Goal: Transaction & Acquisition: Obtain resource

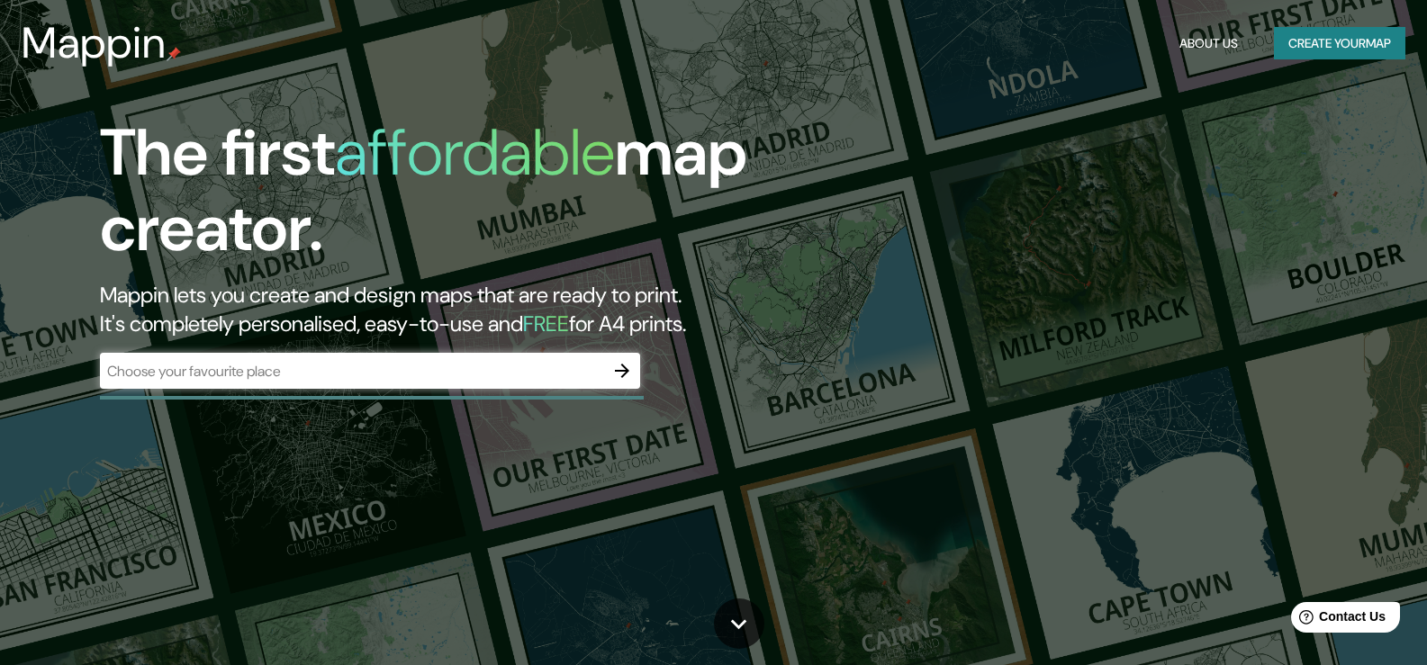
click at [289, 382] on div "​" at bounding box center [370, 371] width 540 height 36
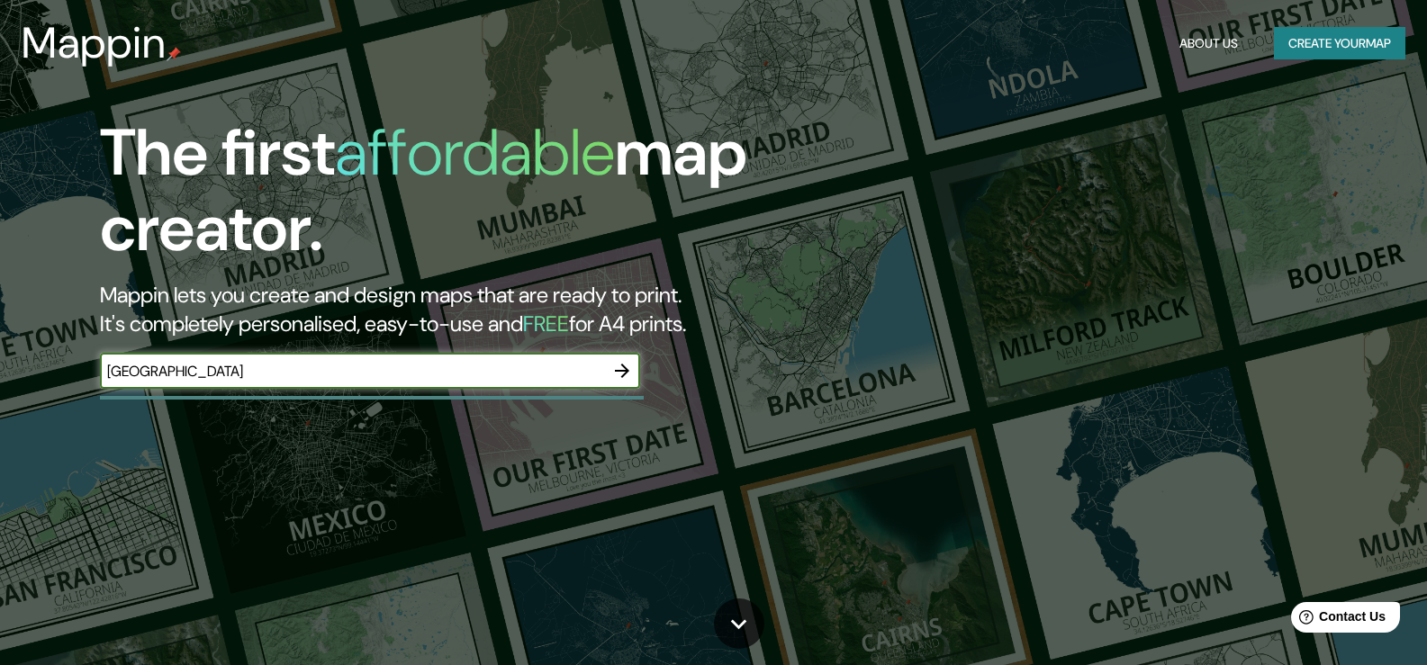
type input "[GEOGRAPHIC_DATA]"
click at [628, 365] on icon "button" at bounding box center [622, 371] width 22 height 22
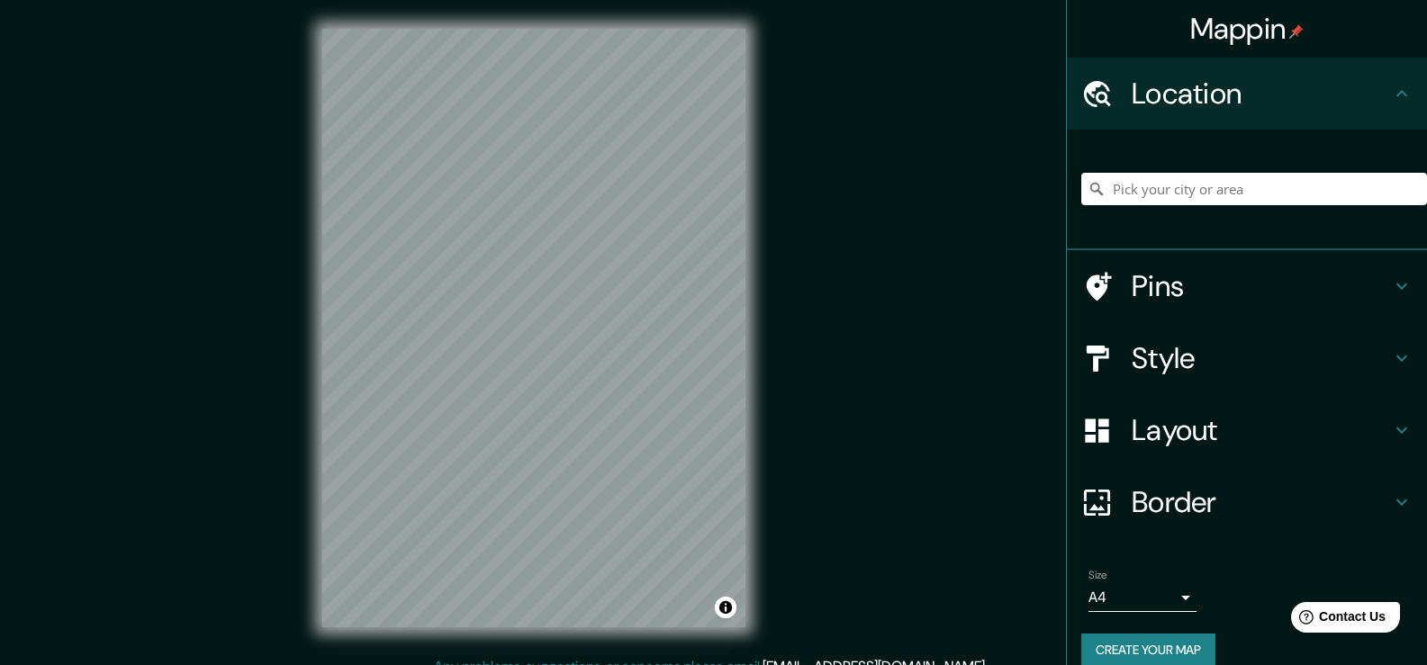
click at [1184, 166] on div at bounding box center [1254, 189] width 346 height 90
click at [1193, 202] on input "Pick your city or area" at bounding box center [1254, 189] width 346 height 32
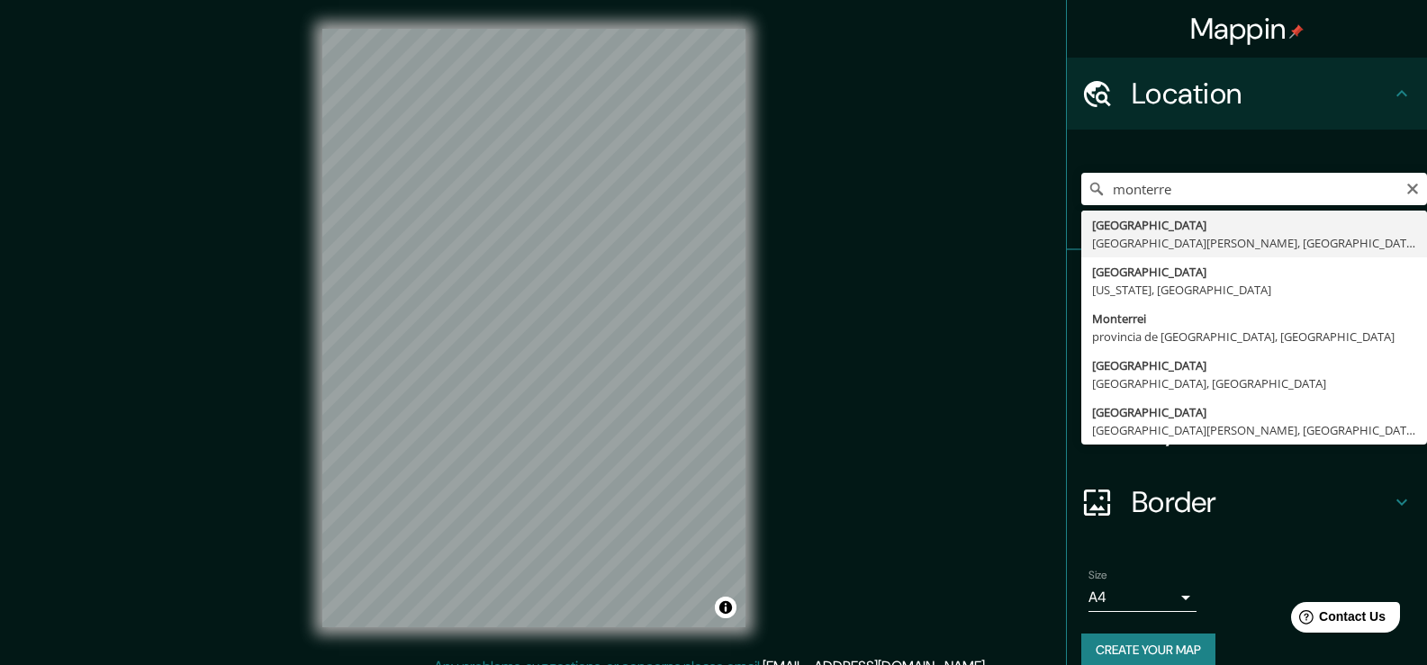
type input "[GEOGRAPHIC_DATA], [GEOGRAPHIC_DATA][PERSON_NAME], [GEOGRAPHIC_DATA]"
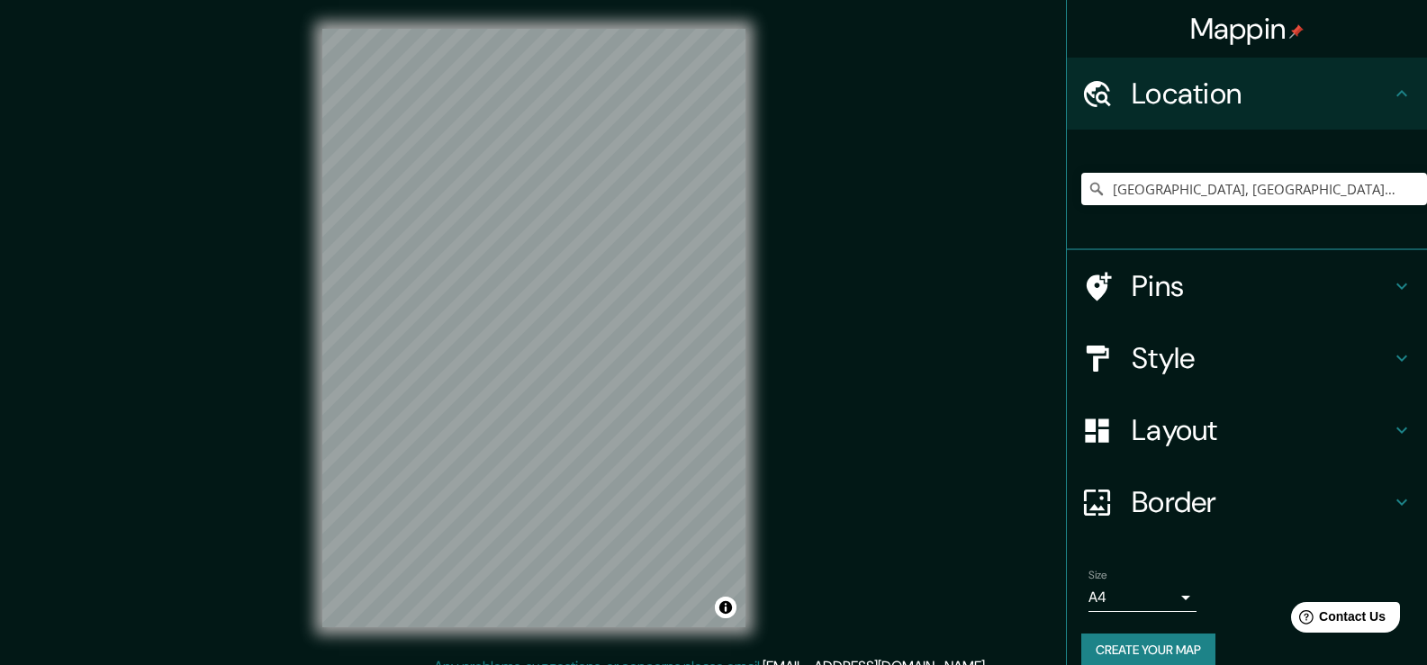
click at [1265, 365] on h4 "Style" at bounding box center [1260, 358] width 259 height 36
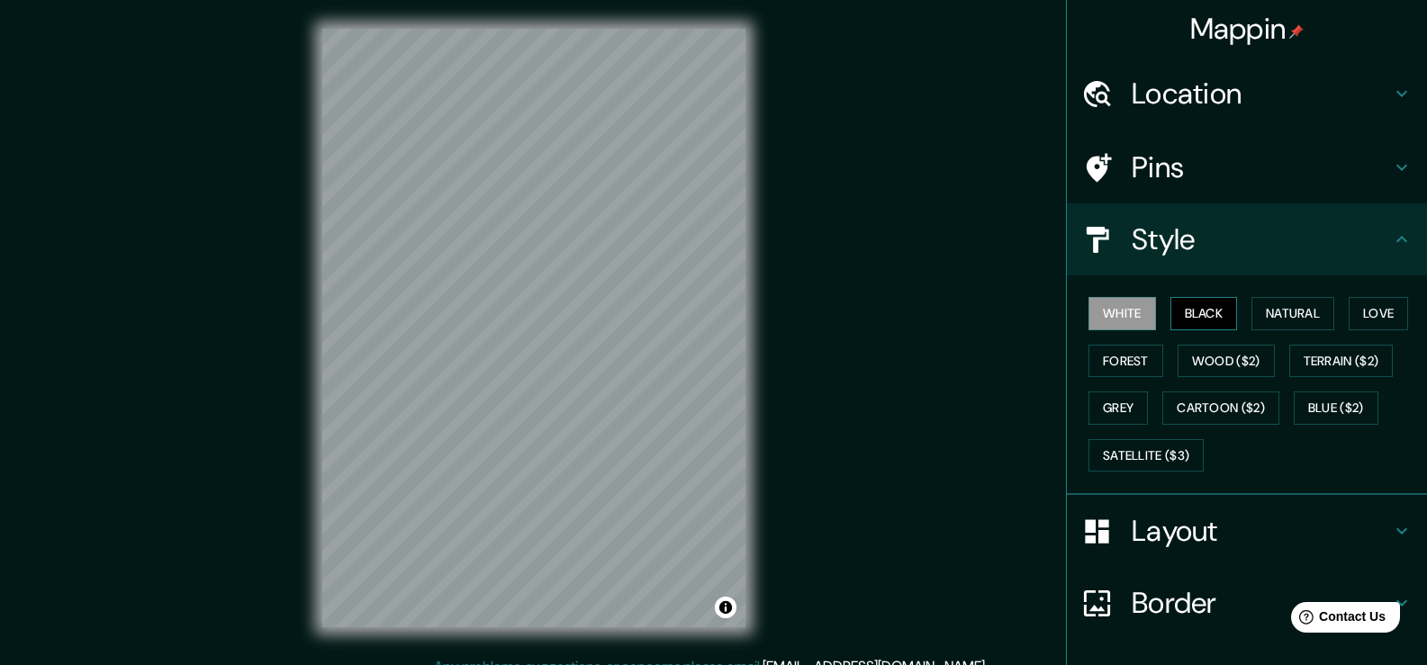
click at [1207, 318] on button "Black" at bounding box center [1204, 313] width 68 height 33
click at [1292, 316] on button "Natural" at bounding box center [1292, 313] width 83 height 33
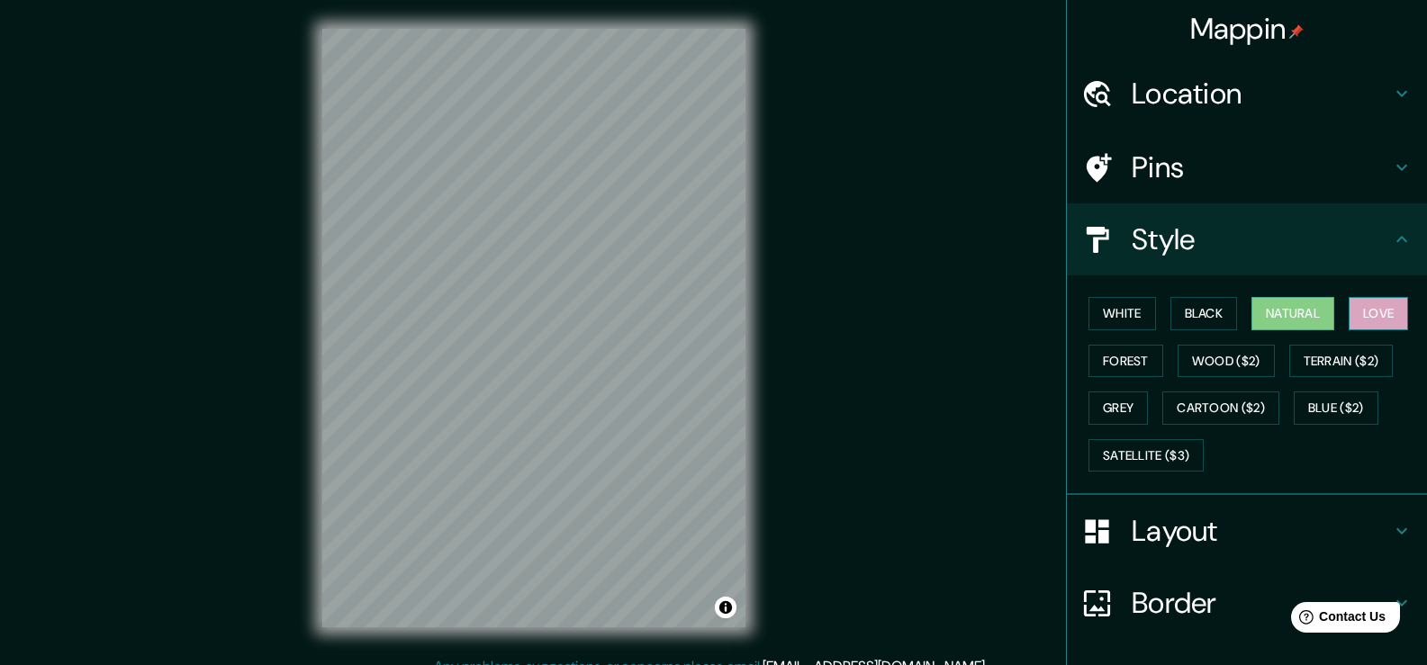
click at [1359, 323] on button "Love" at bounding box center [1377, 313] width 59 height 33
click at [1095, 383] on div "White Black Natural Love Forest Wood ($2) Terrain ($2) Grey Cartoon ($2) Blue (…" at bounding box center [1254, 384] width 346 height 189
click at [1111, 374] on button "Forest" at bounding box center [1125, 361] width 75 height 33
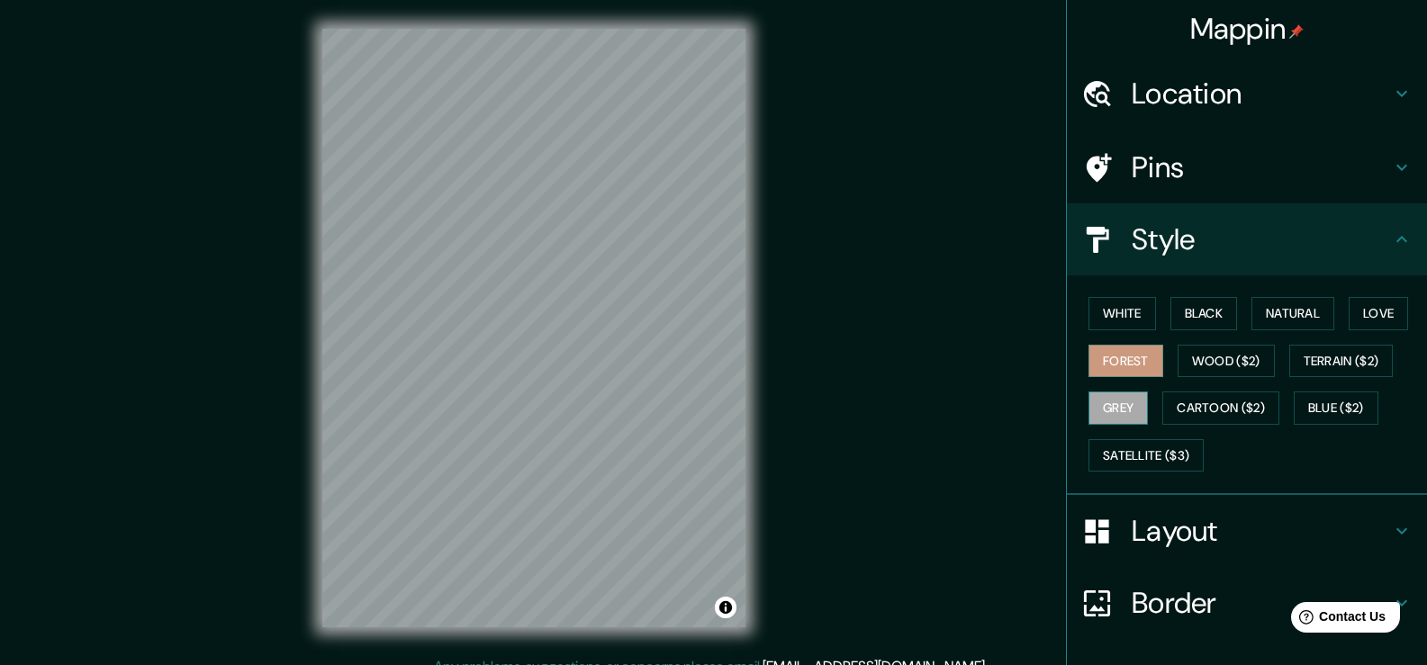
click at [1098, 409] on button "Grey" at bounding box center [1117, 408] width 59 height 33
click at [1332, 410] on button "Blue ($2)" at bounding box center [1335, 408] width 85 height 33
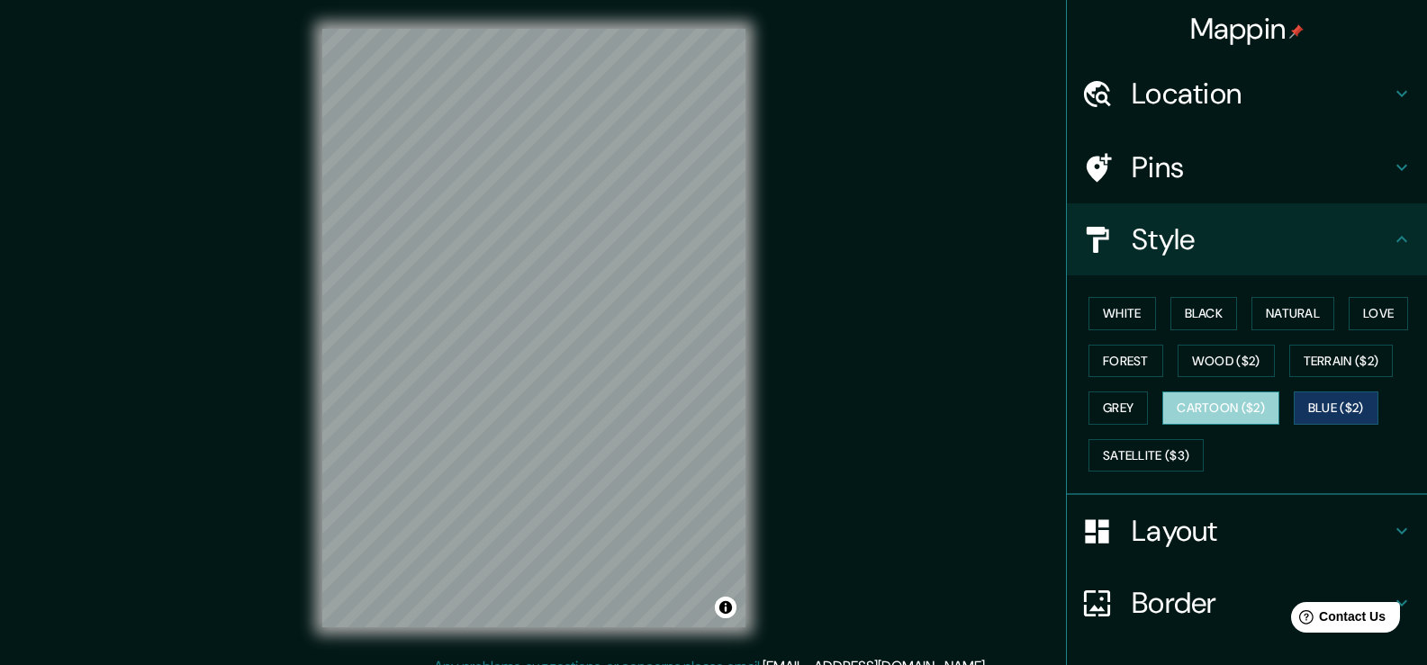
click at [1183, 399] on button "Cartoon ($2)" at bounding box center [1220, 408] width 117 height 33
click at [1199, 485] on div "White Black Natural Love Forest Wood ($2) Terrain ($2) Grey Cartoon ($2) Blue (…" at bounding box center [1247, 385] width 360 height 220
click at [1111, 414] on button "Grey" at bounding box center [1117, 408] width 59 height 33
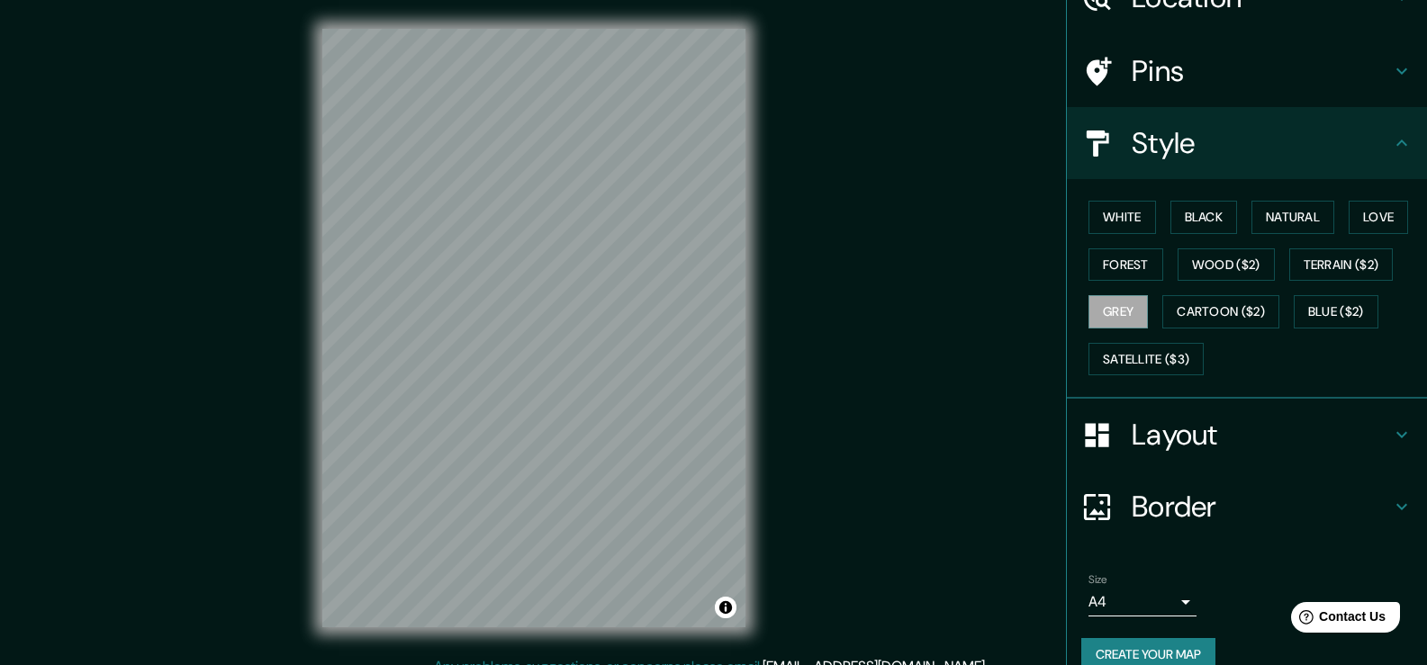
scroll to position [124, 0]
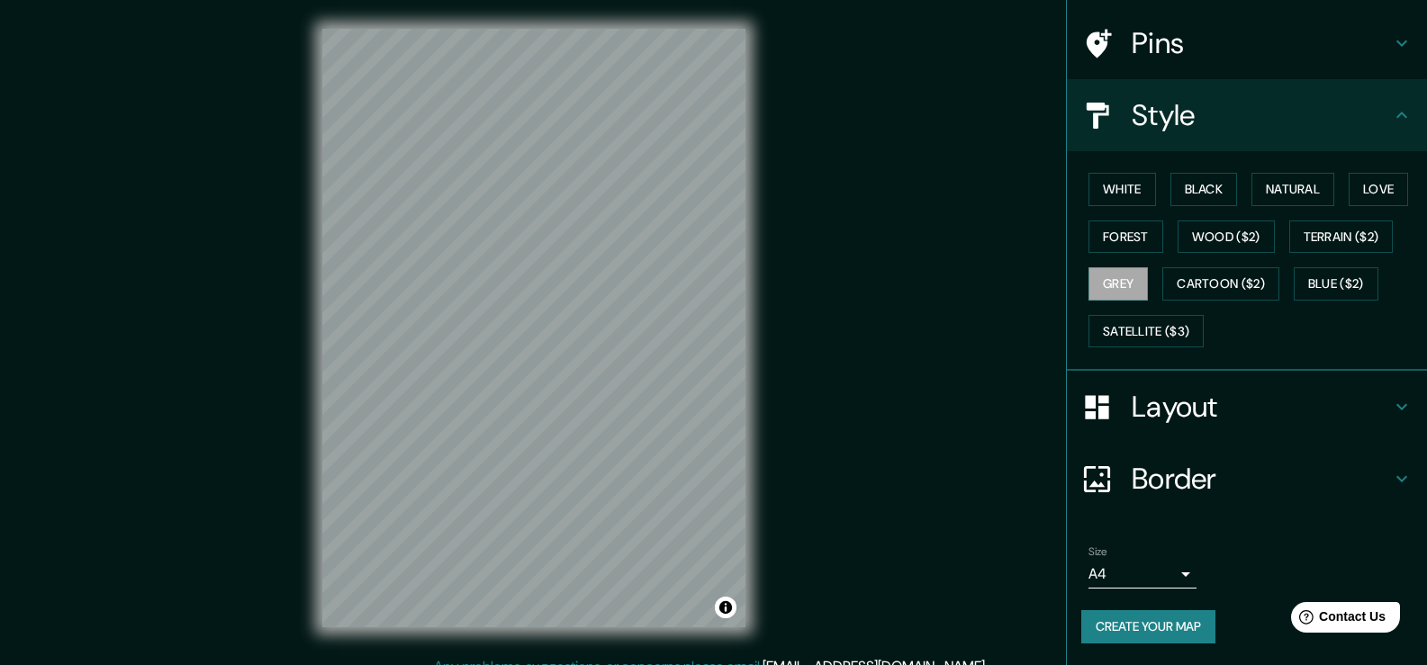
click at [1396, 123] on icon at bounding box center [1402, 115] width 22 height 22
click at [1391, 108] on icon at bounding box center [1402, 115] width 22 height 22
click at [1391, 122] on icon at bounding box center [1402, 115] width 22 height 22
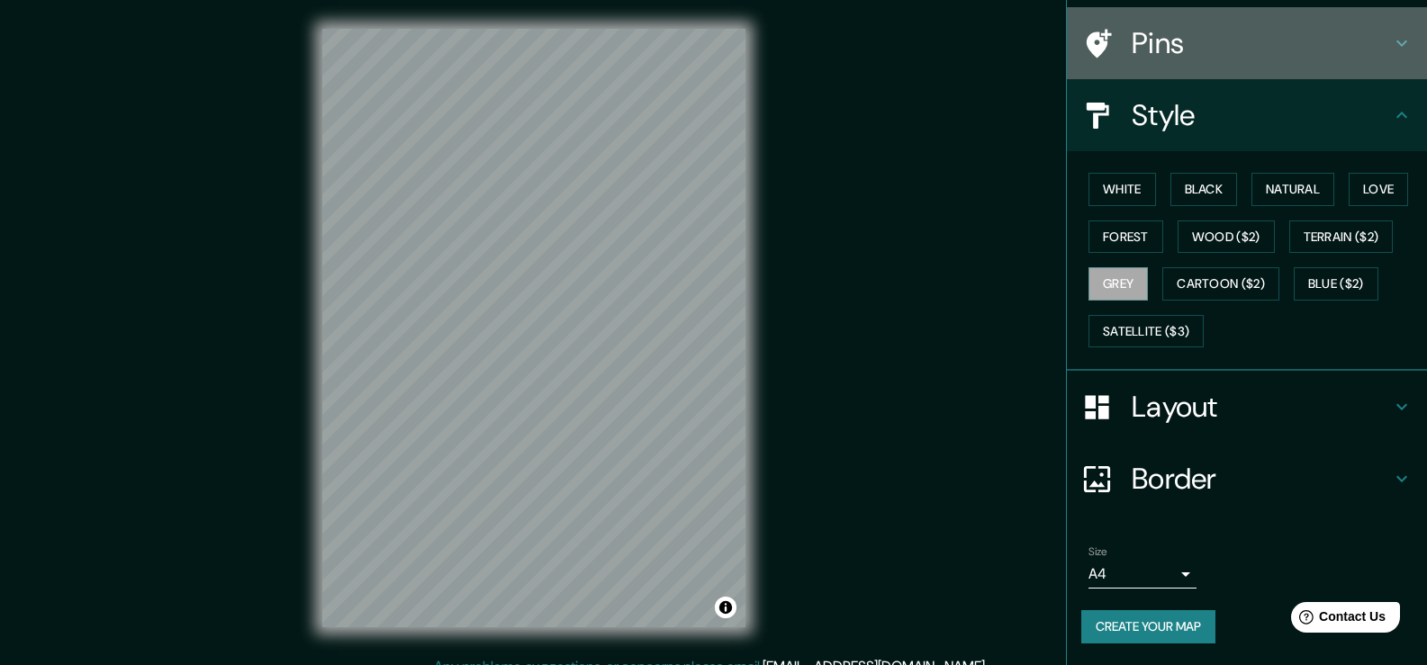
click at [1374, 62] on div "Pins" at bounding box center [1247, 43] width 360 height 72
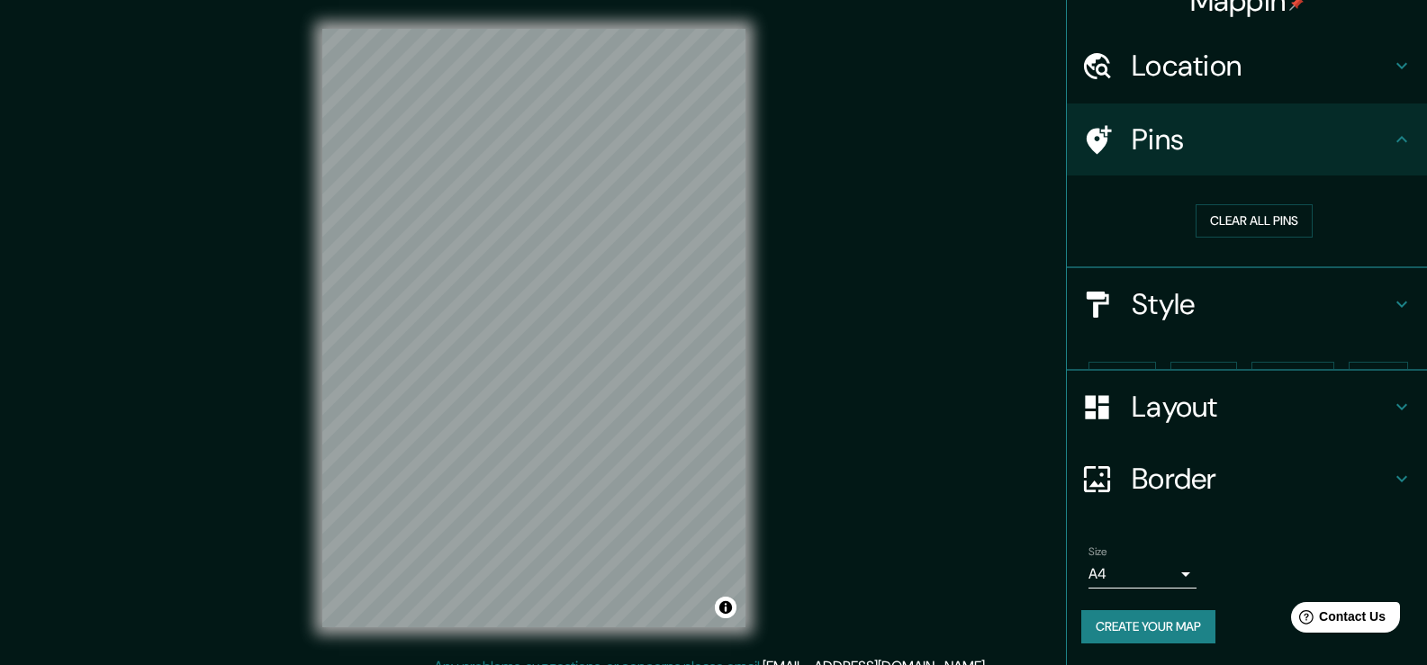
scroll to position [0, 0]
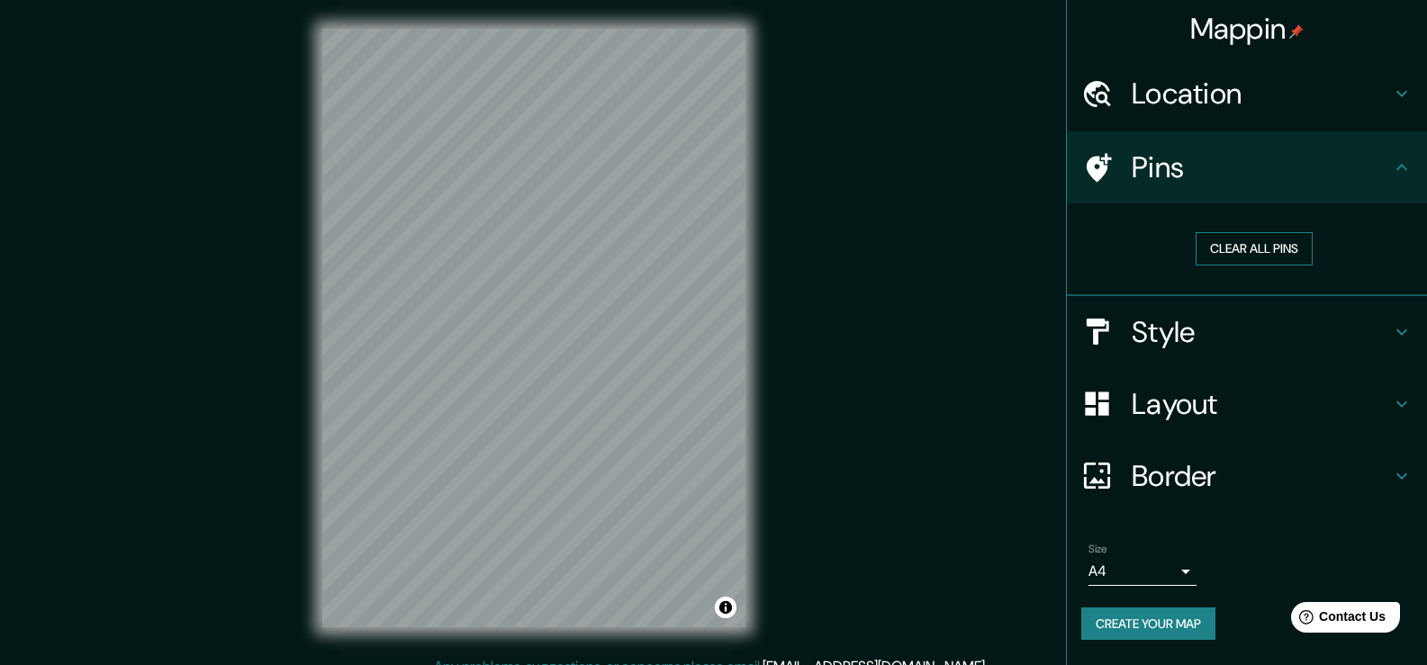
click at [1256, 254] on button "Clear all pins" at bounding box center [1253, 248] width 117 height 33
click at [1263, 251] on button "Clear all pins" at bounding box center [1253, 248] width 117 height 33
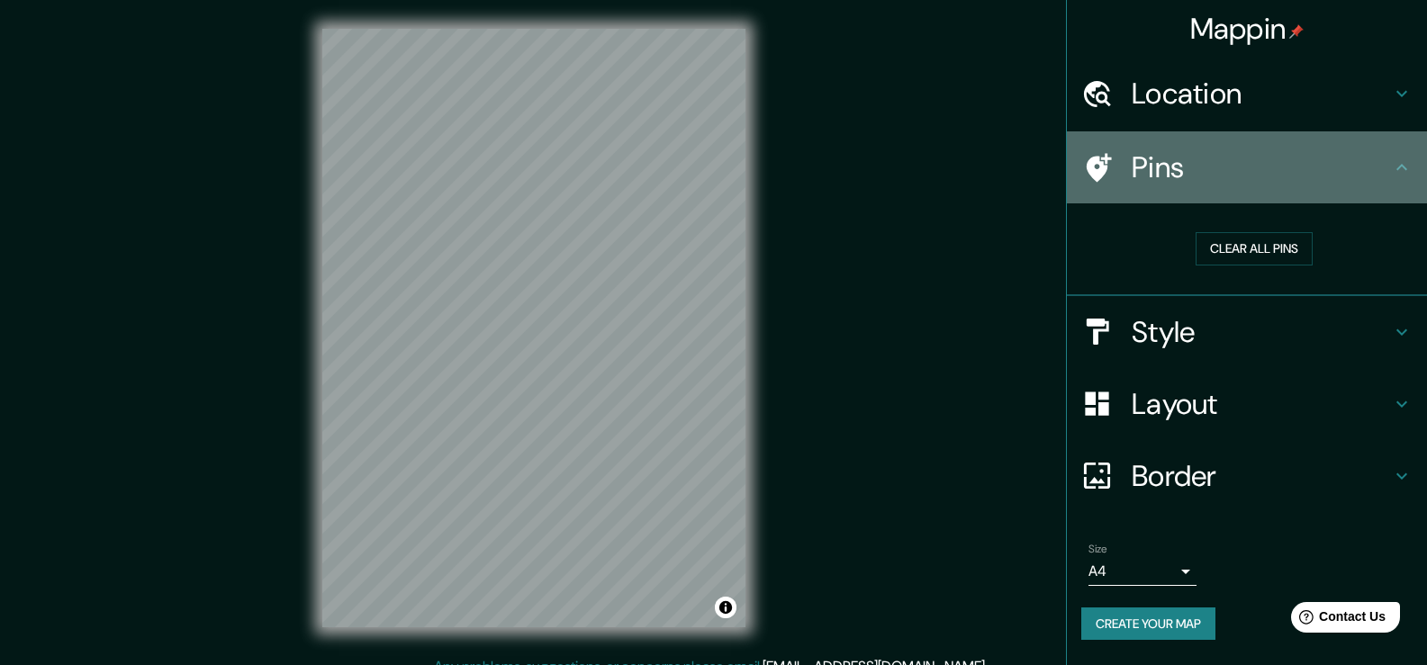
click at [1413, 161] on div "Pins" at bounding box center [1247, 167] width 360 height 72
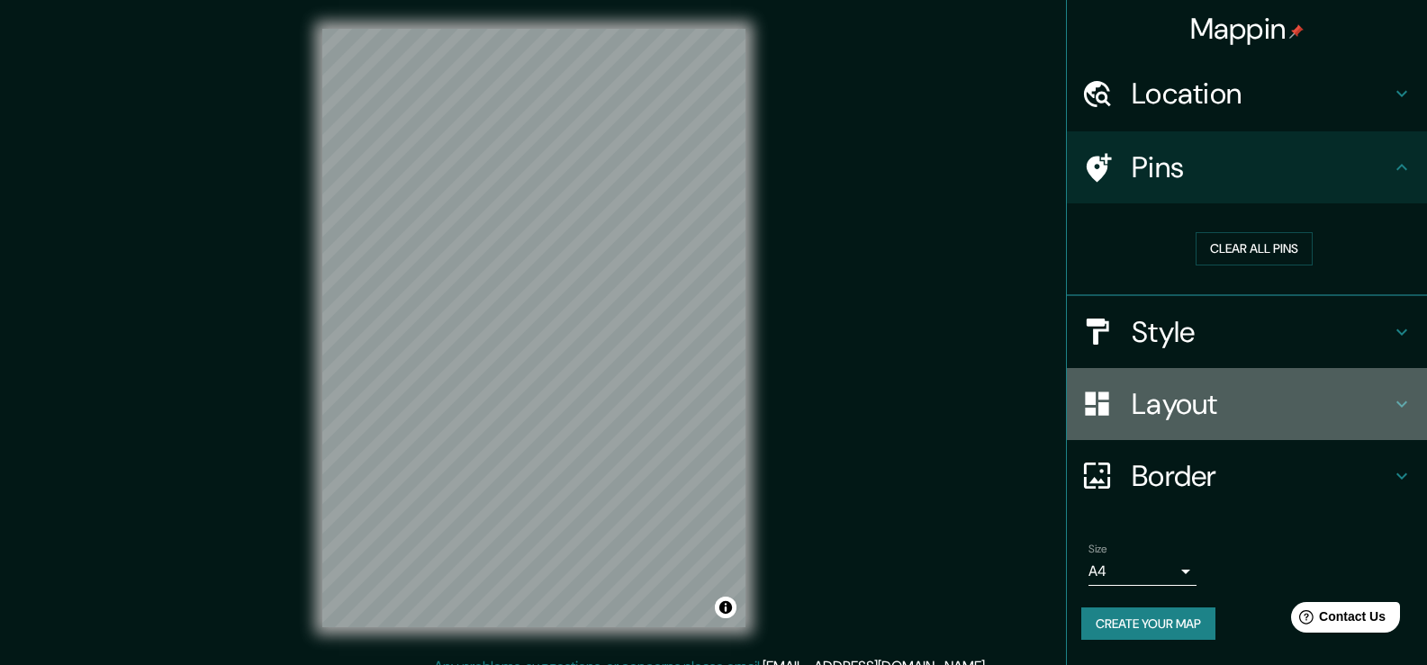
click at [1384, 383] on div "Layout" at bounding box center [1247, 404] width 360 height 72
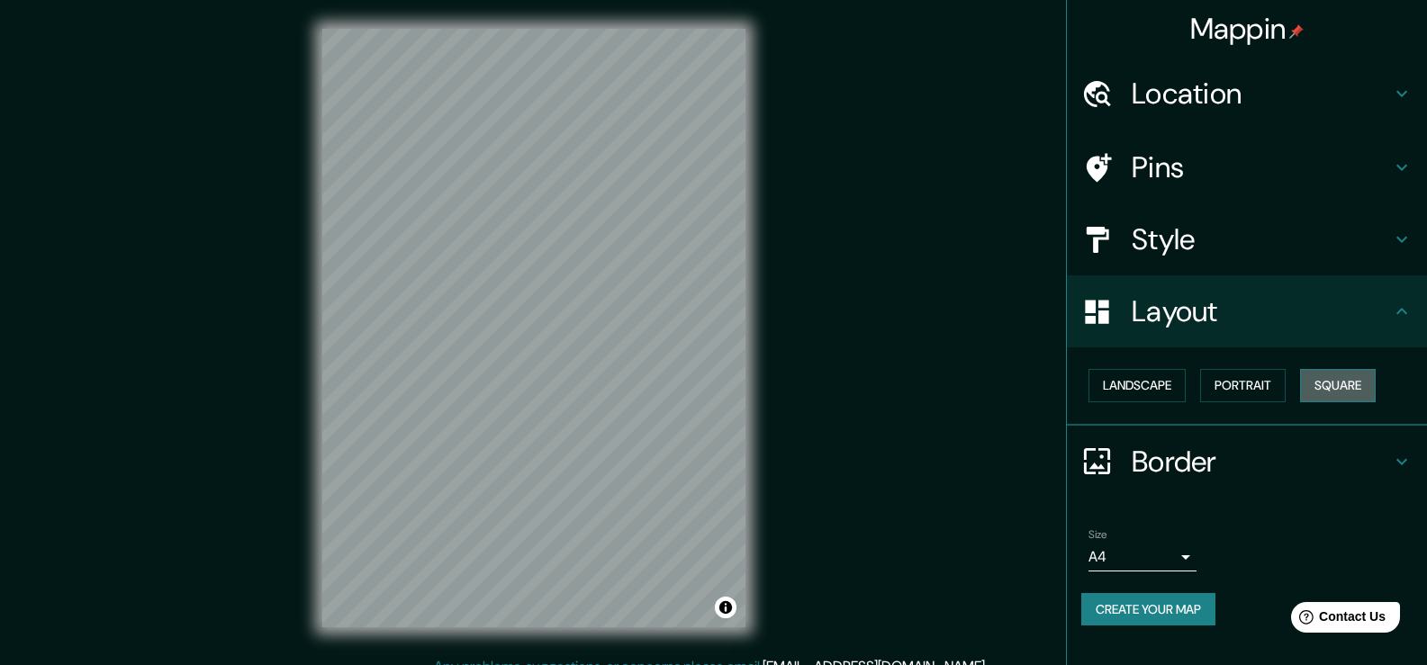
click at [1333, 386] on button "Square" at bounding box center [1338, 385] width 76 height 33
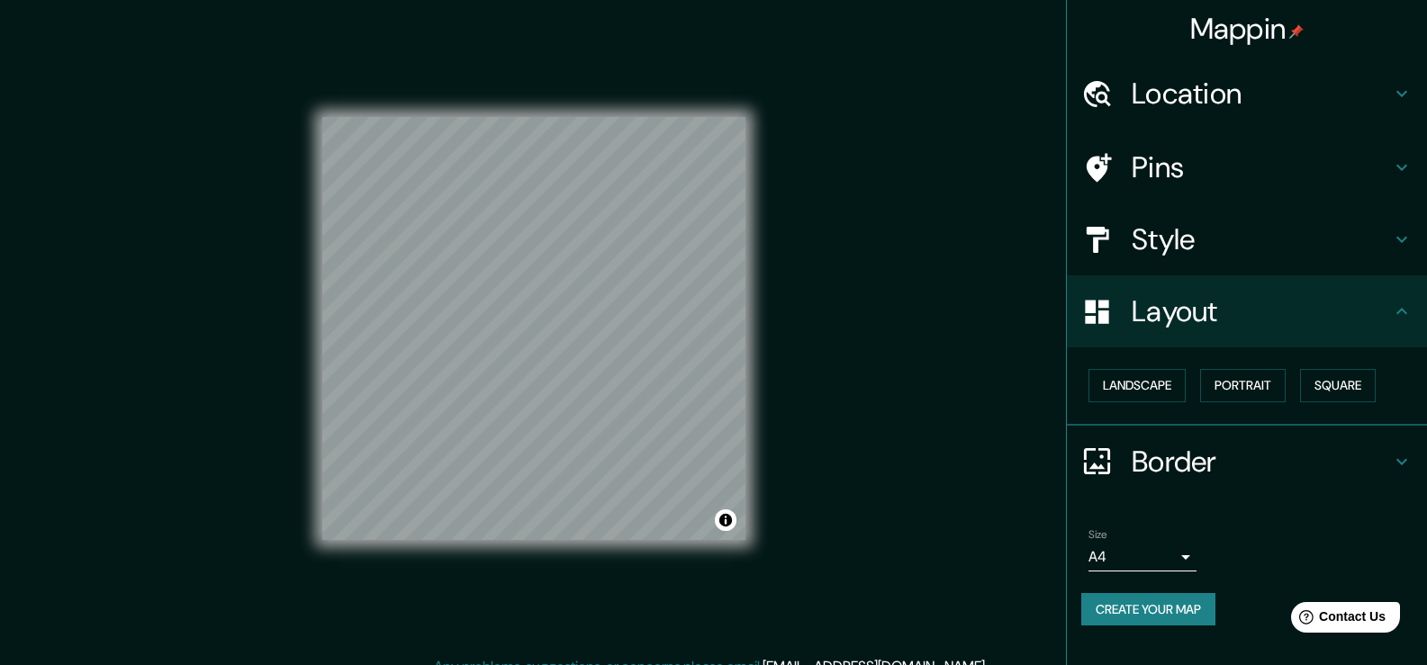
click at [1202, 364] on div "Landscape [GEOGRAPHIC_DATA]" at bounding box center [1254, 386] width 346 height 48
click at [1225, 378] on button "Portrait" at bounding box center [1243, 385] width 86 height 33
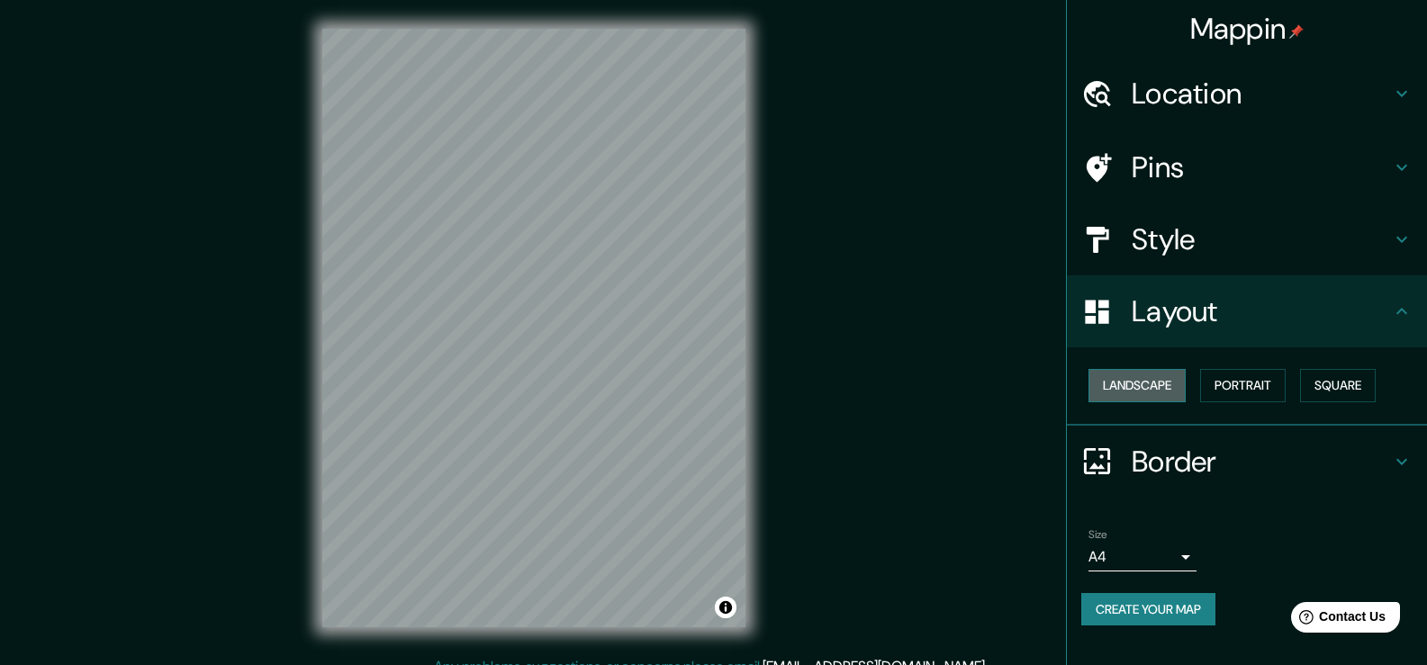
click at [1149, 395] on button "Landscape" at bounding box center [1136, 385] width 97 height 33
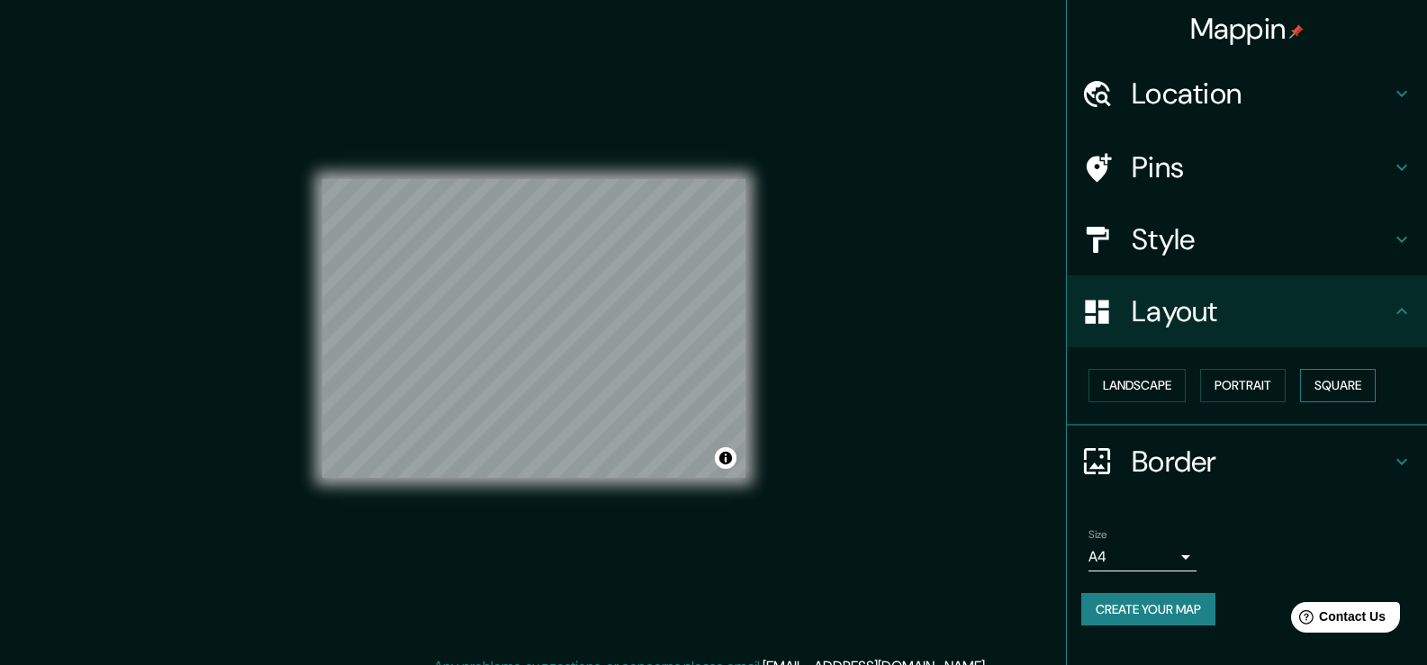
click at [1370, 391] on button "Square" at bounding box center [1338, 385] width 76 height 33
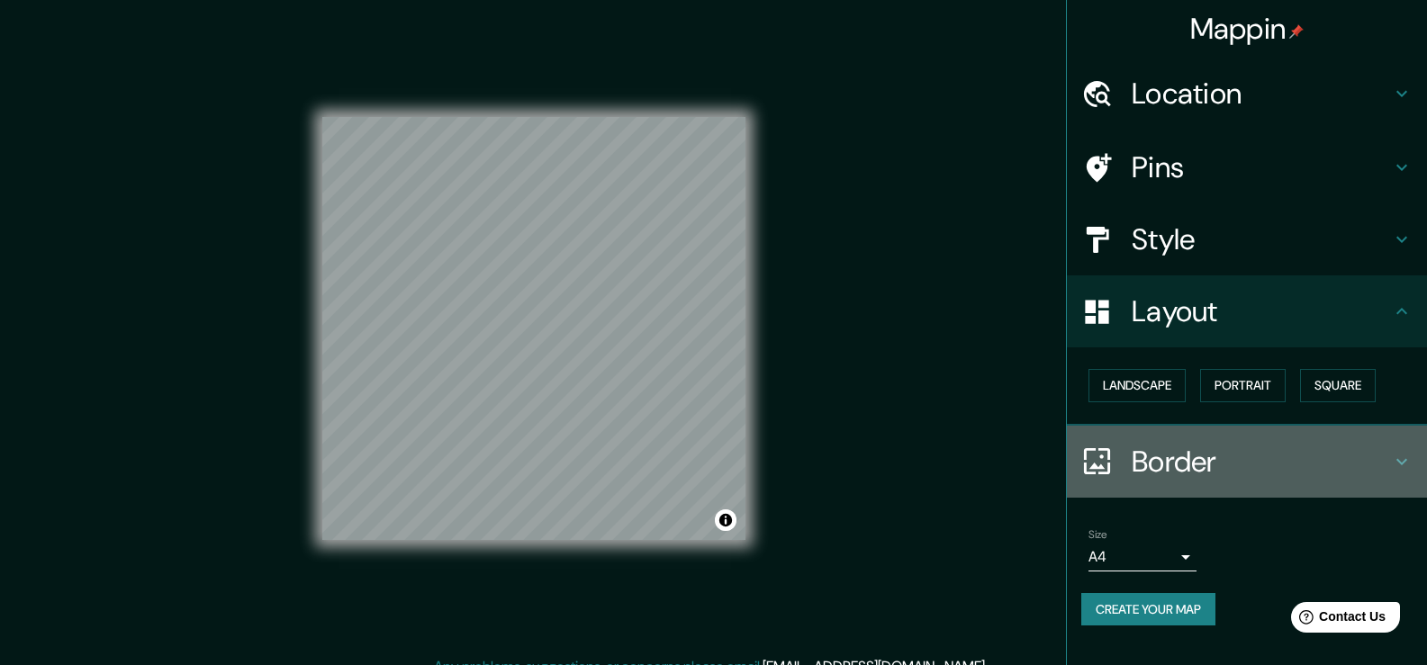
click at [1364, 453] on h4 "Border" at bounding box center [1260, 462] width 259 height 36
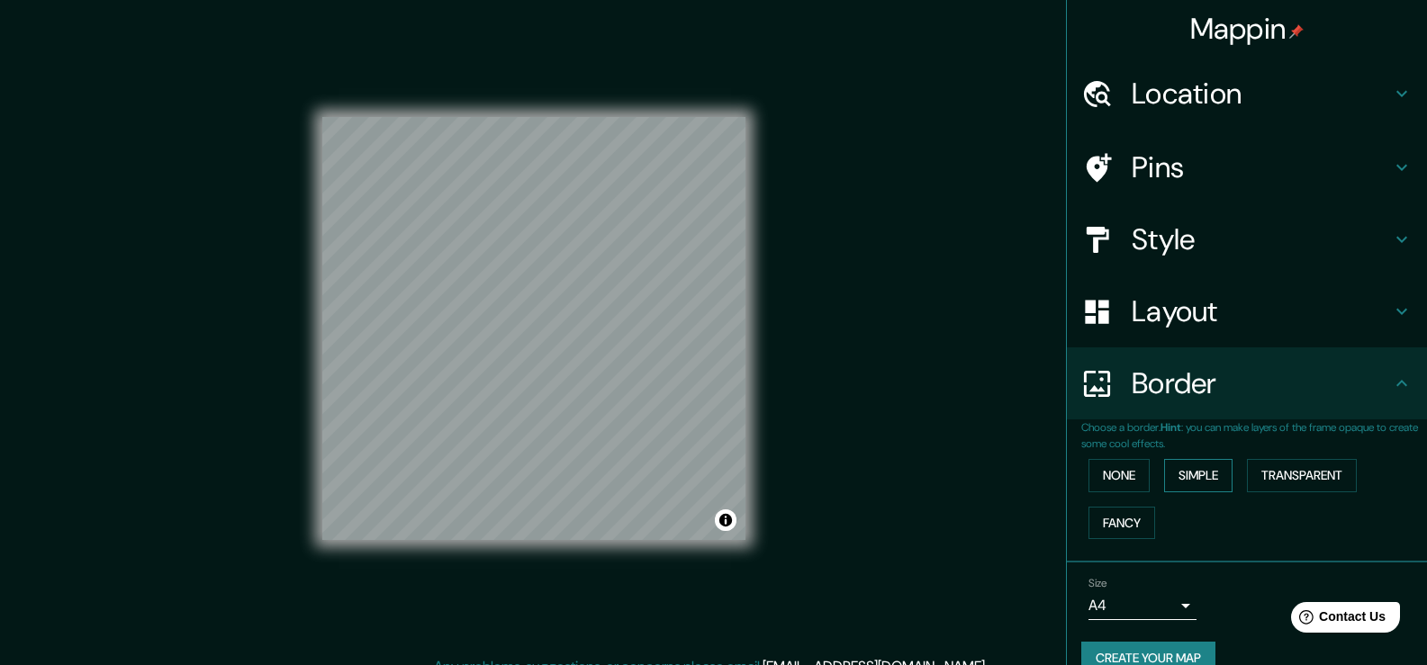
click at [1164, 474] on button "Simple" at bounding box center [1198, 475] width 68 height 33
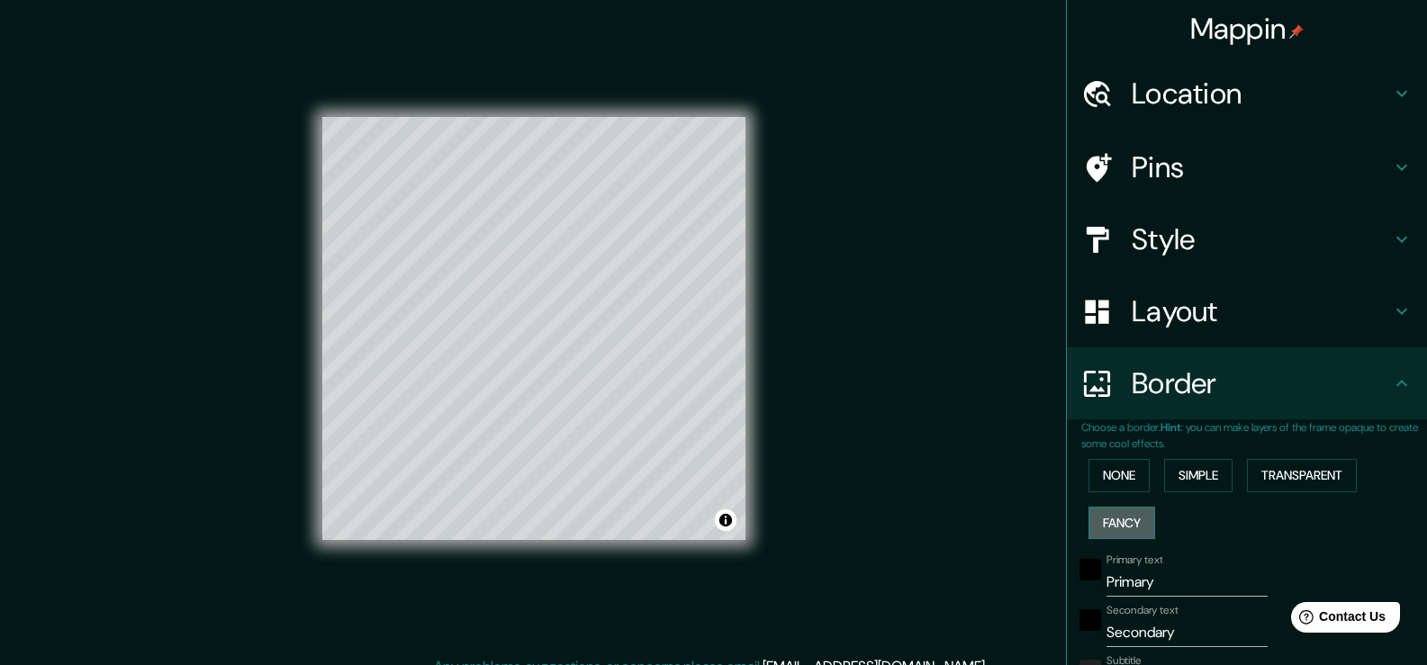
click at [1103, 518] on button "Fancy" at bounding box center [1121, 523] width 67 height 33
click at [1116, 488] on button "None" at bounding box center [1118, 475] width 61 height 33
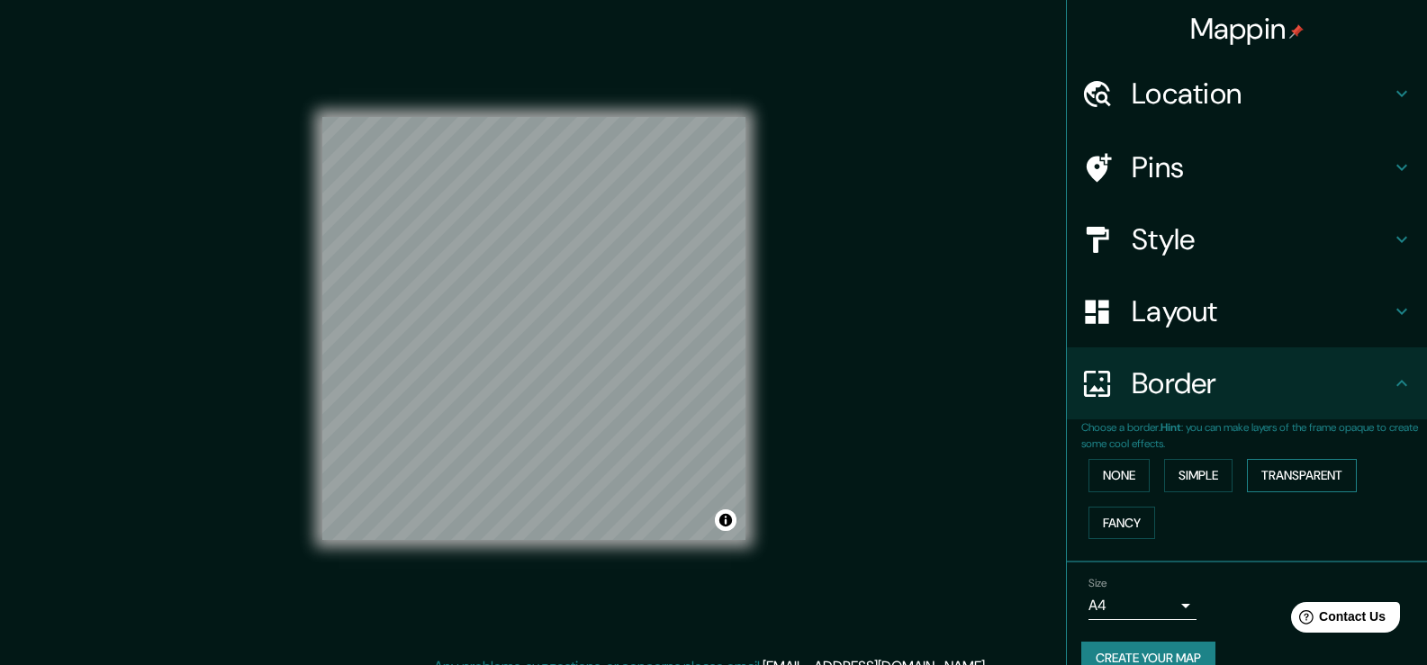
click at [1309, 482] on button "Transparent" at bounding box center [1302, 475] width 110 height 33
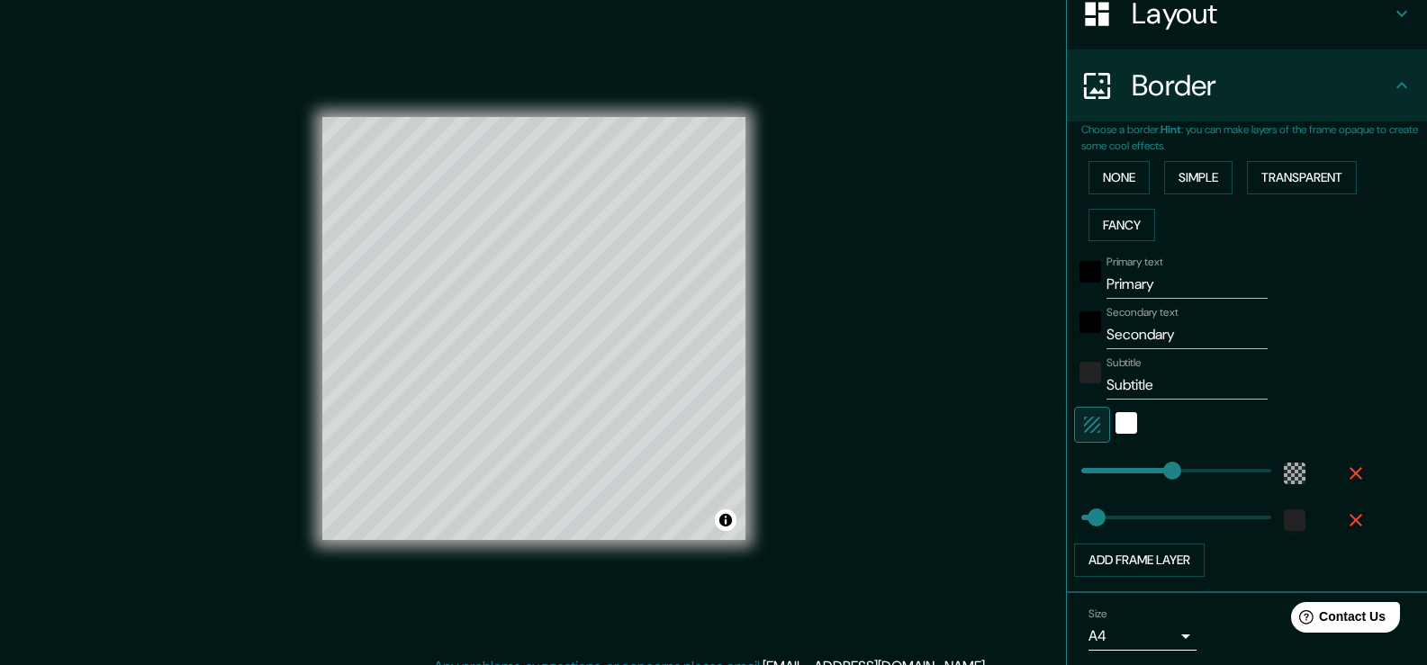
scroll to position [298, 0]
type input "250"
drag, startPoint x: 1155, startPoint y: 467, endPoint x: 1168, endPoint y: 478, distance: 17.3
type input "38"
type input "149"
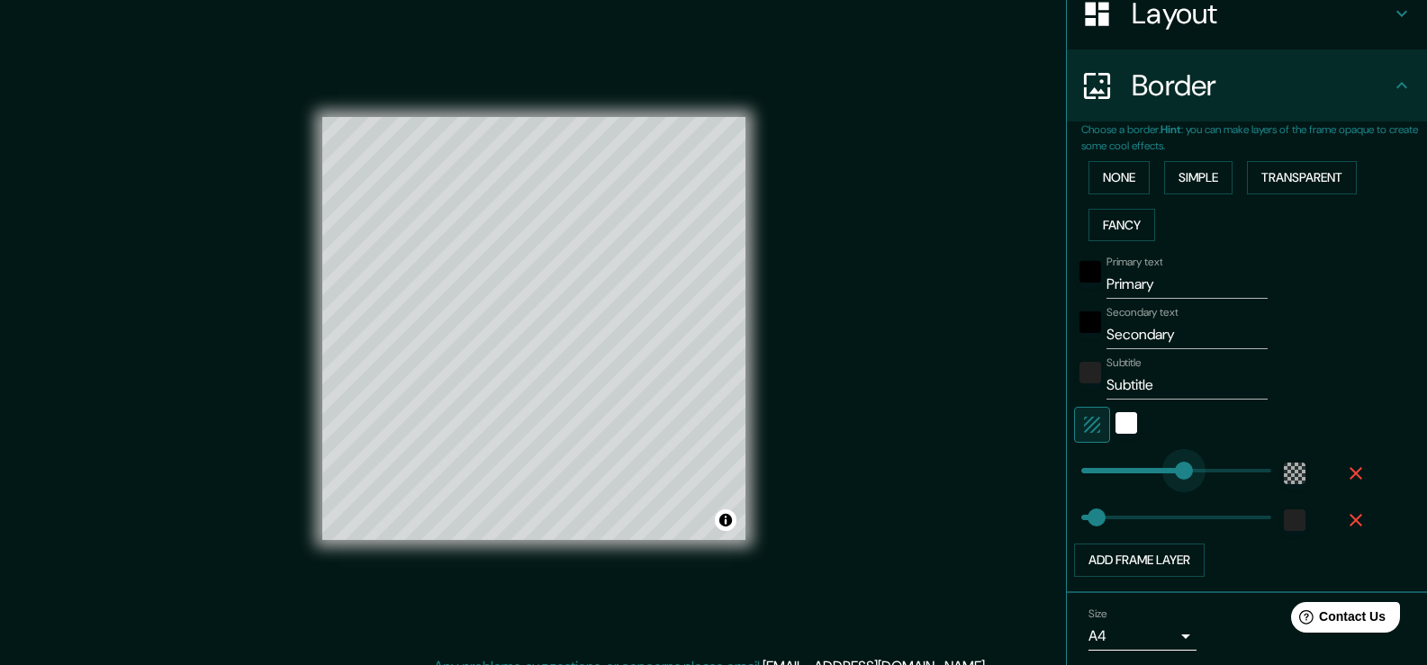
drag, startPoint x: 1170, startPoint y: 476, endPoint x: 1120, endPoint y: 475, distance: 50.4
type input "38"
type input "91"
drag, startPoint x: 1120, startPoint y: 475, endPoint x: 1104, endPoint y: 476, distance: 15.3
type input "38"
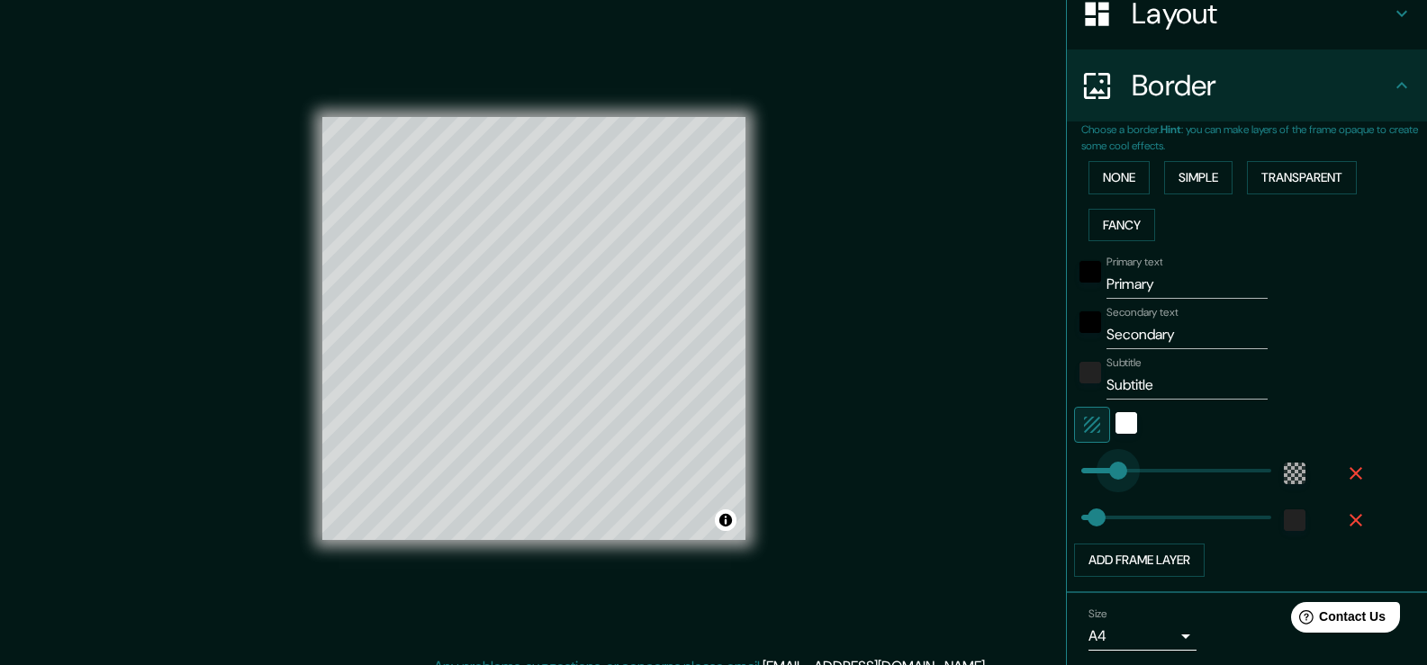
type input "120"
drag, startPoint x: 1104, startPoint y: 476, endPoint x: 1117, endPoint y: 476, distance: 12.6
type input "163"
drag, startPoint x: 1078, startPoint y: 528, endPoint x: 1133, endPoint y: 518, distance: 55.8
type input "56"
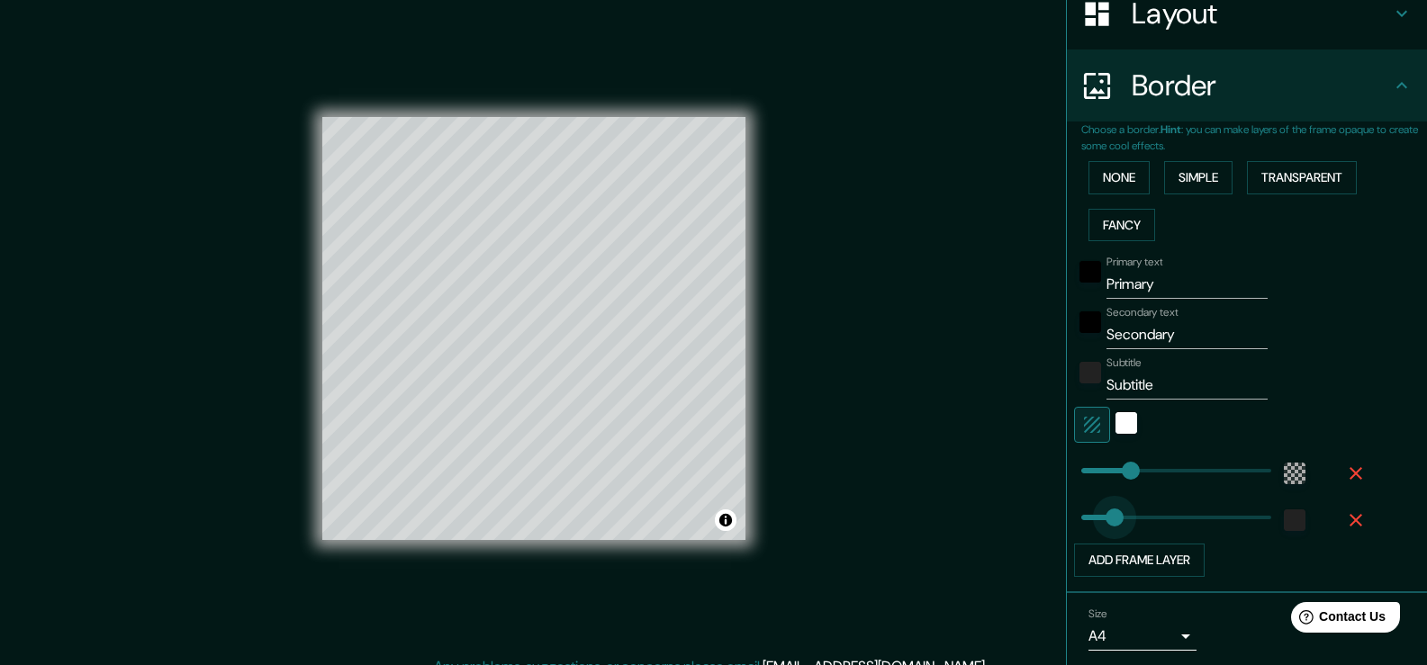
drag, startPoint x: 1133, startPoint y: 518, endPoint x: 1088, endPoint y: 518, distance: 45.0
type input "31"
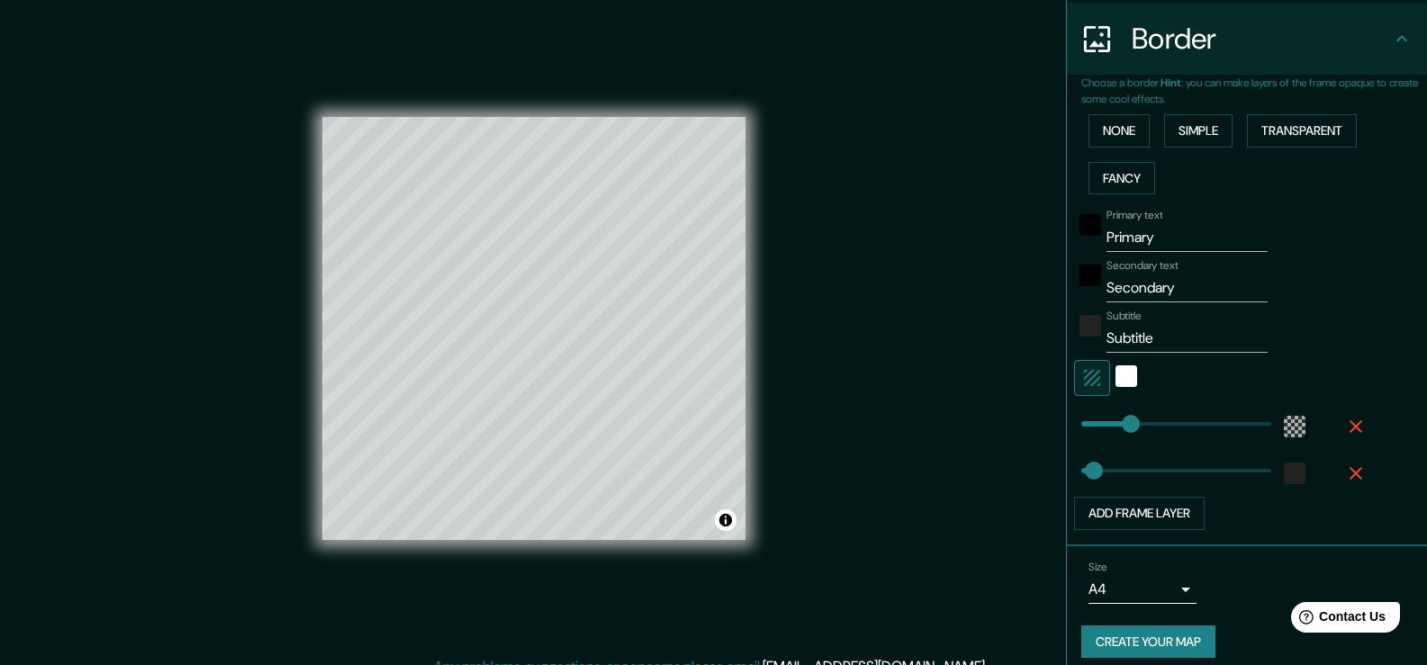
scroll to position [359, 0]
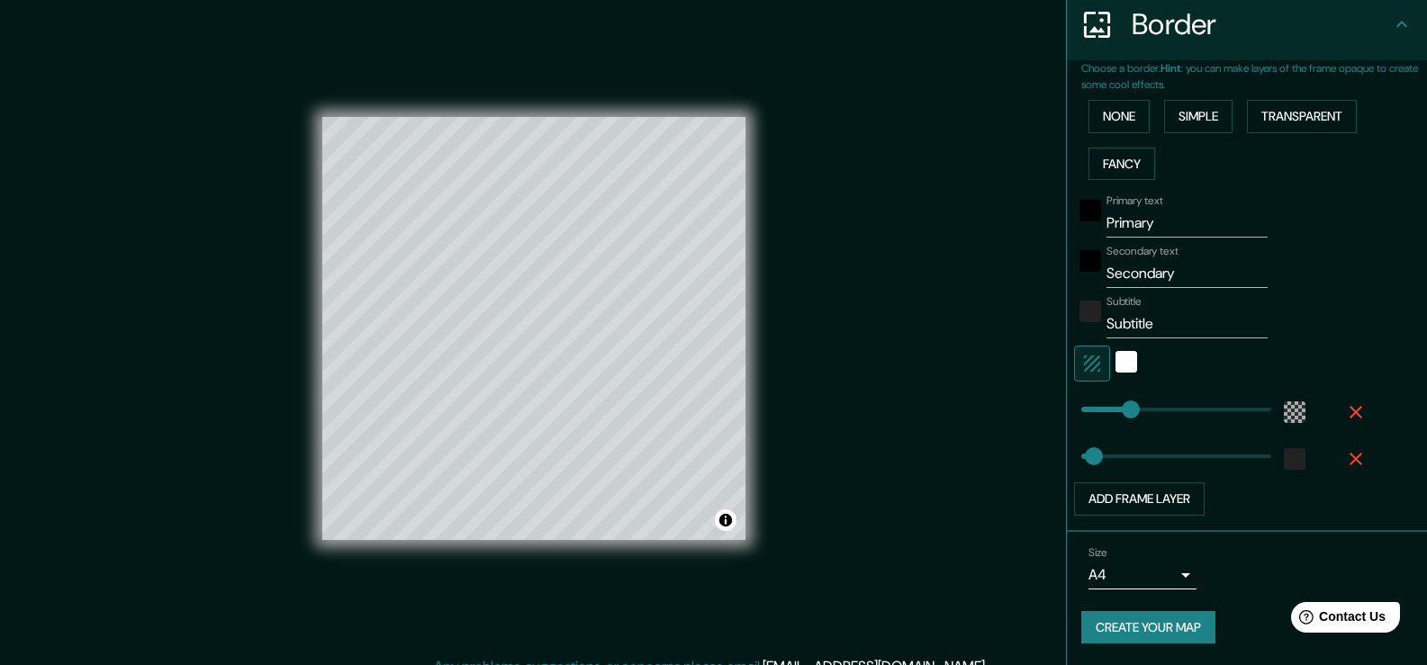
click at [1128, 554] on div "Size A4 single" at bounding box center [1142, 567] width 108 height 43
click at [1121, 574] on body "Mappin Location [GEOGRAPHIC_DATA], [GEOGRAPHIC_DATA][PERSON_NAME], [GEOGRAPHIC_…" at bounding box center [713, 332] width 1427 height 665
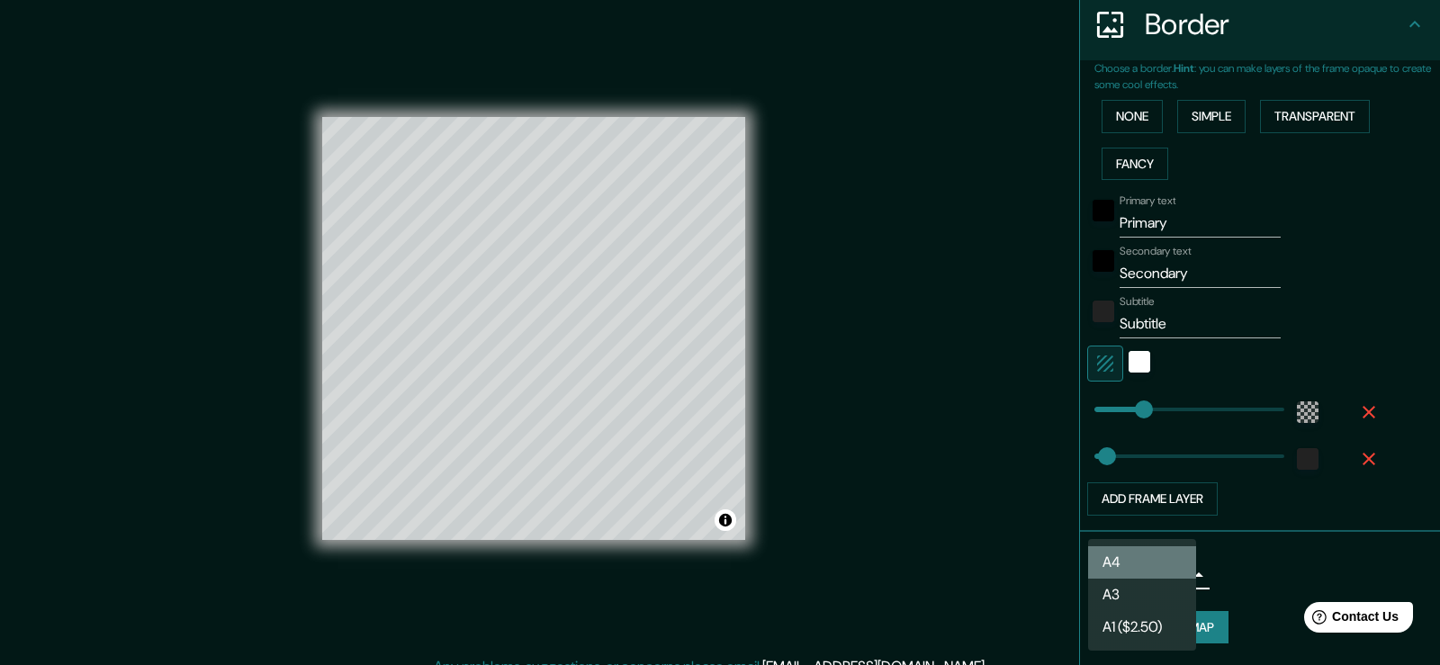
click at [1131, 567] on li "A4" at bounding box center [1142, 562] width 108 height 32
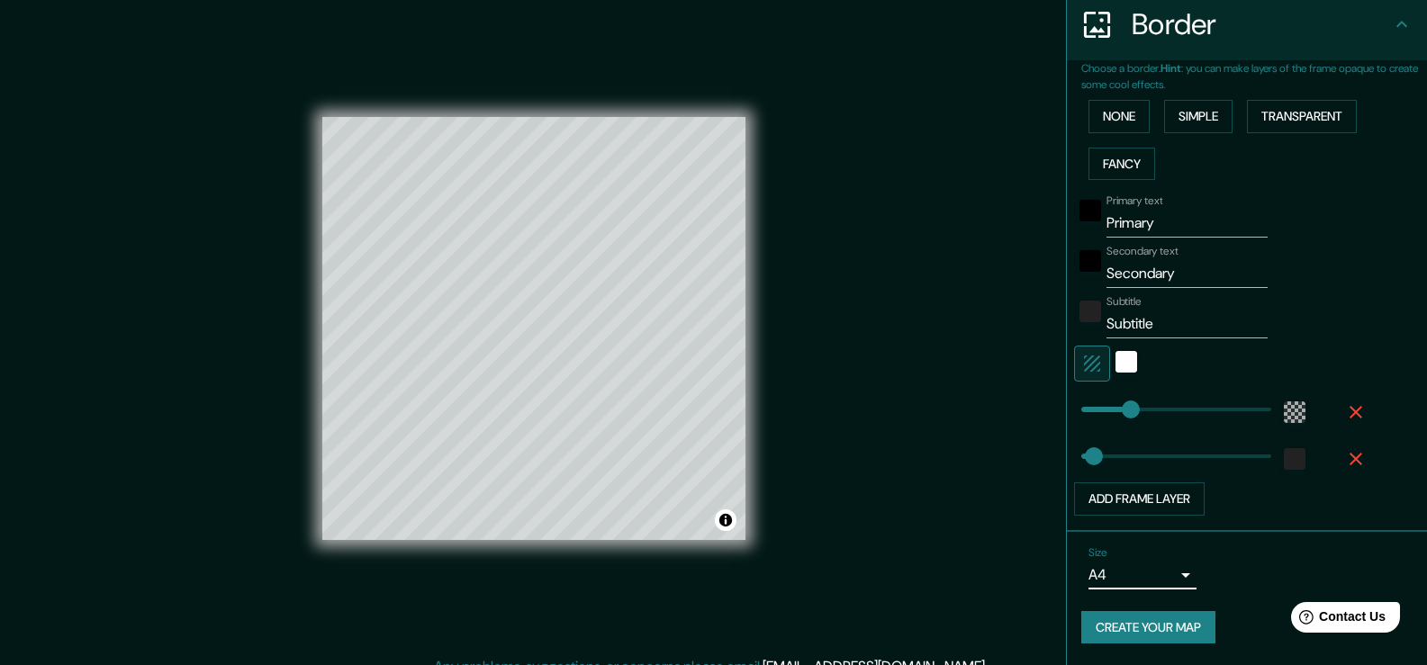
click at [1104, 584] on body "Mappin Location [GEOGRAPHIC_DATA], [GEOGRAPHIC_DATA][PERSON_NAME], [GEOGRAPHIC_…" at bounding box center [713, 332] width 1427 height 665
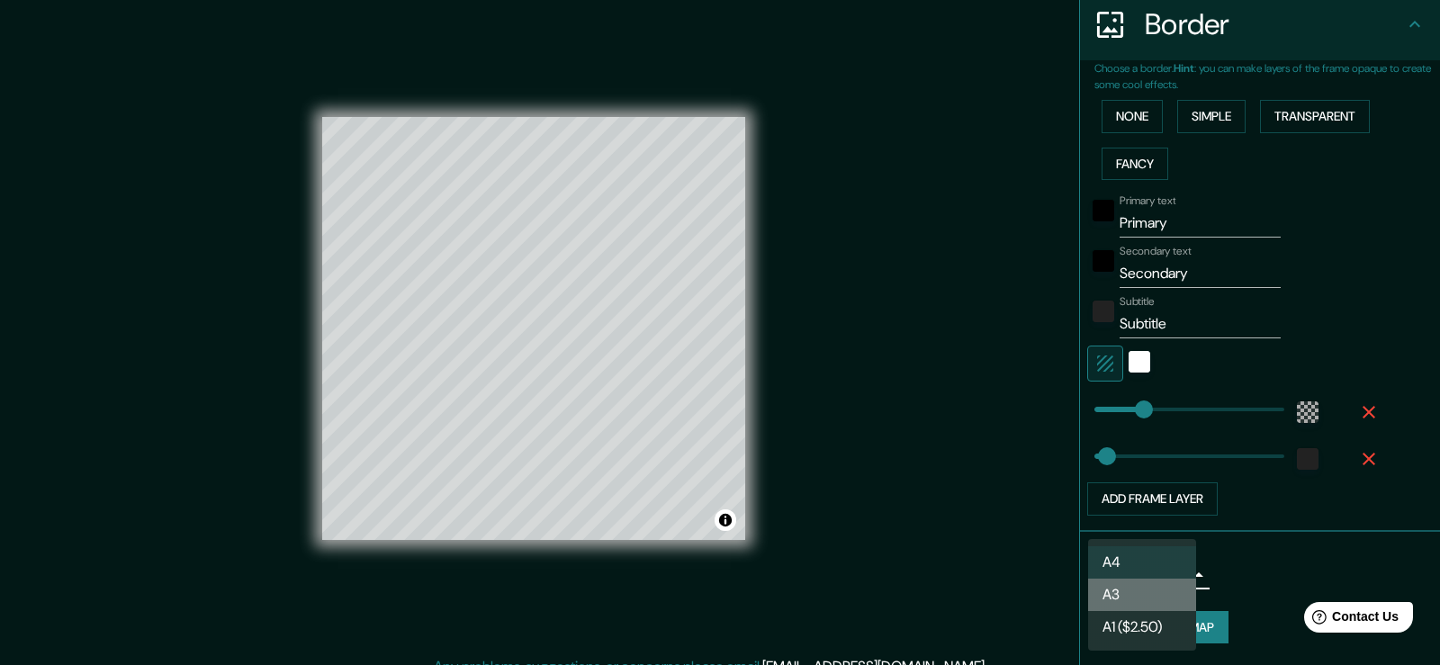
click at [1112, 590] on li "A3" at bounding box center [1142, 595] width 108 height 32
type input "a4"
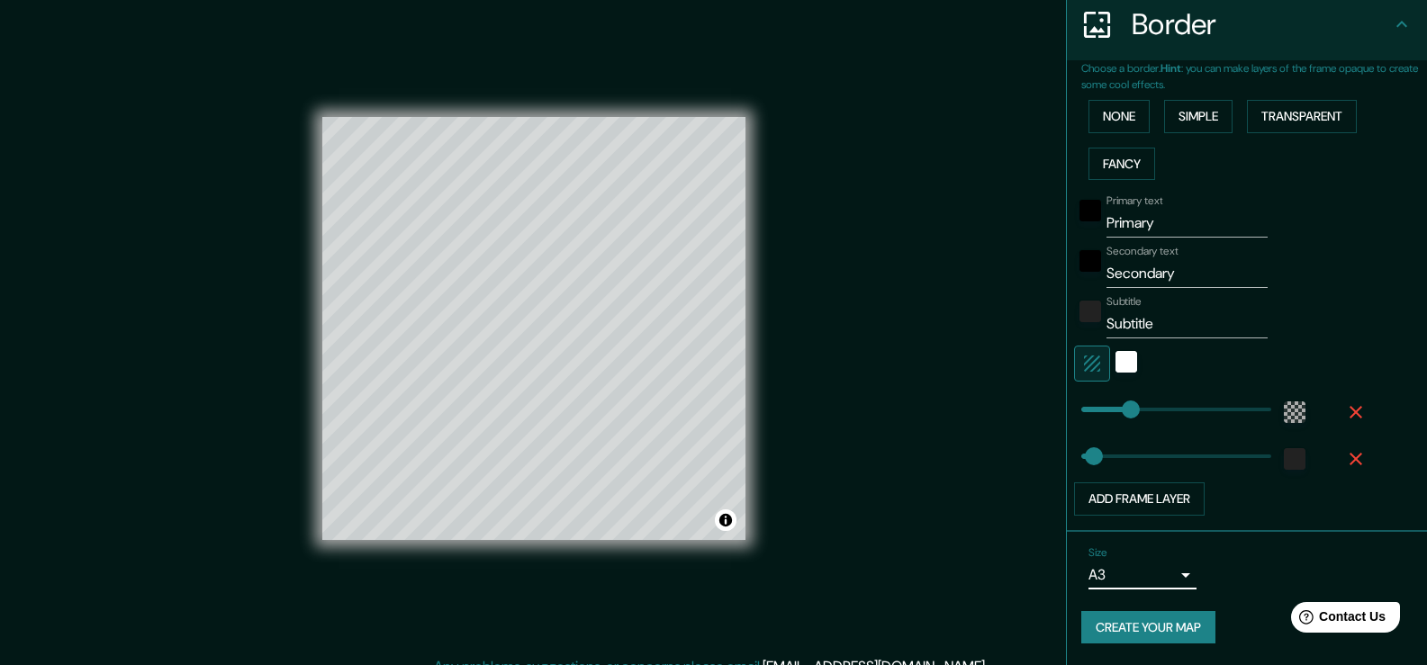
click at [1145, 622] on button "Create your map" at bounding box center [1148, 627] width 134 height 33
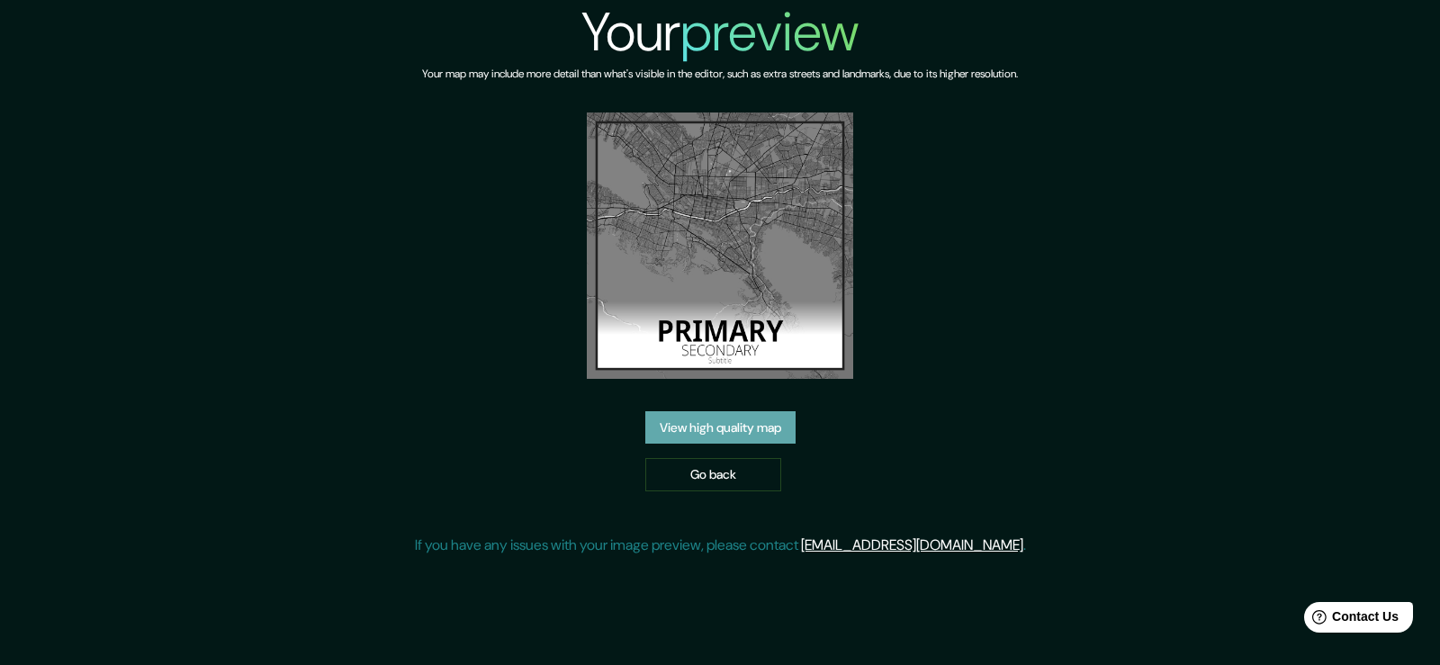
click at [774, 427] on link "View high quality map" at bounding box center [720, 427] width 150 height 33
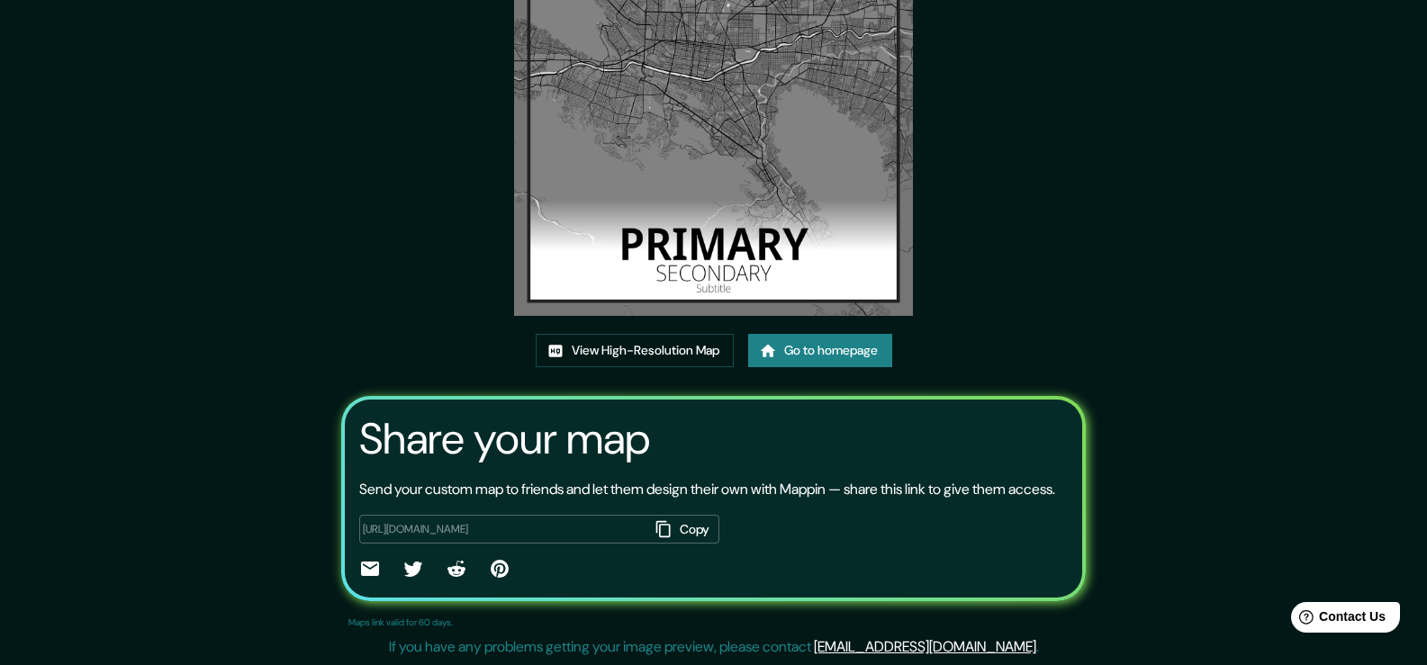
scroll to position [184, 0]
click at [361, 575] on icon at bounding box center [370, 569] width 18 height 14
click at [639, 334] on link "View High-Resolution Map" at bounding box center [635, 350] width 198 height 33
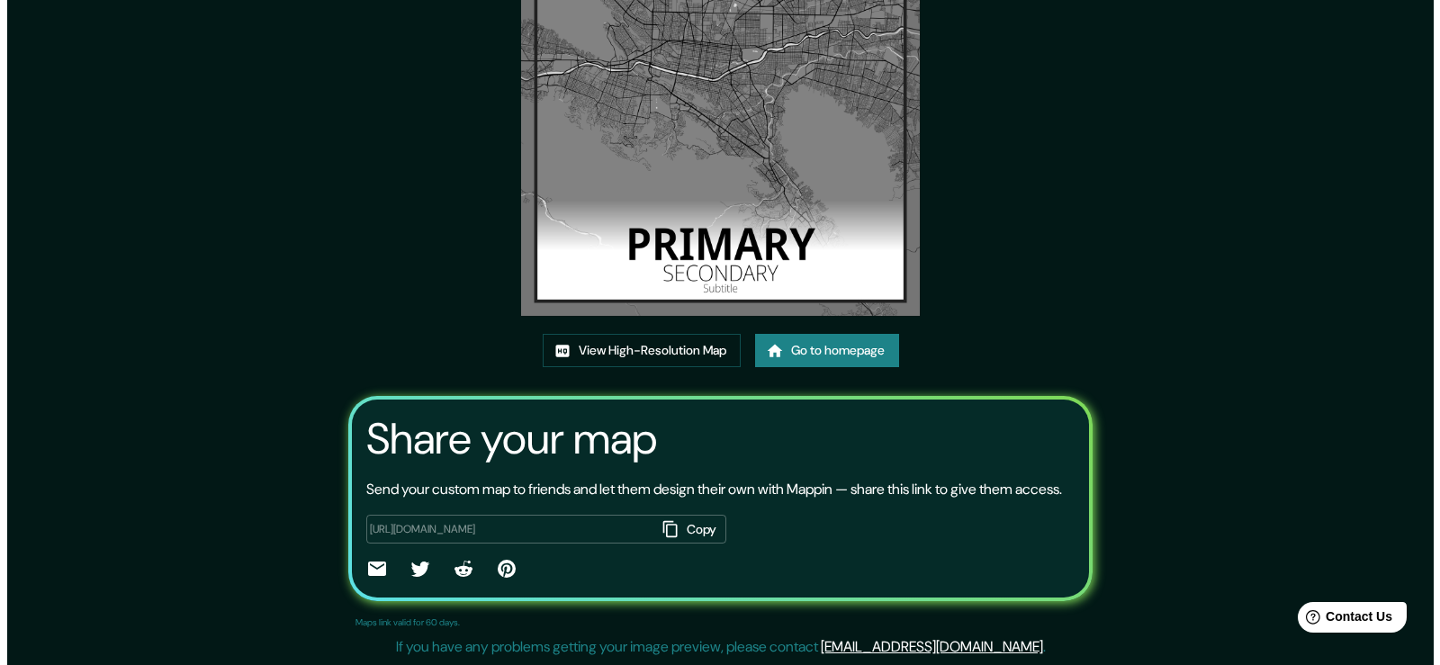
scroll to position [0, 0]
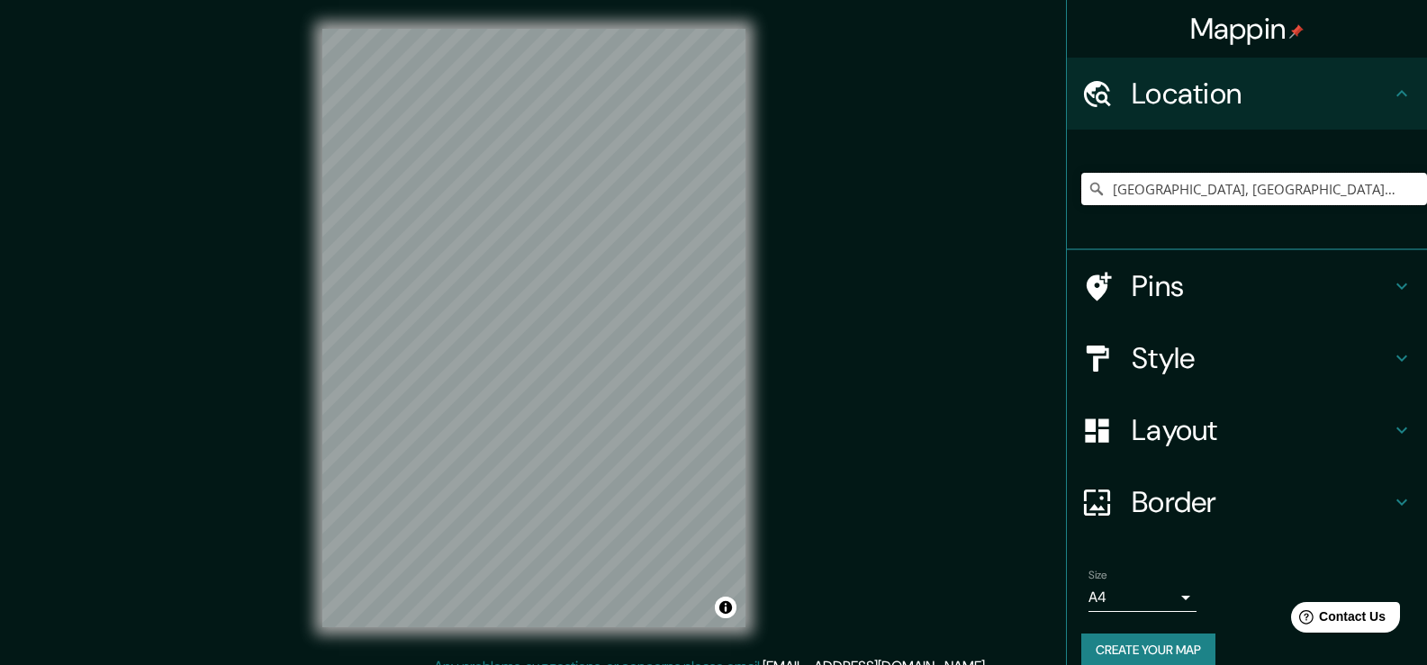
click at [1328, 184] on input "Monterrey, Nuevo León, México" at bounding box center [1254, 189] width 346 height 32
type input "Monterrey, Nuevo León, México"
click at [1177, 358] on h4 "Style" at bounding box center [1260, 358] width 259 height 36
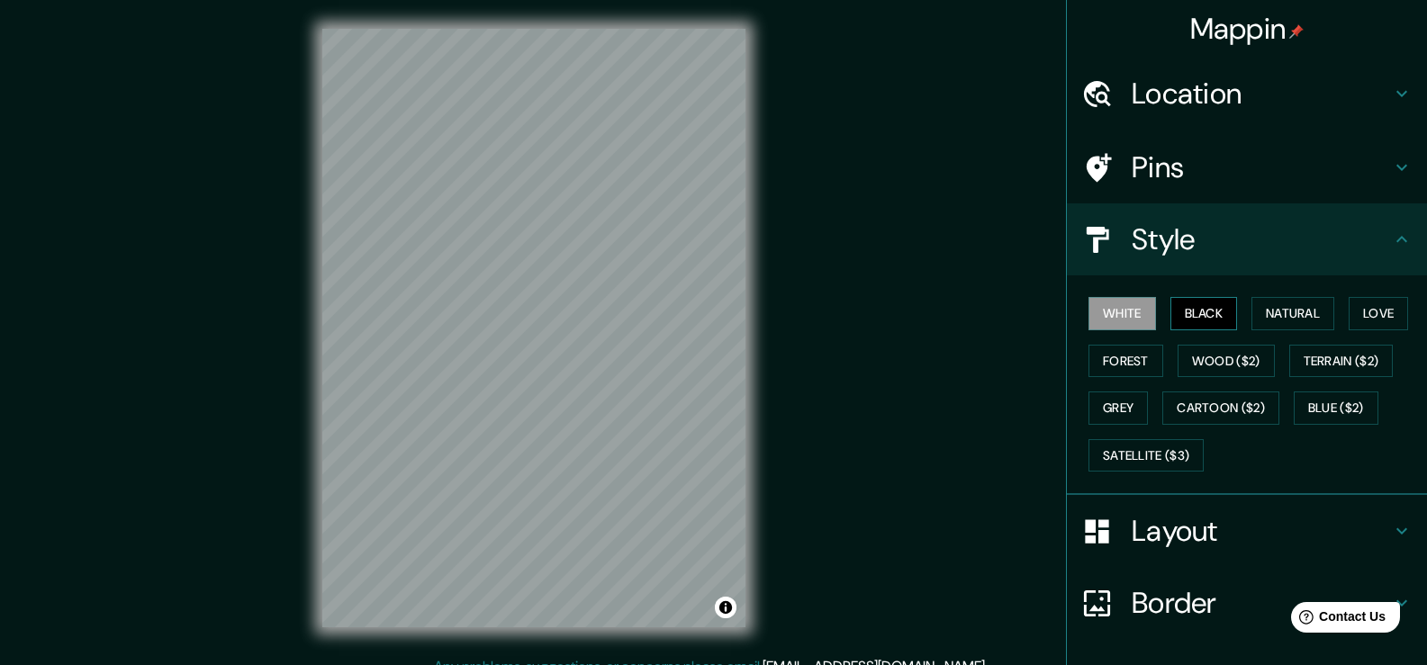
click at [1208, 302] on button "Black" at bounding box center [1204, 313] width 68 height 33
click at [1110, 400] on button "Grey" at bounding box center [1117, 408] width 59 height 33
click at [1170, 313] on button "Black" at bounding box center [1204, 313] width 68 height 33
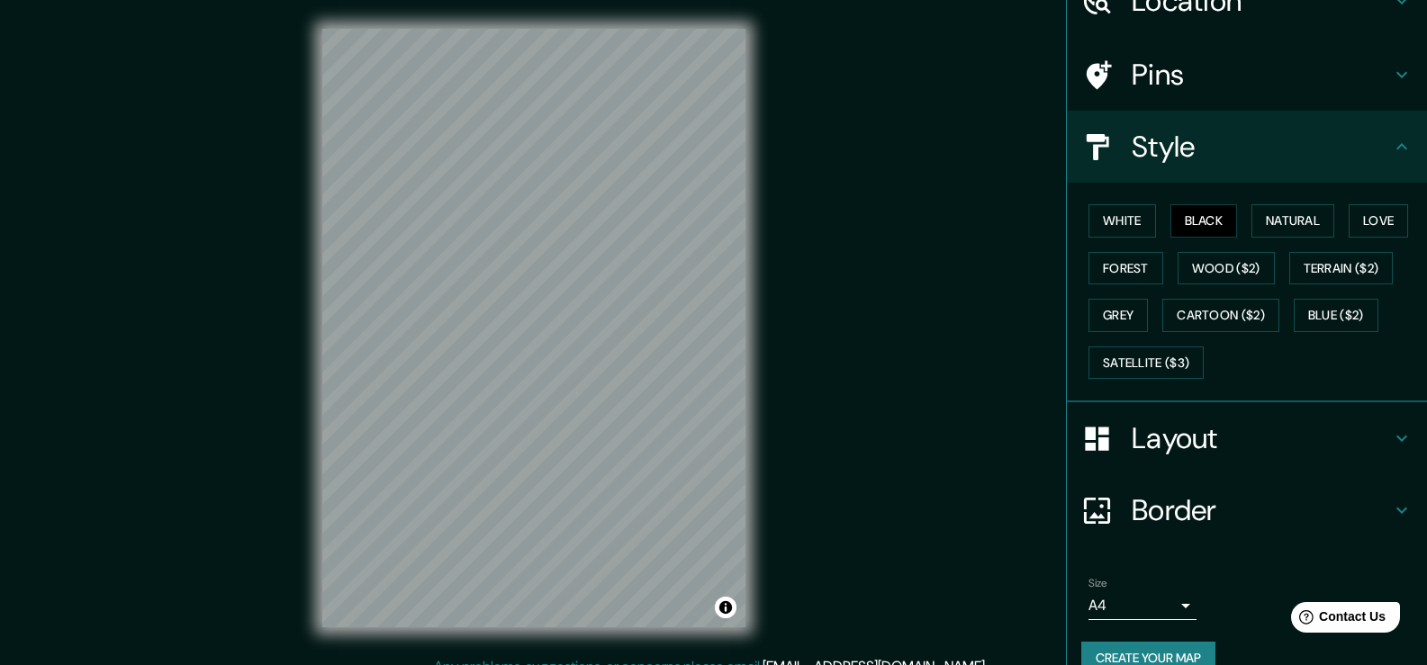
scroll to position [124, 0]
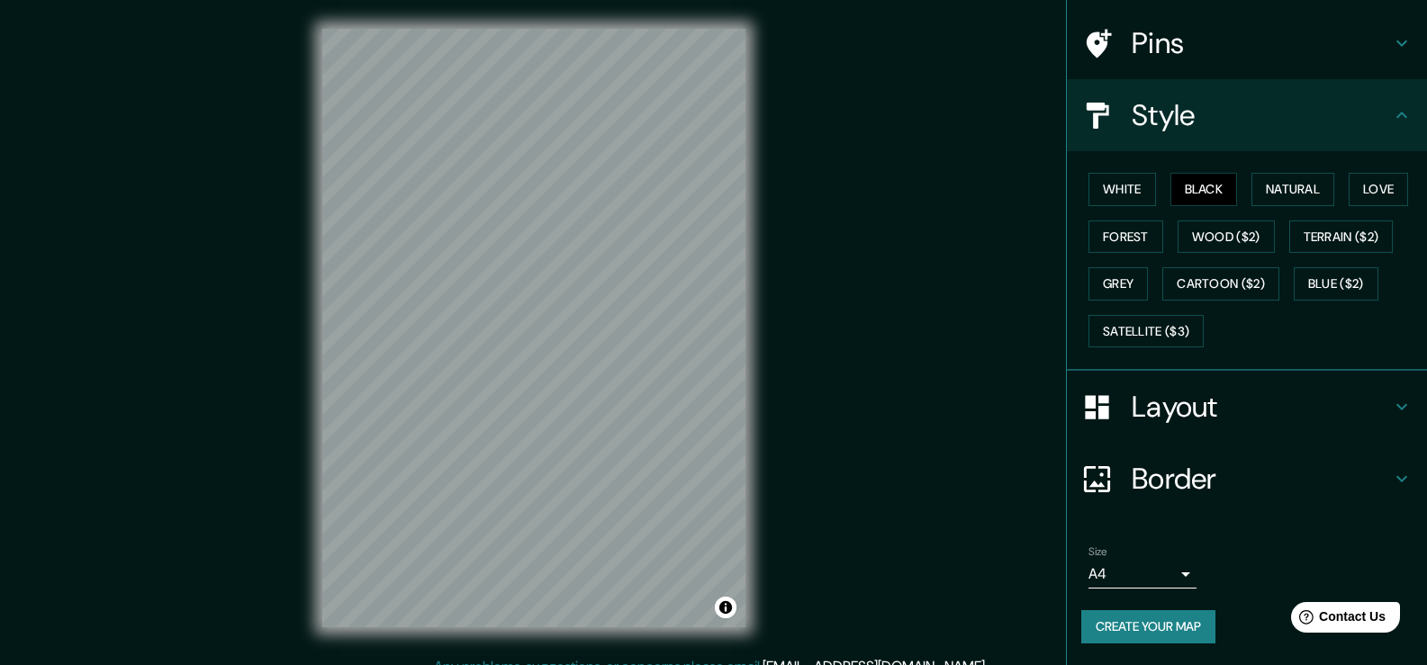
click at [1303, 502] on div "Border" at bounding box center [1247, 479] width 360 height 72
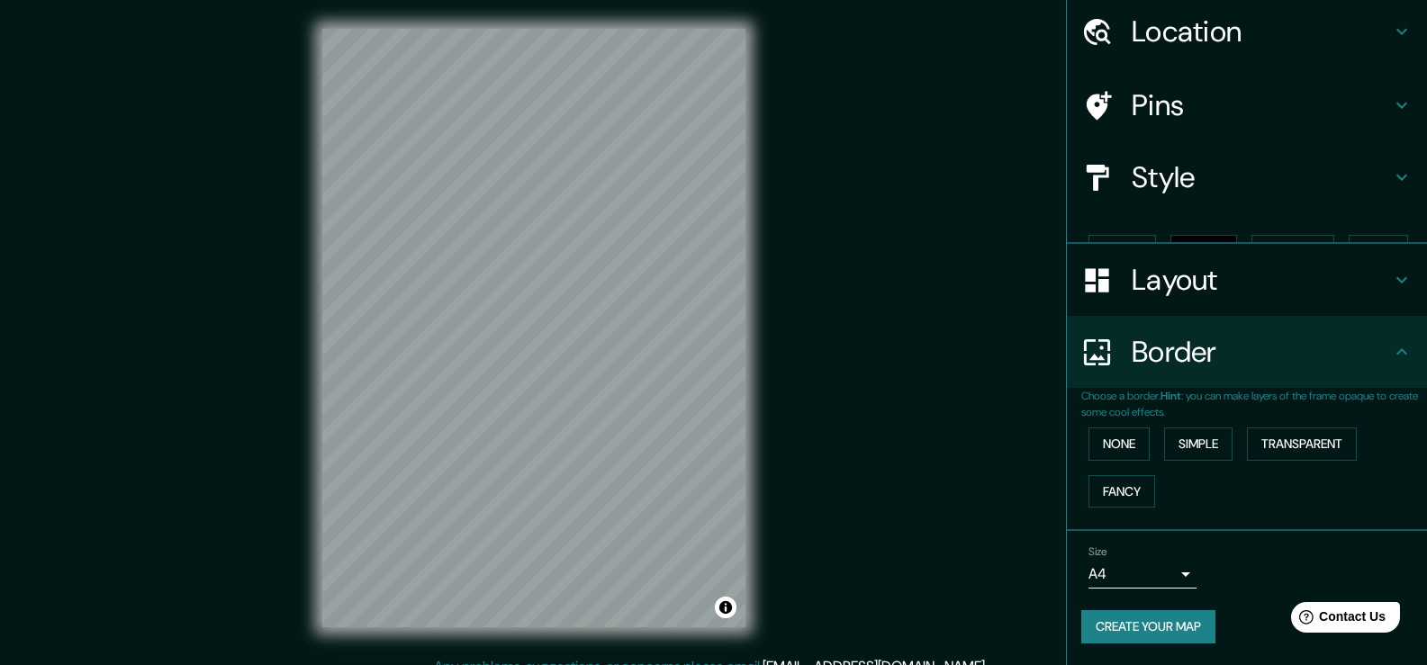
scroll to position [32, 0]
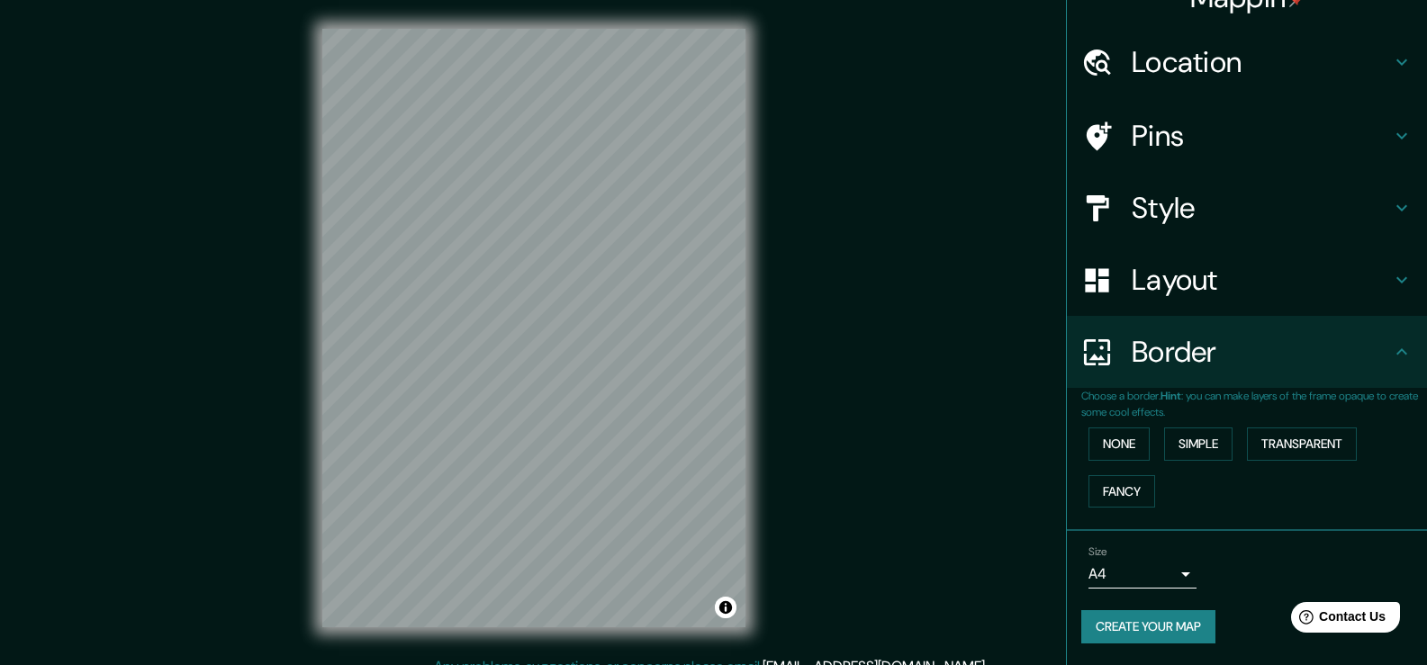
click at [1165, 398] on b "Hint" at bounding box center [1170, 396] width 21 height 14
click at [1097, 493] on button "Fancy" at bounding box center [1121, 491] width 67 height 33
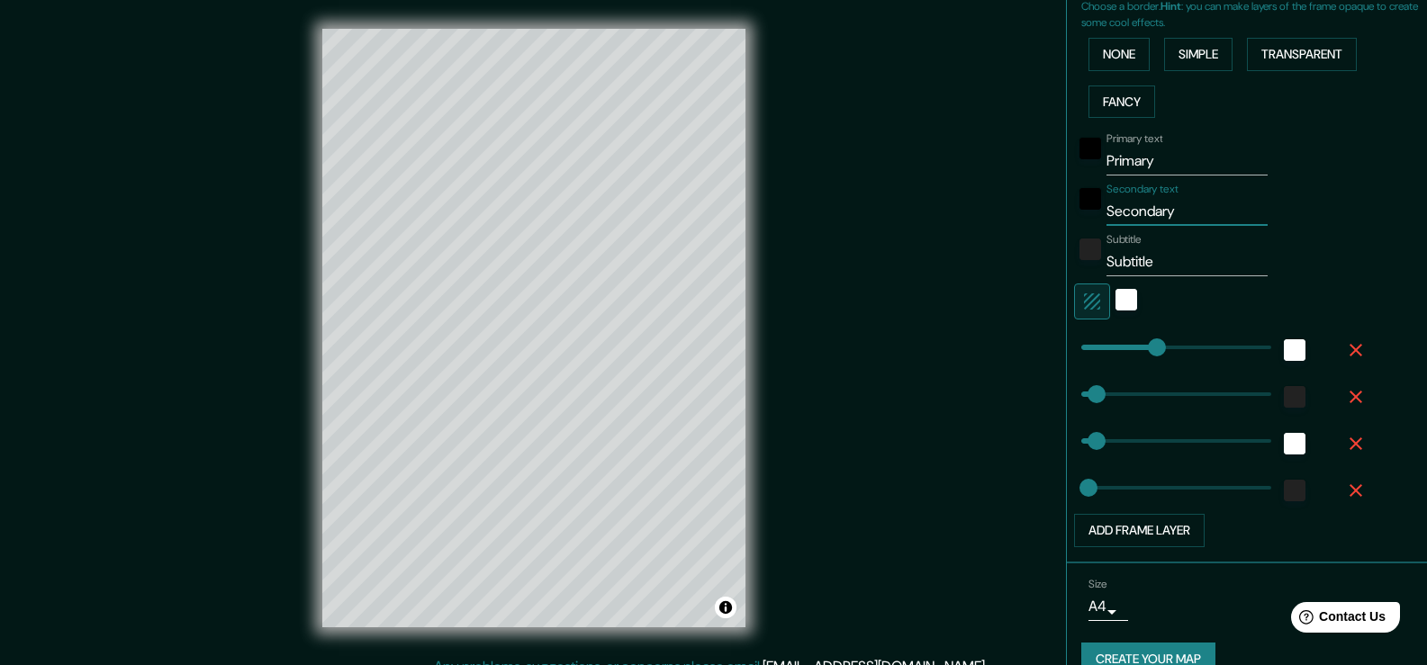
click at [1142, 216] on div "Primary text Primary Secondary text Secondary Subtitle Subtitle Add frame layer" at bounding box center [1225, 336] width 288 height 422
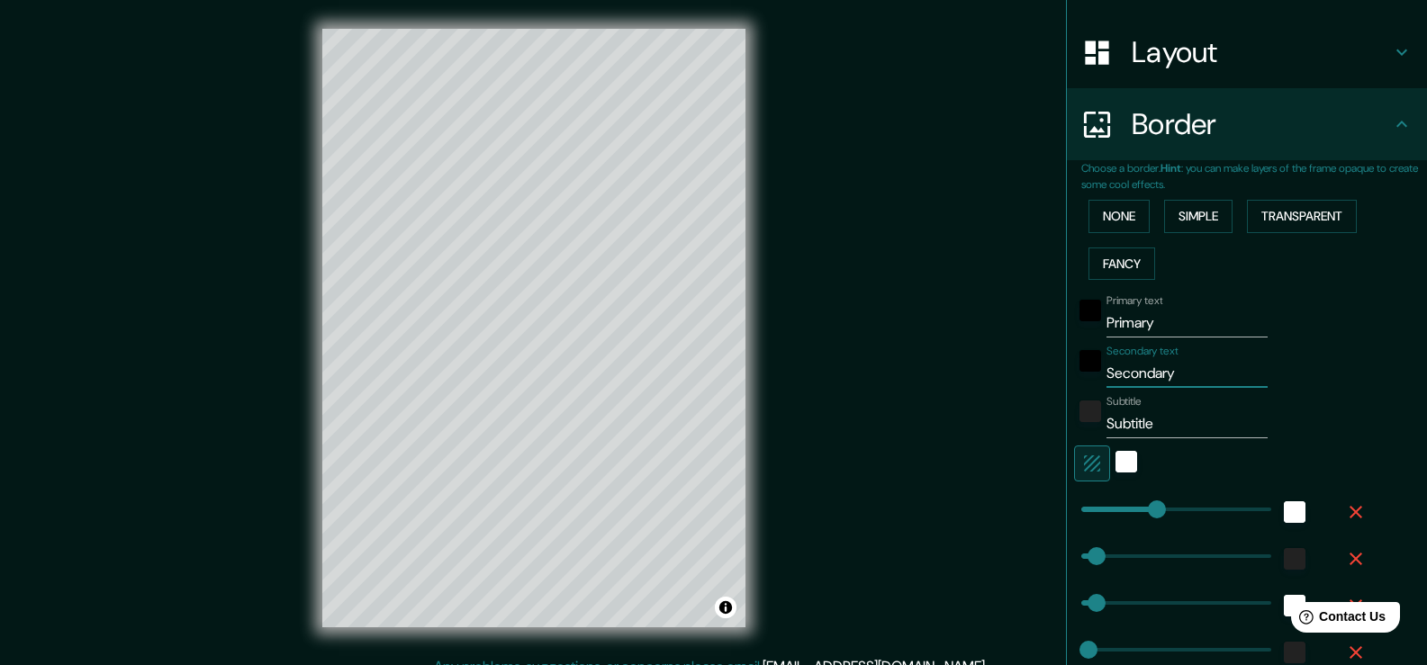
scroll to position [273, 0]
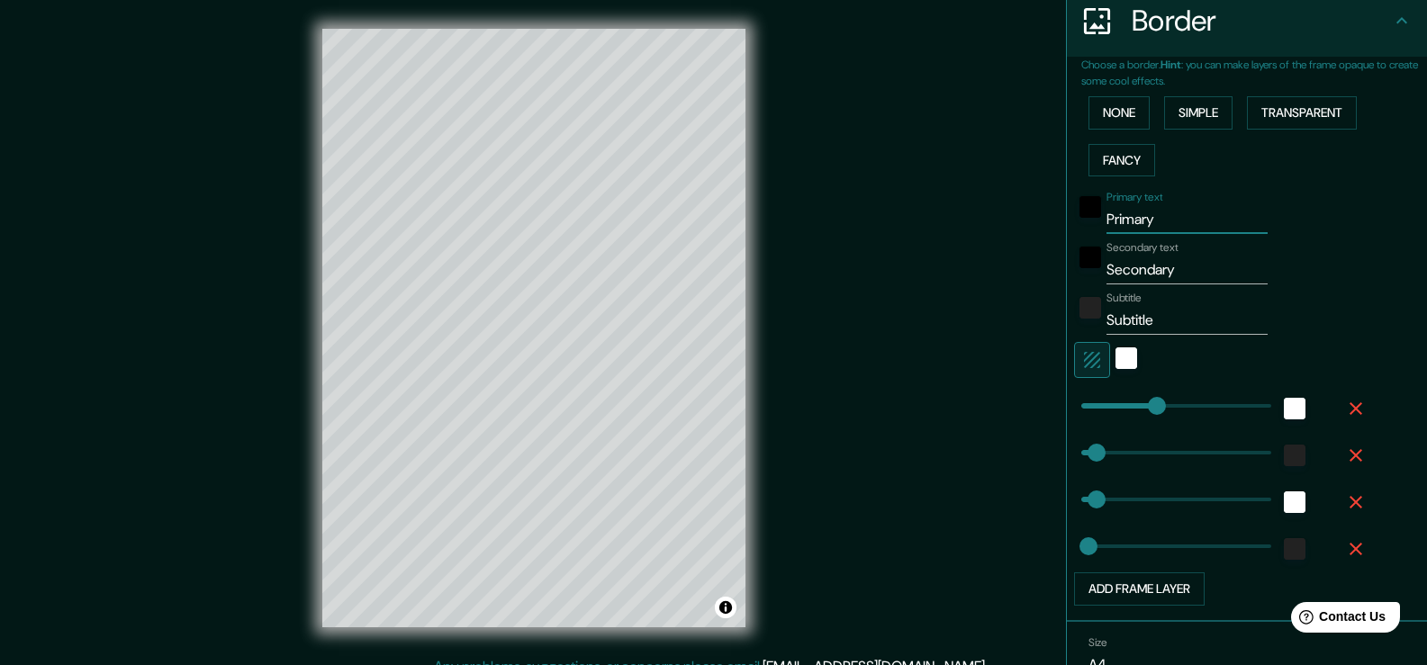
drag, startPoint x: 1157, startPoint y: 317, endPoint x: 1104, endPoint y: 320, distance: 53.2
click at [1104, 320] on div "Primary text Primary Secondary text Secondary Subtitle Subtitle Add frame layer" at bounding box center [1225, 395] width 288 height 422
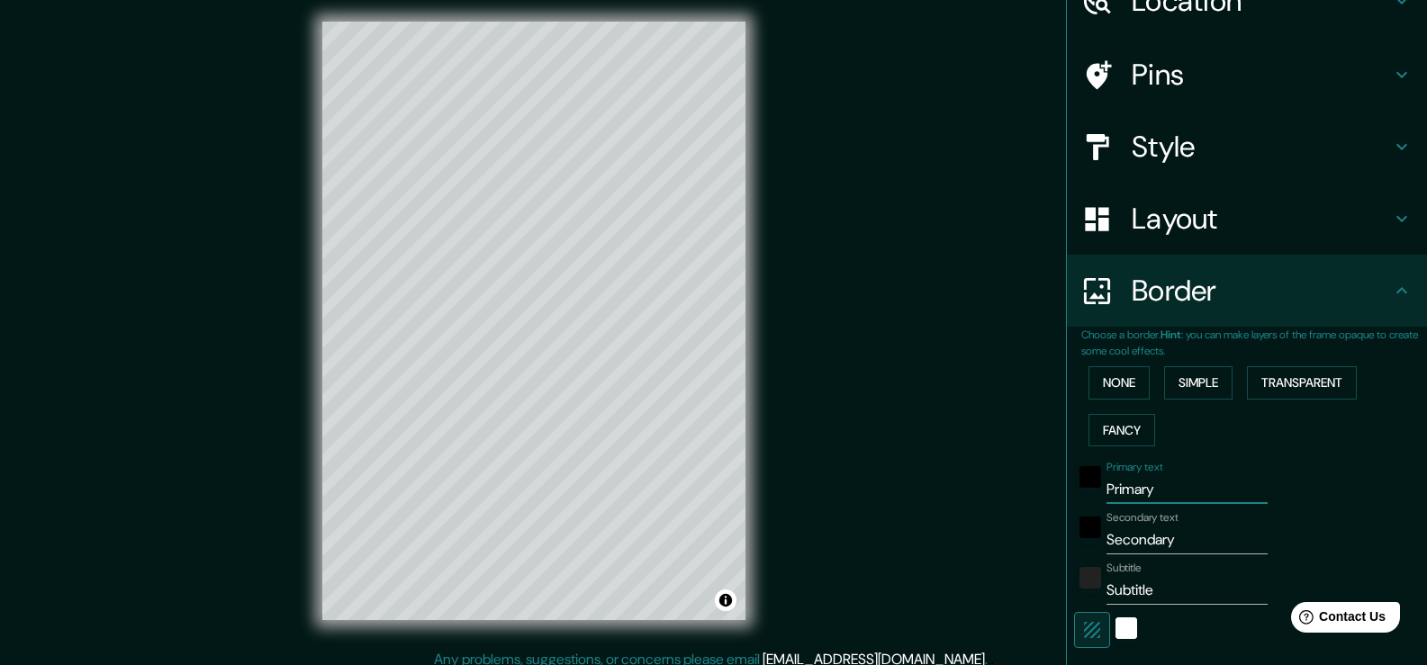
scroll to position [0, 0]
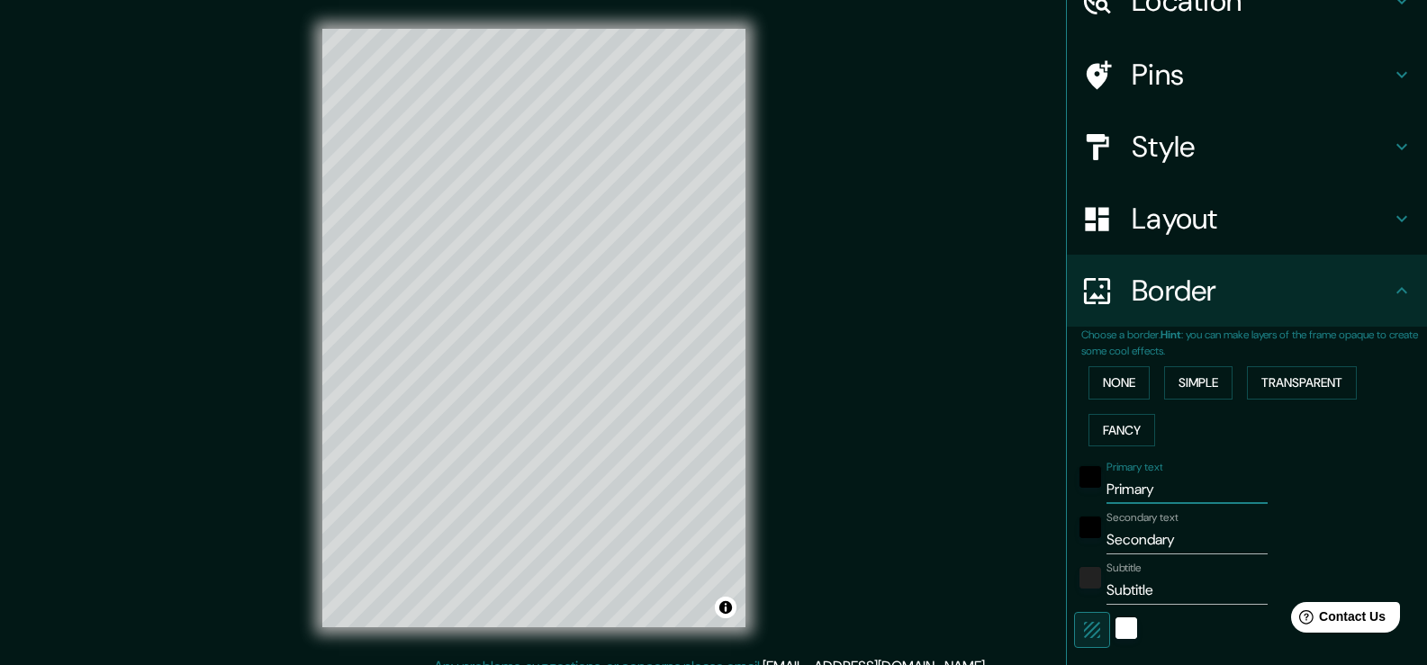
click at [879, 366] on div "Mappin Location [GEOGRAPHIC_DATA], [GEOGRAPHIC_DATA][PERSON_NAME], [GEOGRAPHIC_…" at bounding box center [713, 342] width 1427 height 685
click at [1155, 475] on input "Primary" at bounding box center [1186, 489] width 161 height 29
type input "Primar"
type input "38"
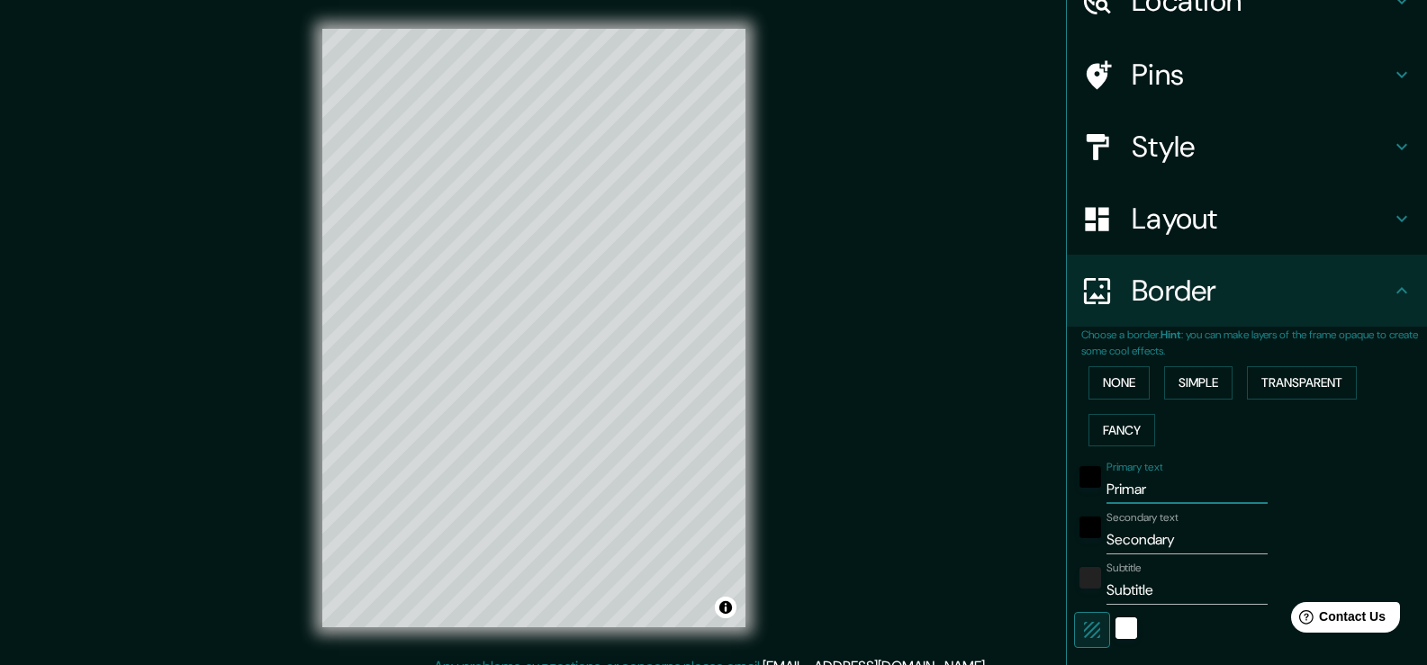
type input "19"
type input "Prima"
type input "38"
type input "19"
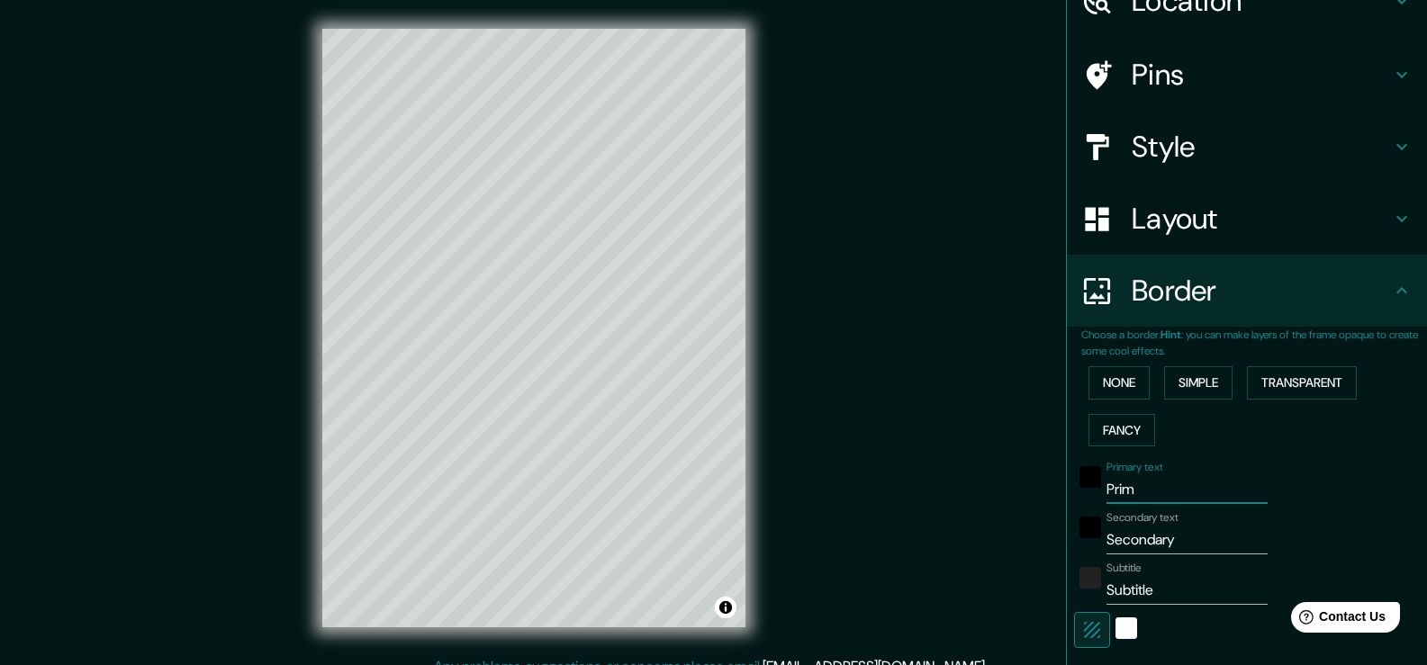
type input "Pri"
type input "38"
type input "19"
type input "P"
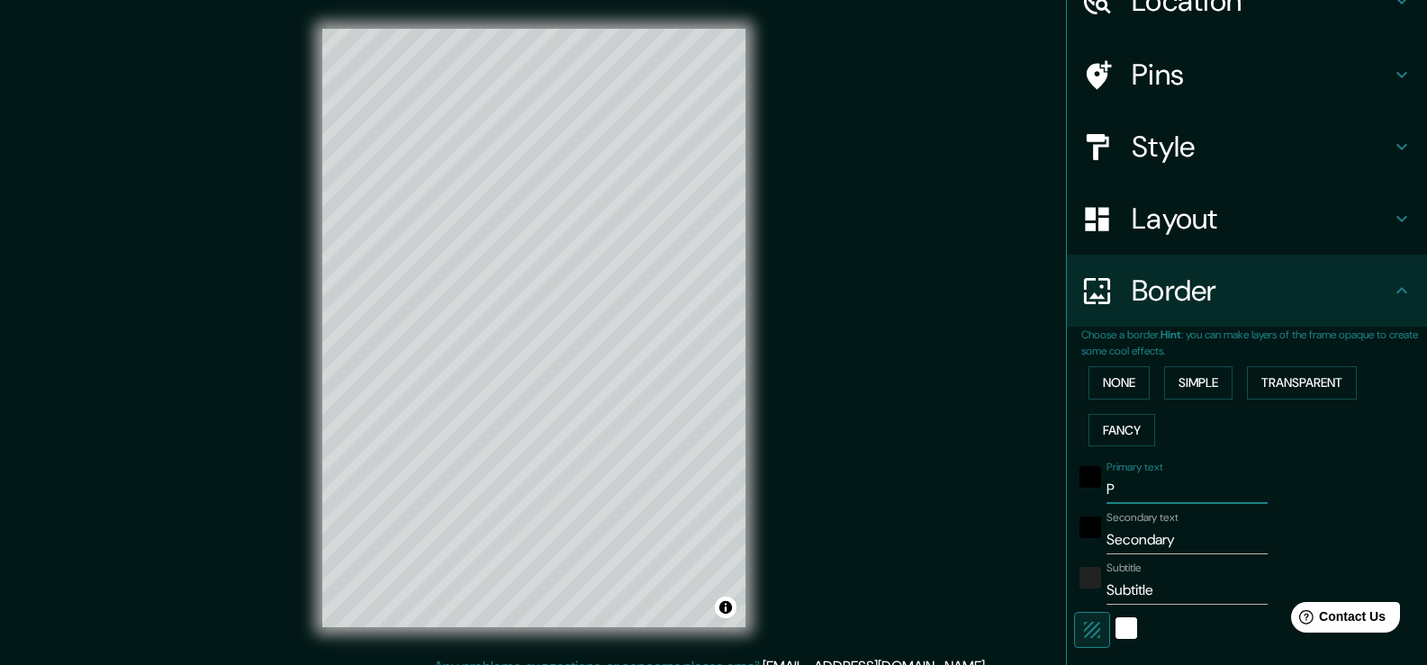
type input "38"
type input "19"
type input "38"
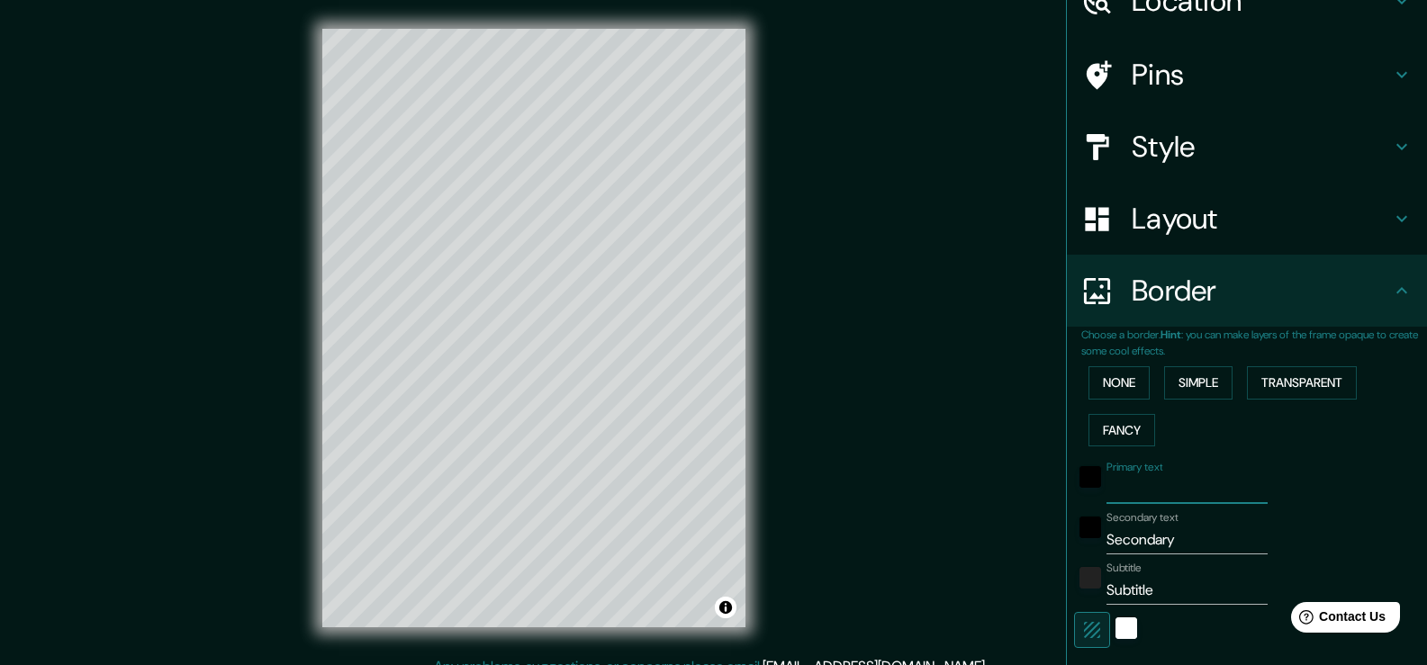
type input "19"
type input "M"
type input "38"
type input "19"
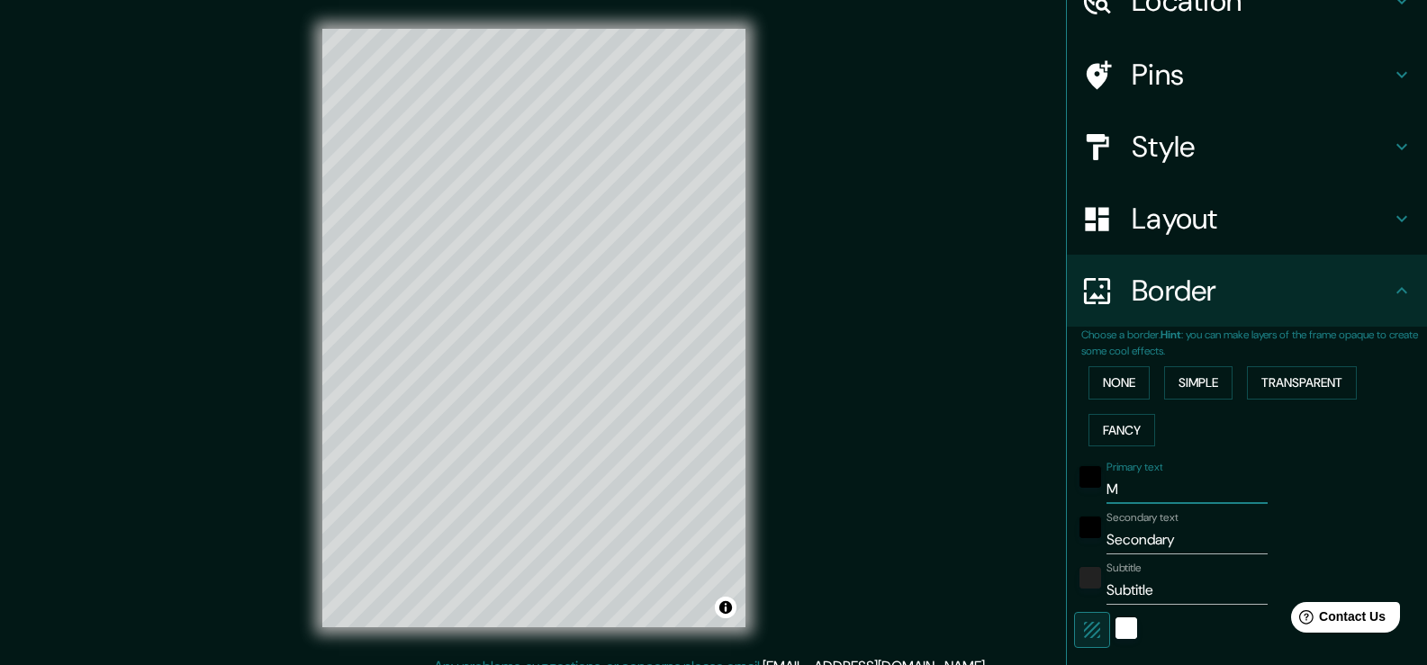
type input "Mo"
type input "38"
type input "19"
type input "Mon"
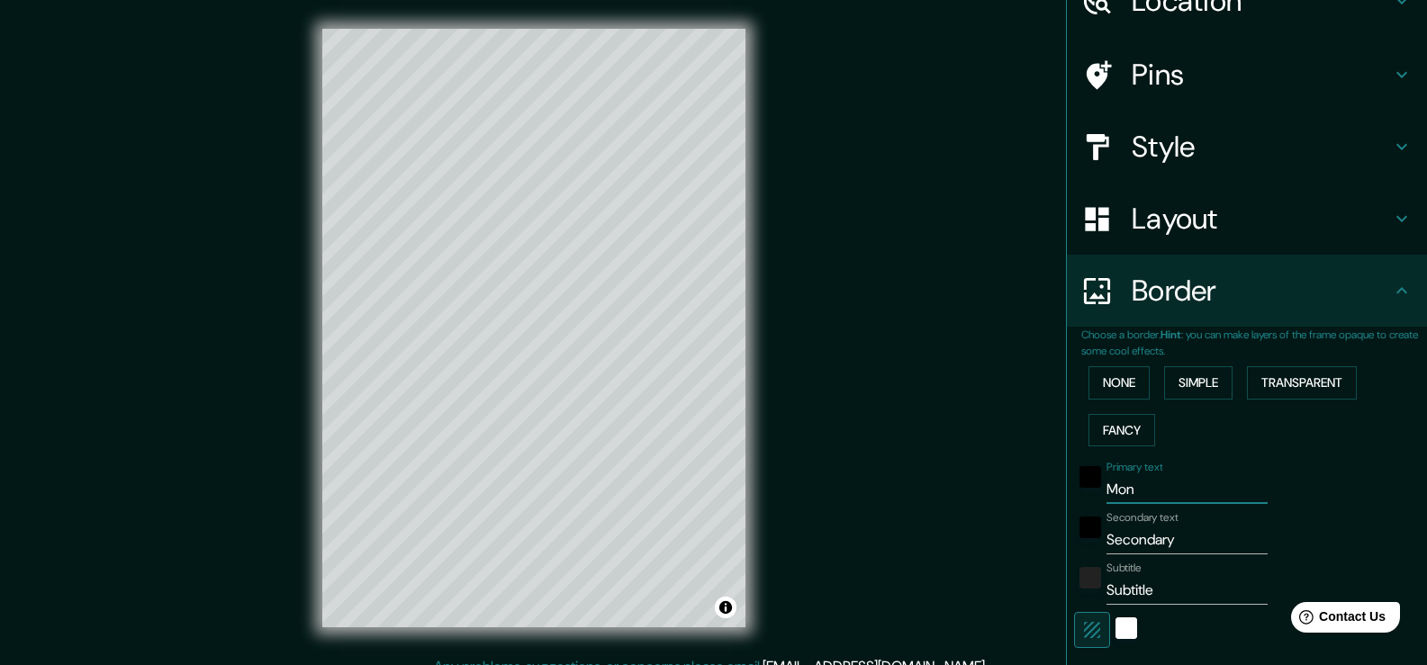
type input "38"
type input "19"
type input "Mont"
type input "38"
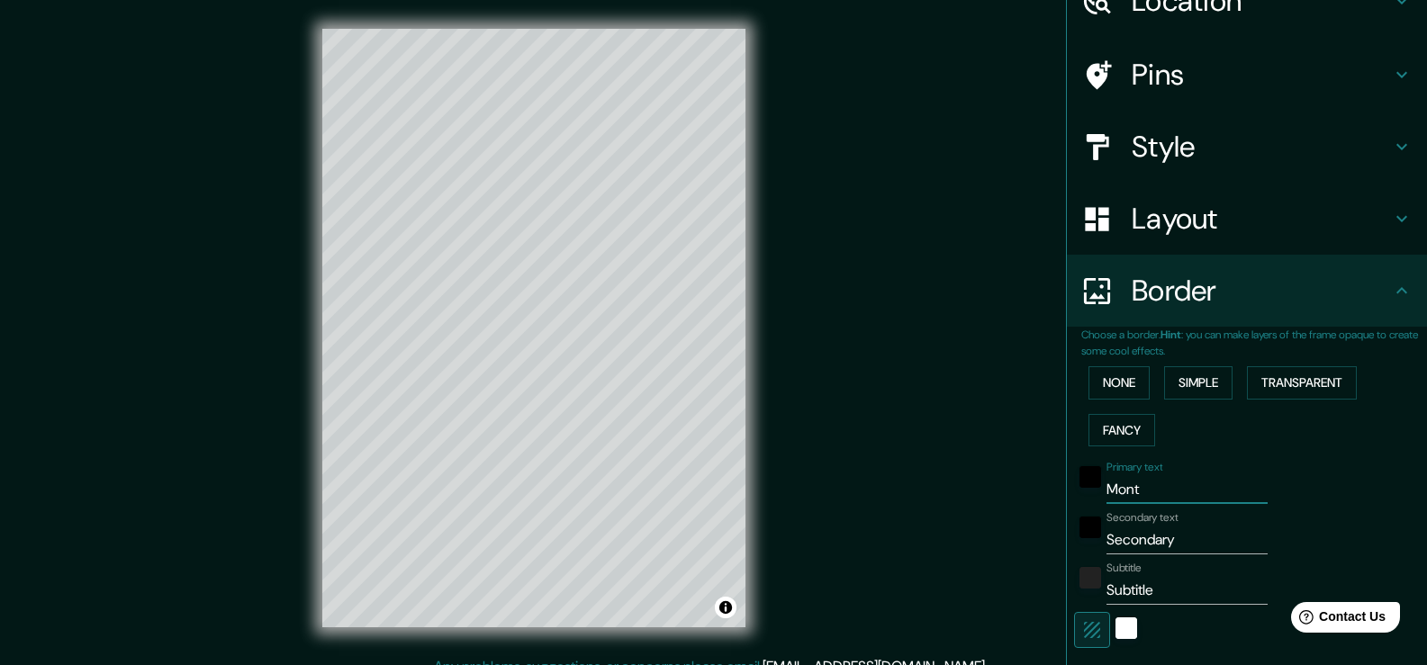
type input "38"
type input "19"
type input "Monte"
type input "38"
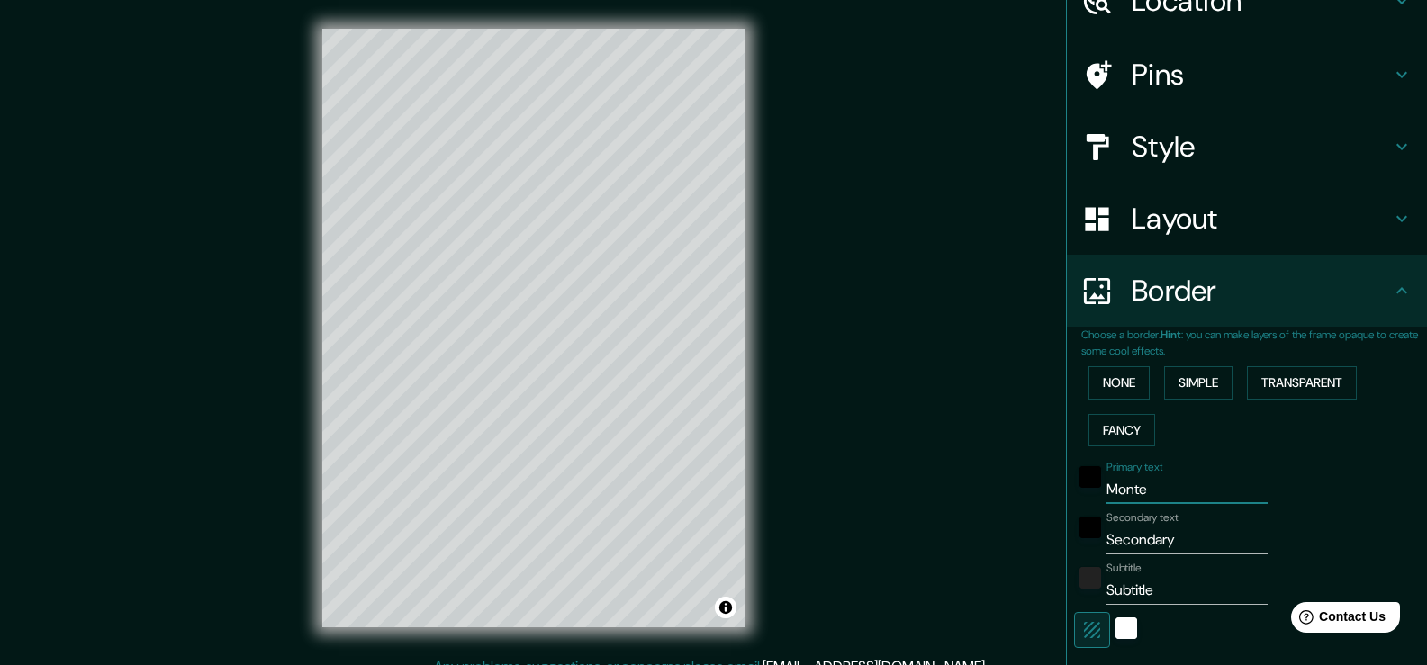
type input "19"
type input "Monter"
type input "38"
type input "19"
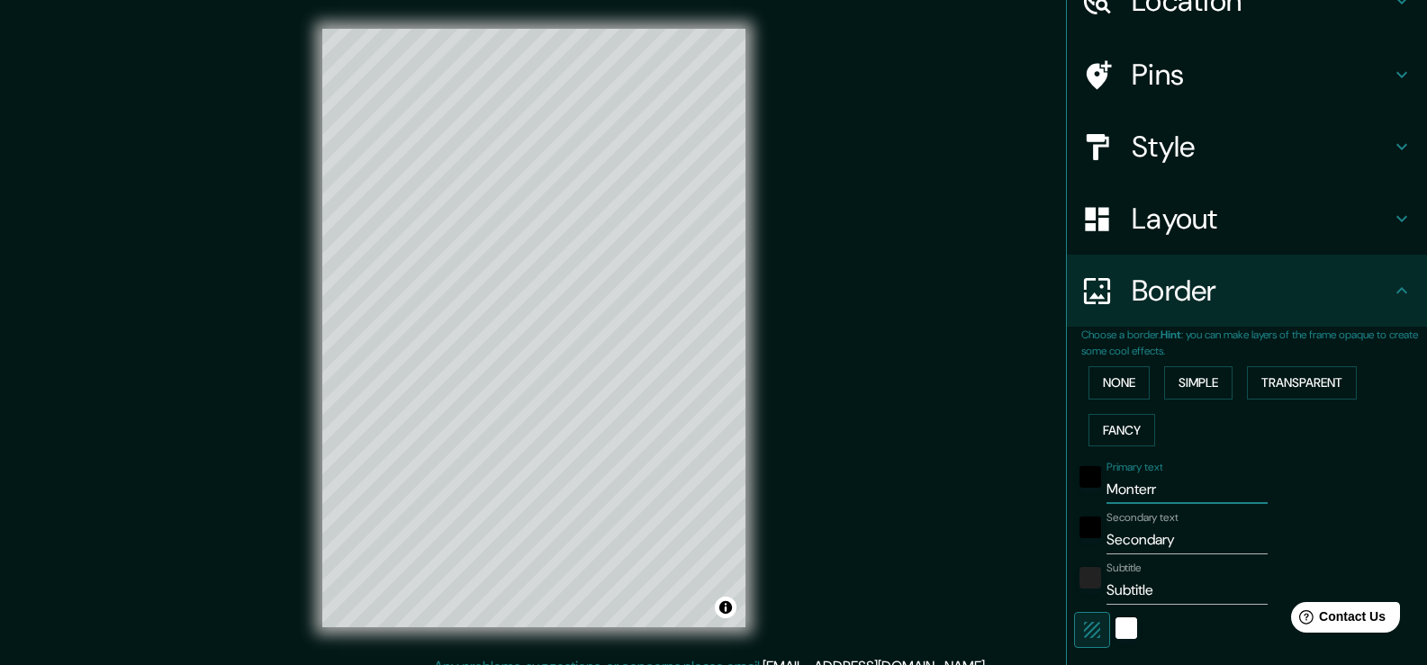
type input "Monterre"
type input "38"
type input "19"
type input "Monterret"
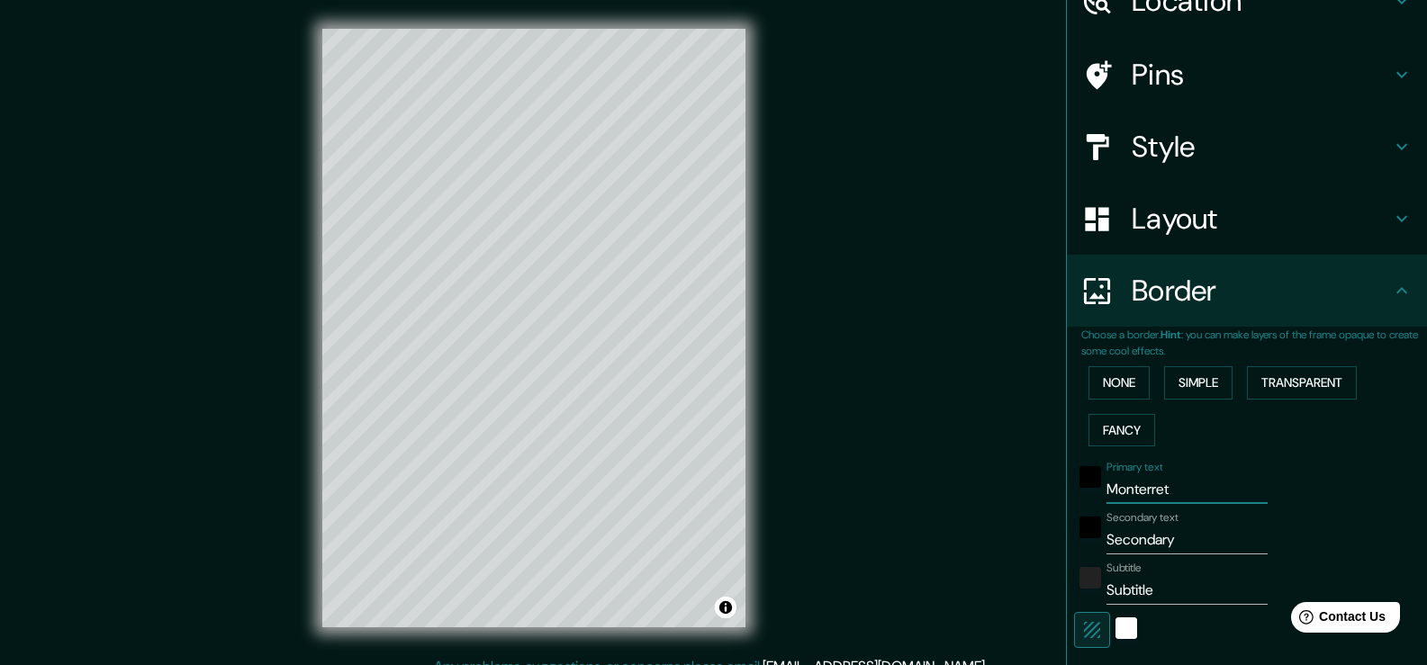
type input "38"
type input "19"
type input "Monterre"
type input "38"
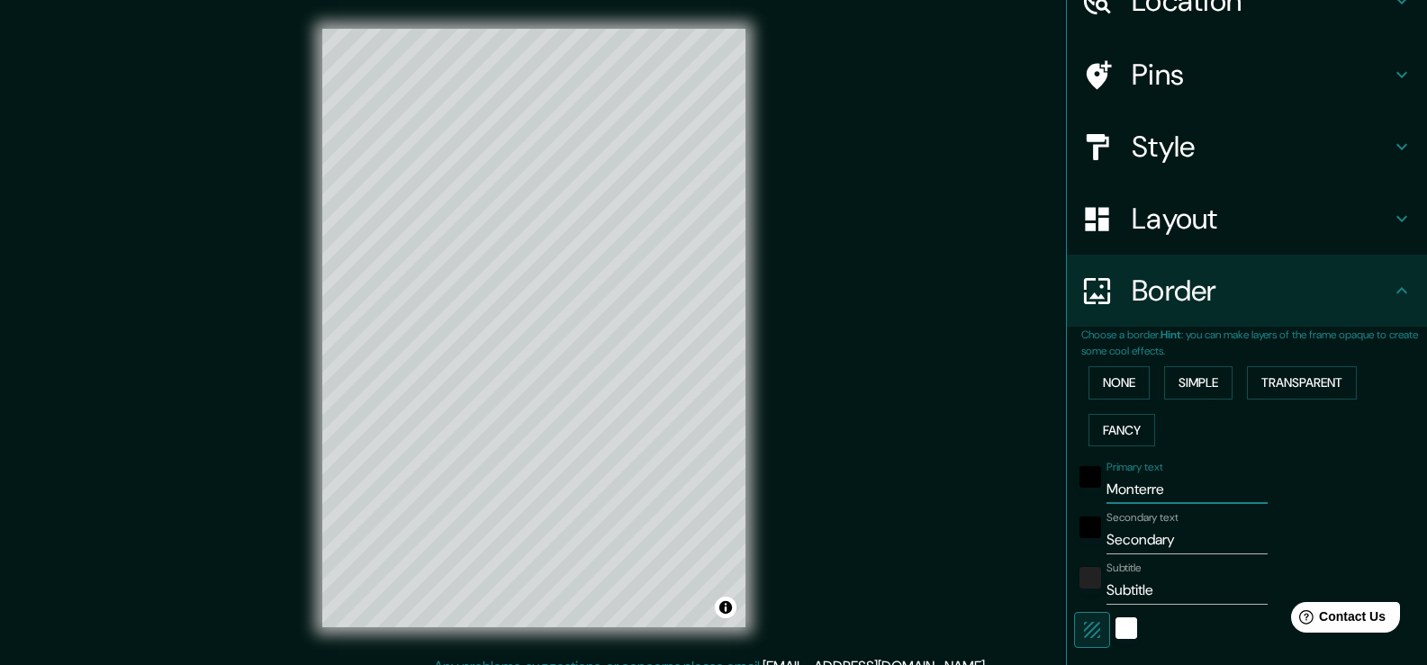
type input "38"
type input "19"
type input "[GEOGRAPHIC_DATA]"
type input "38"
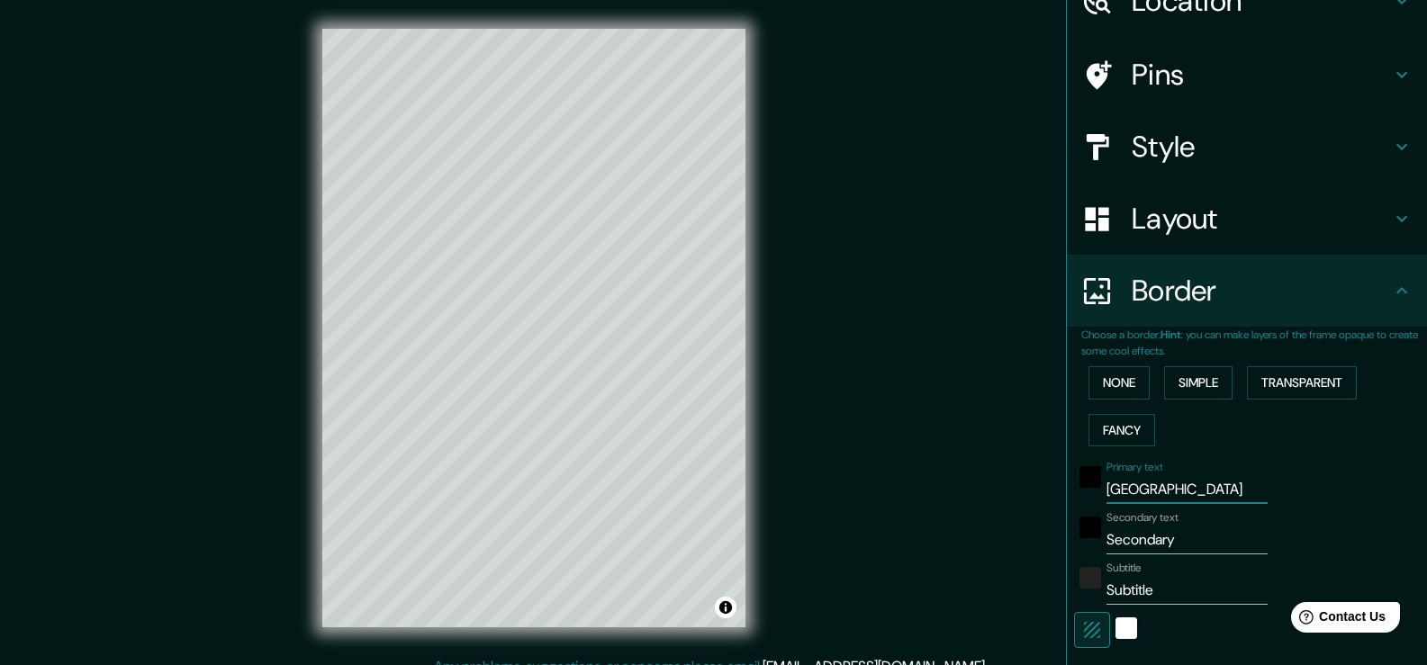
type input "19"
type input "[GEOGRAPHIC_DATA]"
type input "nue"
type input "38"
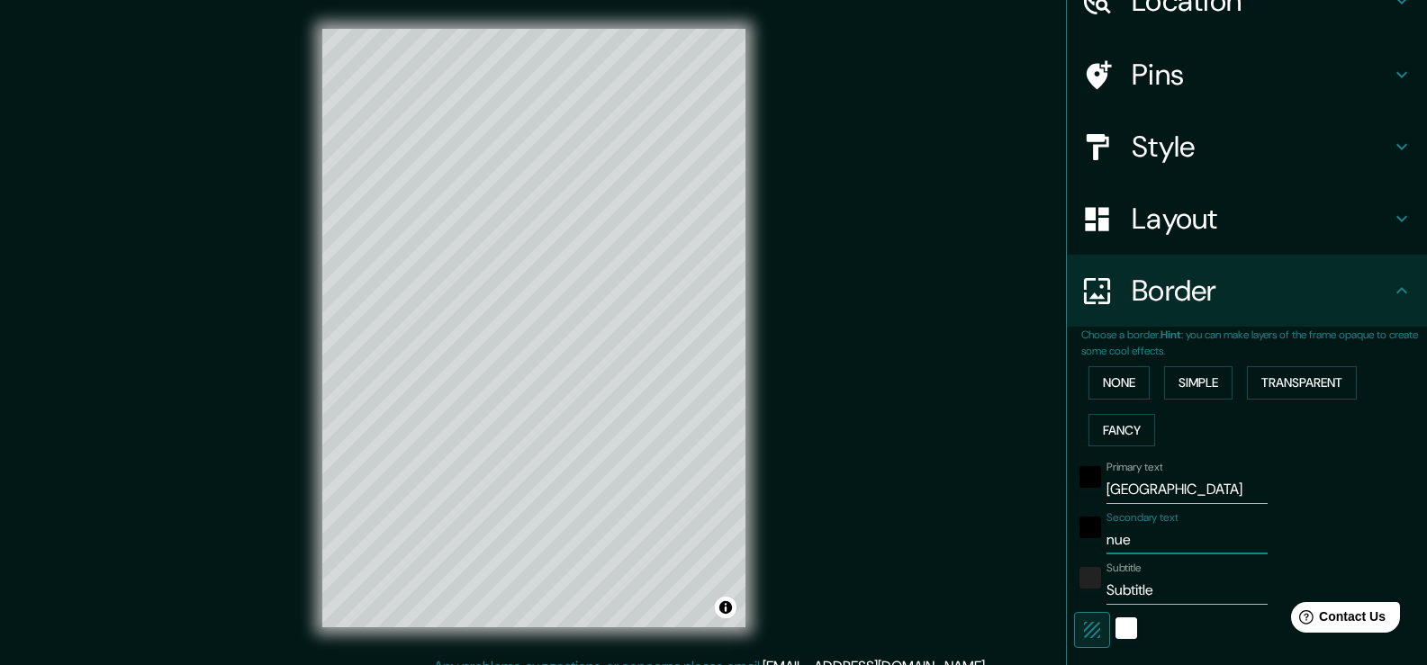
type input "19"
type input "nuevo"
type input "38"
type input "19"
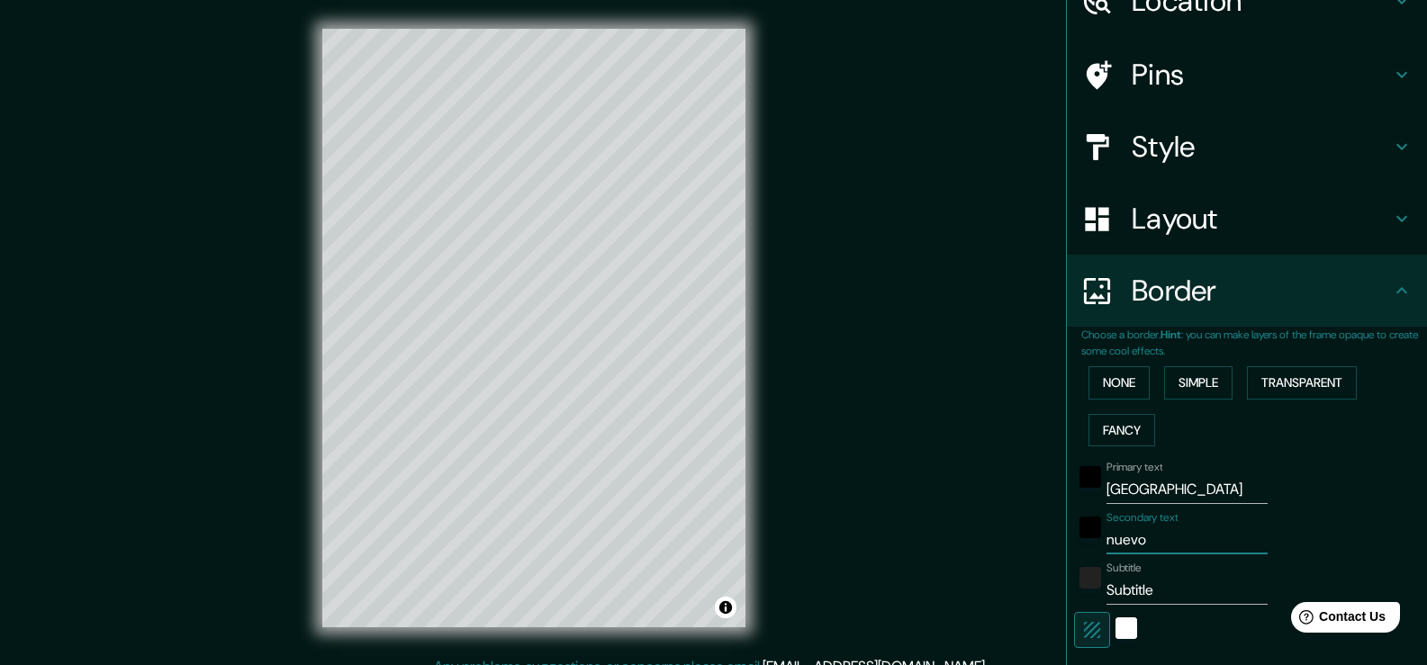
type input "nuevo"
type input "38"
type input "19"
type input "nuevo le"
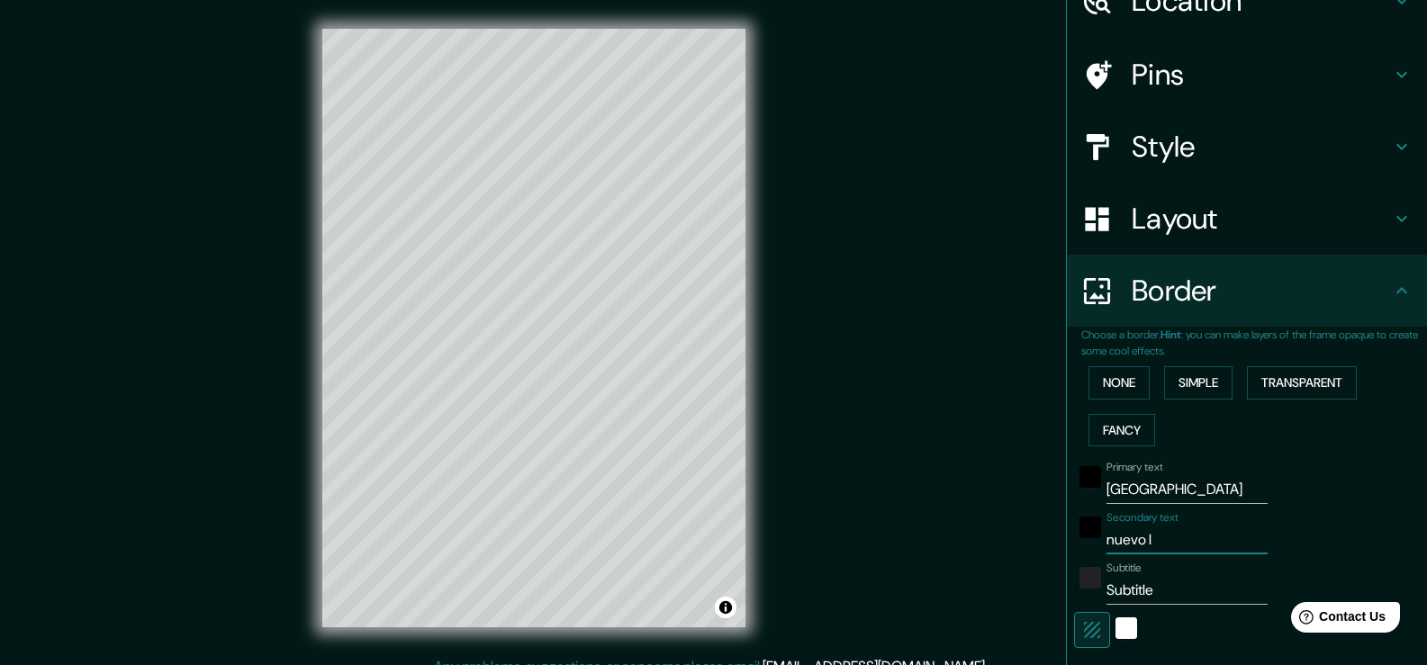
type input "38"
type input "19"
type input "nuevo leon"
type input "38"
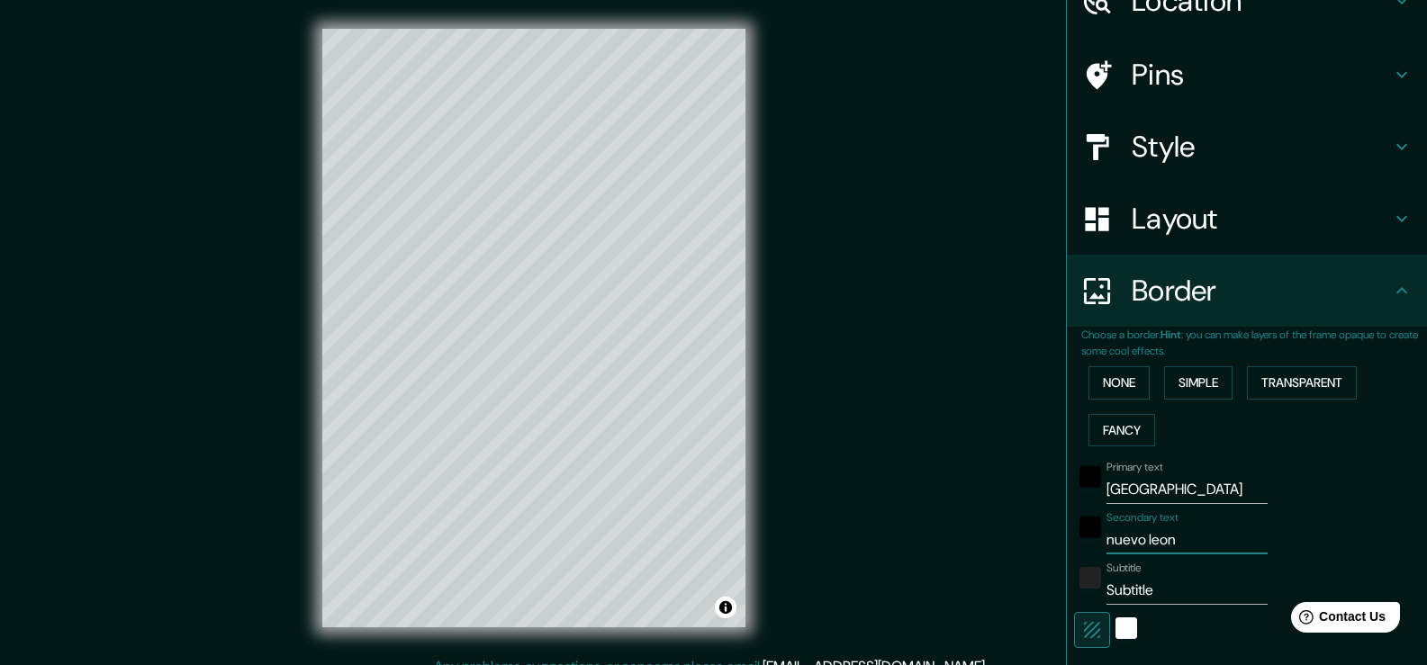
type input "38"
type input "19"
type input "nuevo leo"
type input "38"
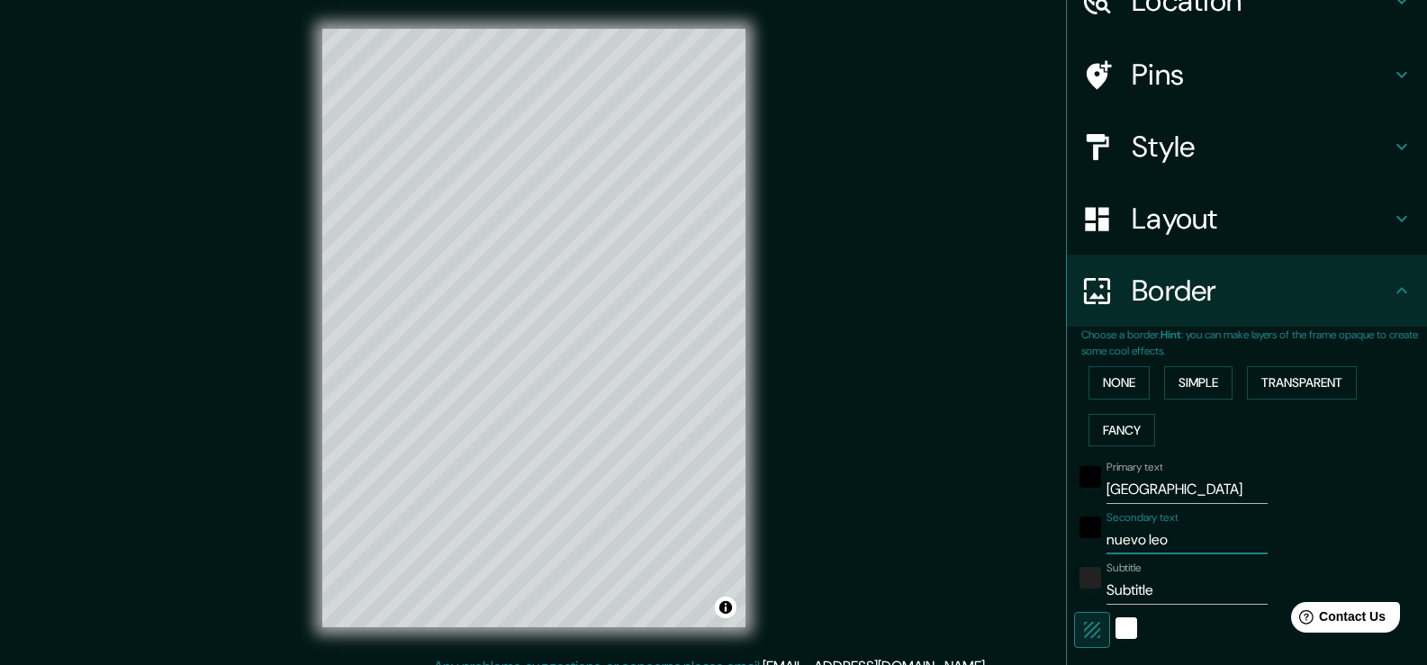
type input "19"
type input "nuevo le"
type input "38"
type input "19"
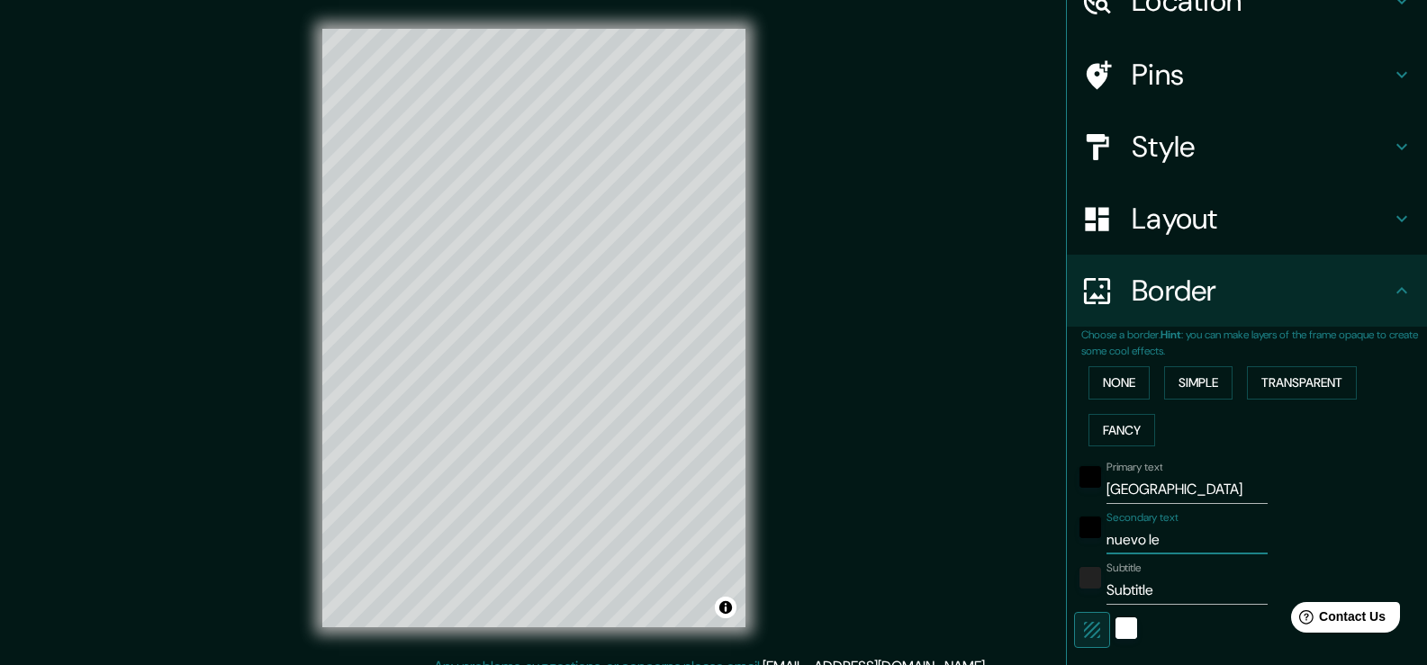
type input "nuevo leó"
type input "38"
type input "19"
type input "nuevo león"
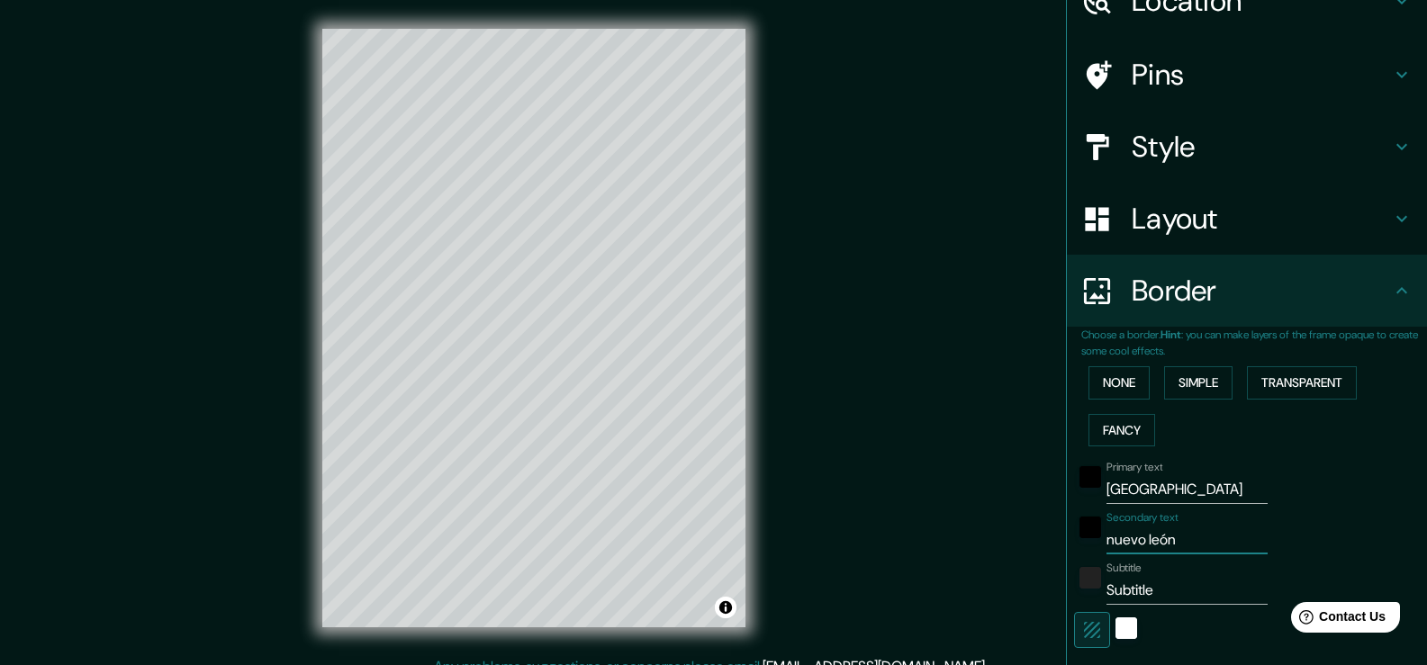
type input "38"
type input "19"
type input "nuevo león"
type input "m"
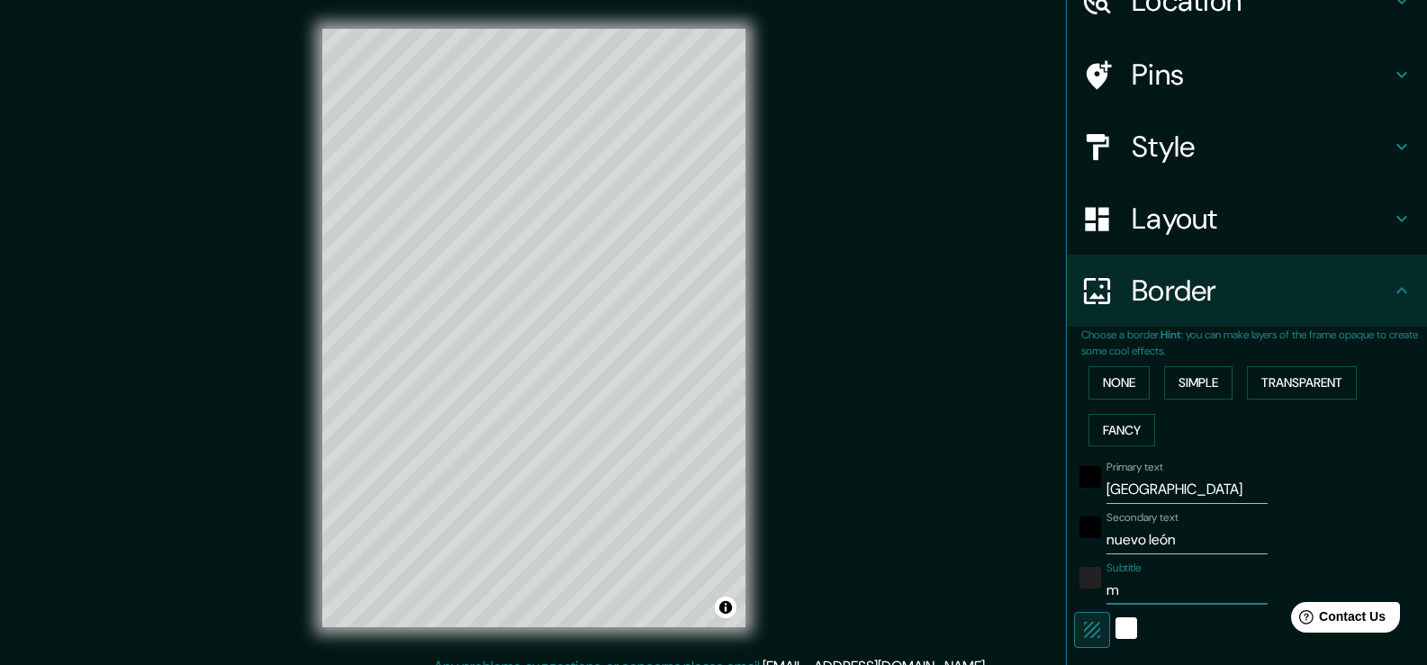
type input "38"
type input "19"
type input "38"
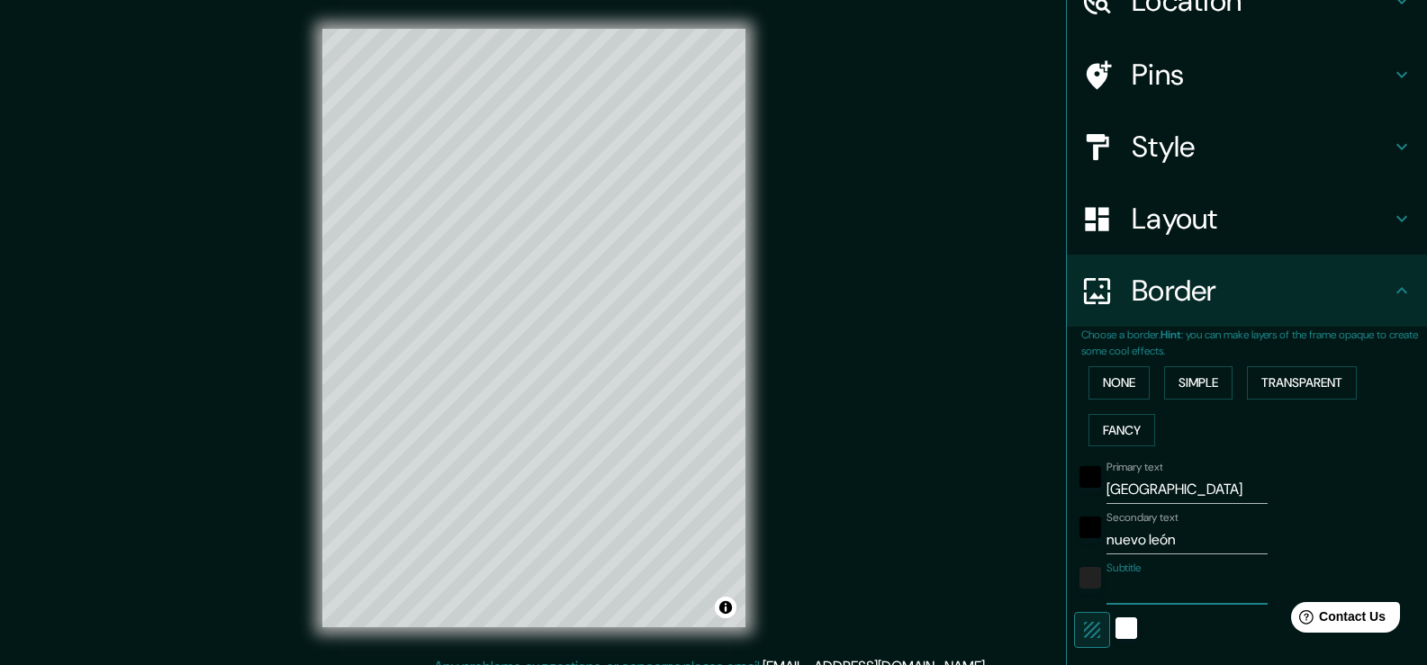
type input "19"
type input "M"
type input "38"
type input "19"
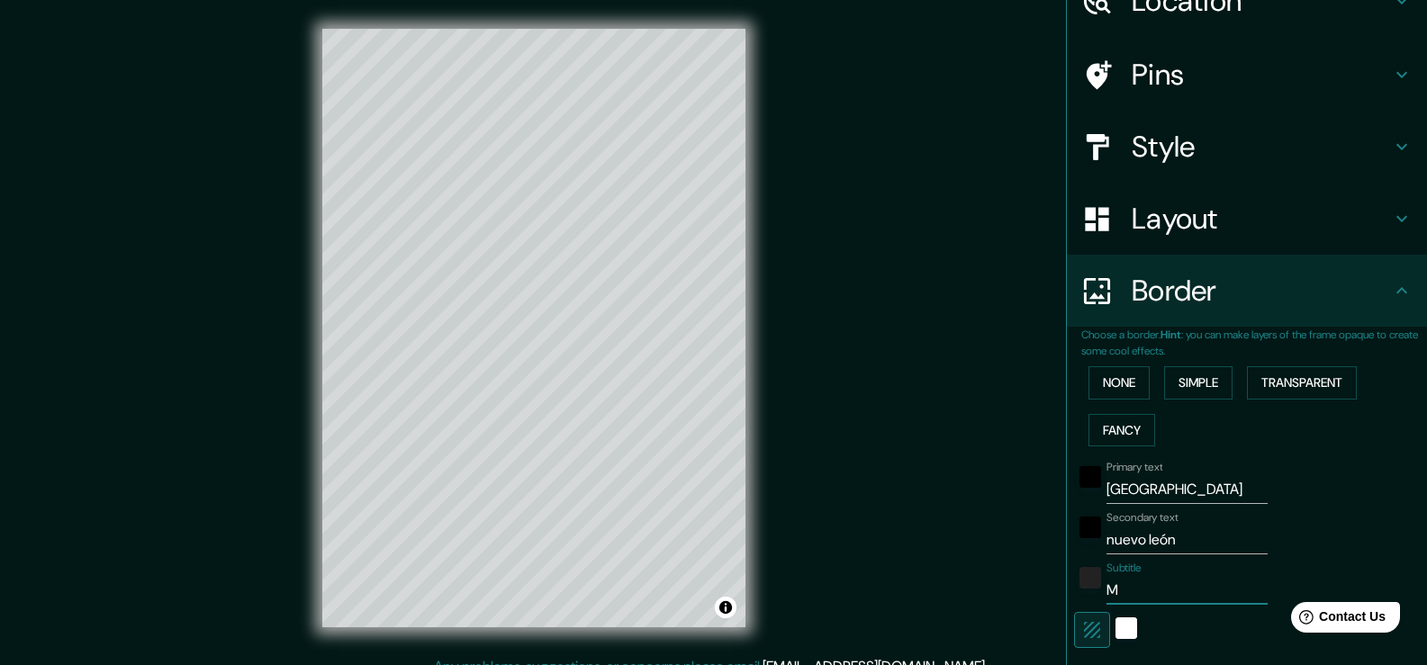
type input "Me"
type input "38"
type input "19"
type input "Mex"
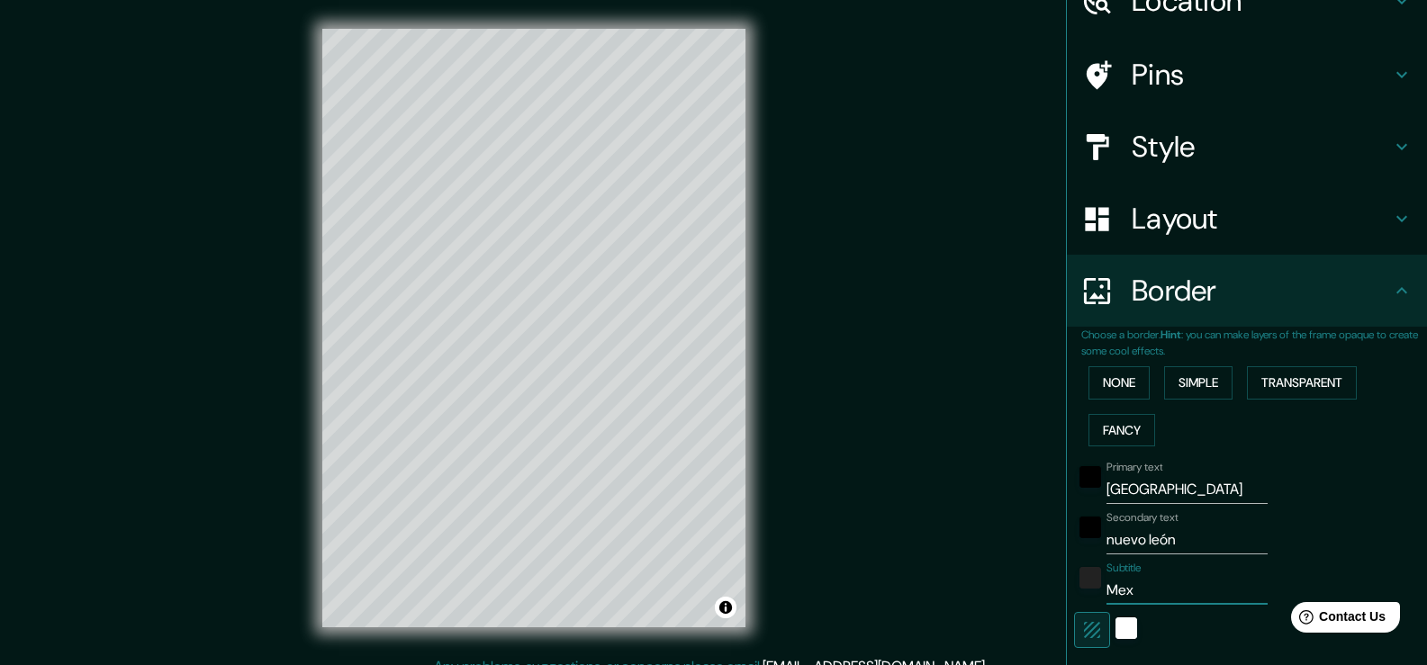
type input "38"
type input "19"
type input "Mexc"
type input "38"
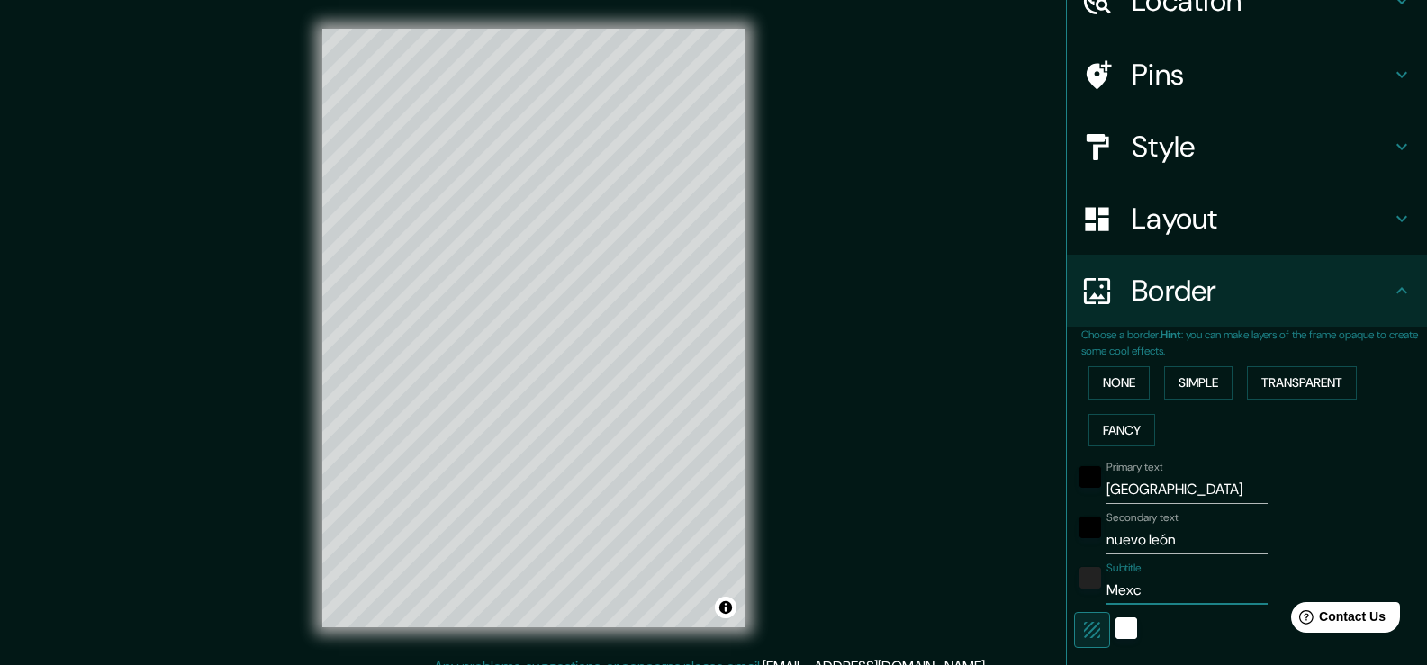
type input "38"
type input "19"
type input "Mex"
type input "38"
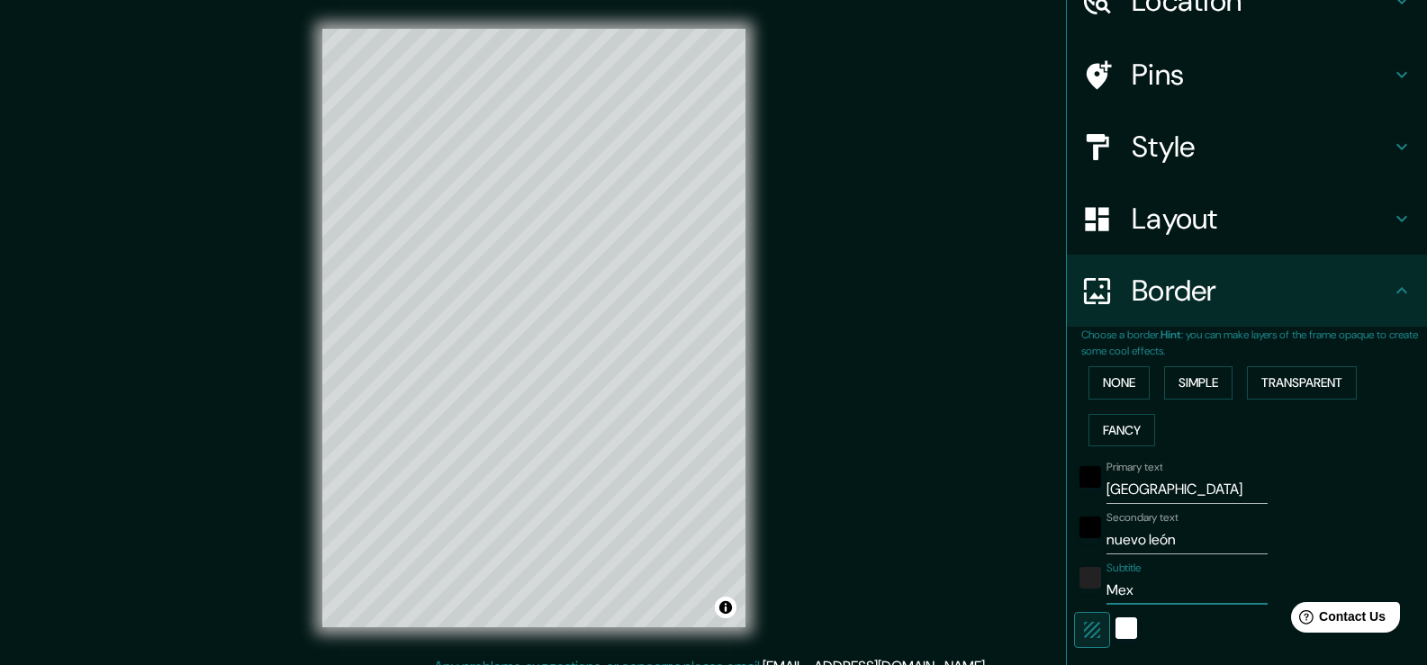
type input "19"
type input "Me"
type input "38"
type input "19"
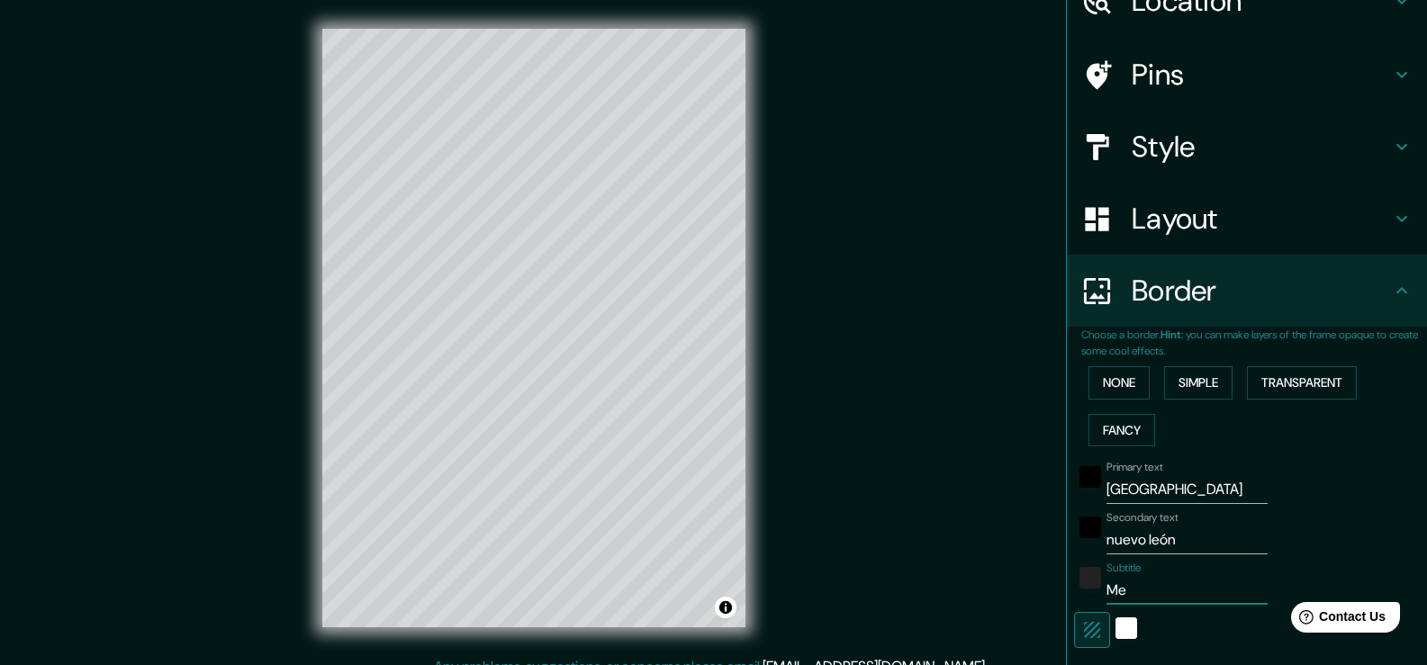
type input "M"
type input "38"
type input "19"
type input "Mé"
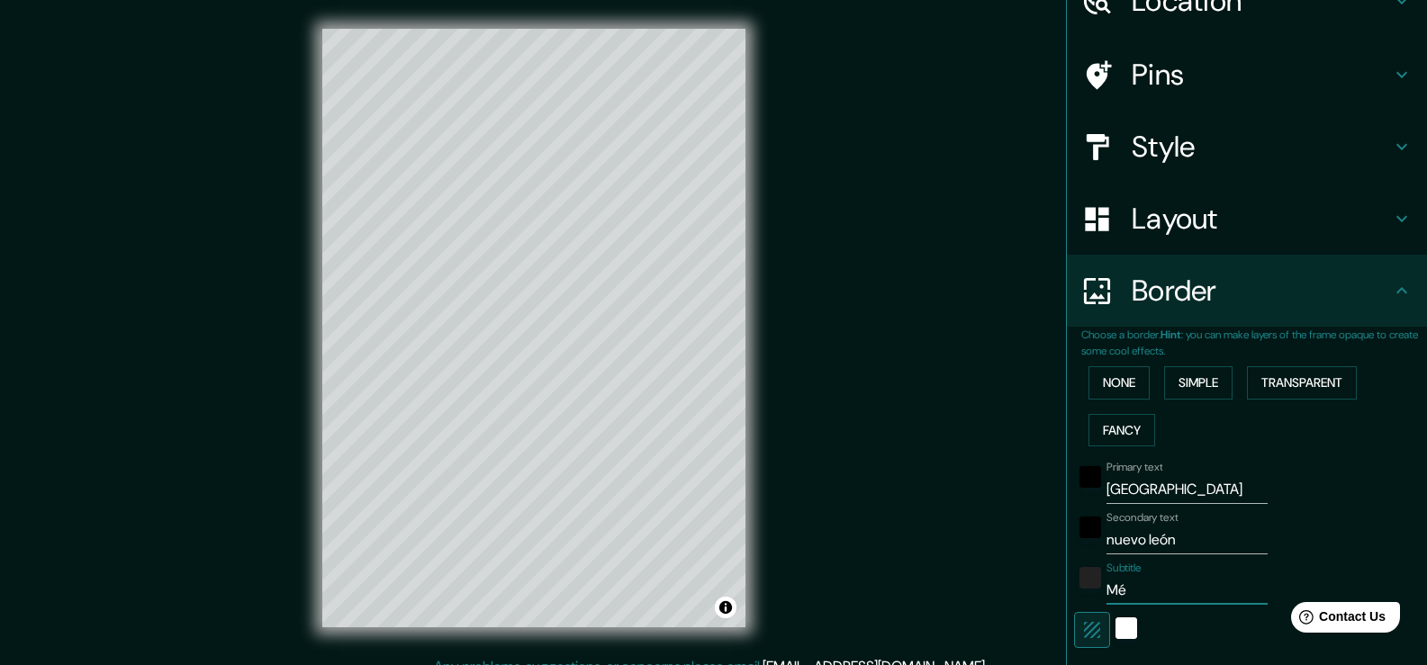
type input "38"
type input "19"
type input "Méx"
type input "38"
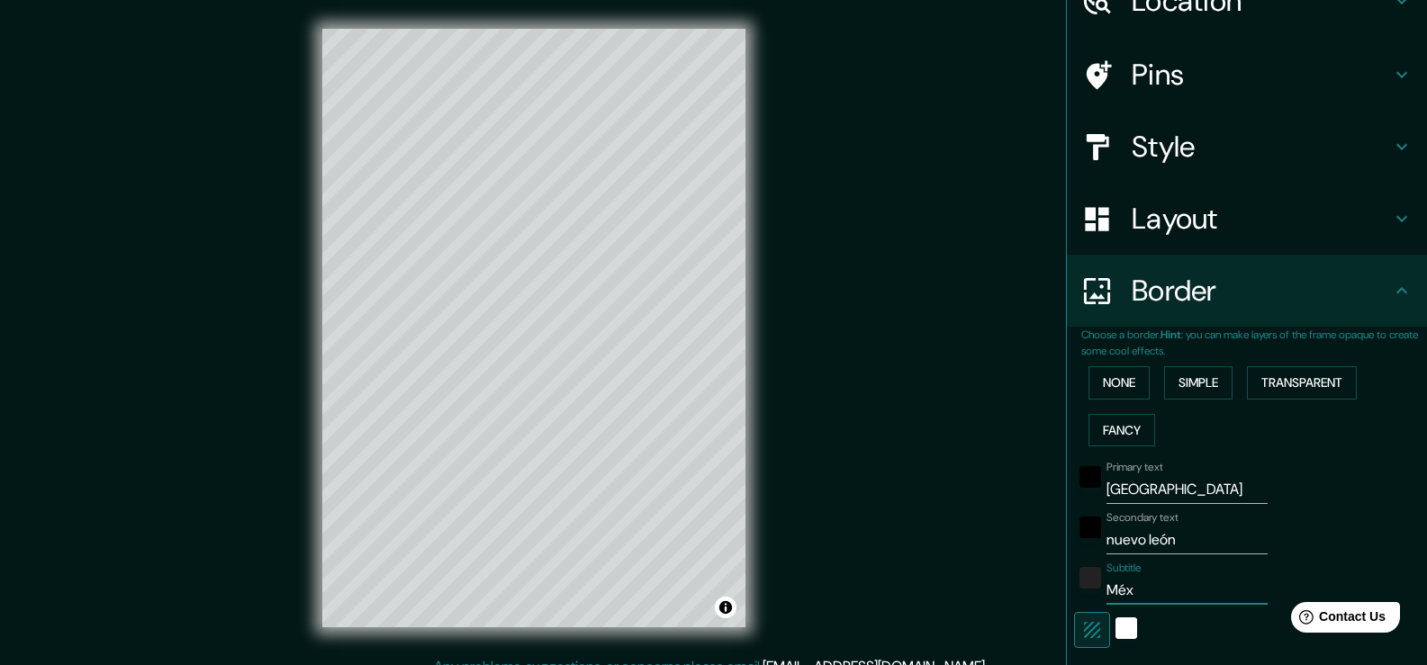
type input "38"
type input "19"
type input "Méxic"
type input "38"
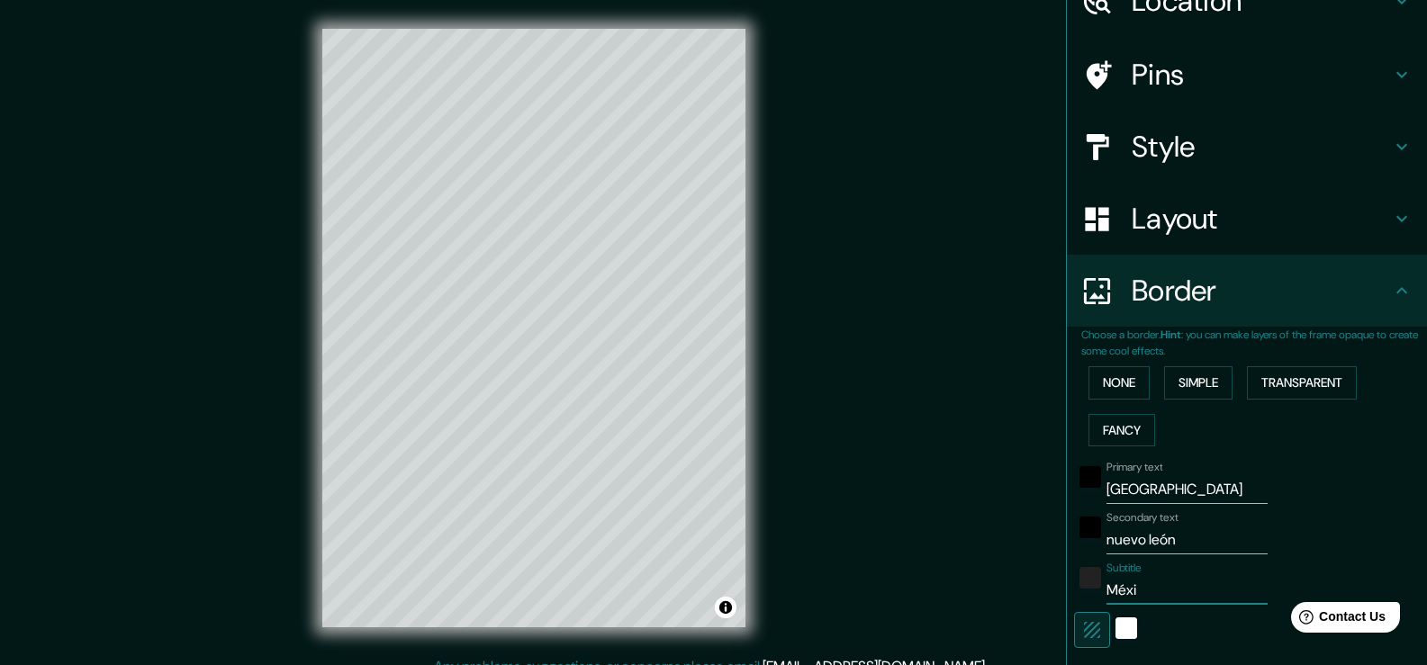
type input "19"
type input "México"
type input "38"
type input "19"
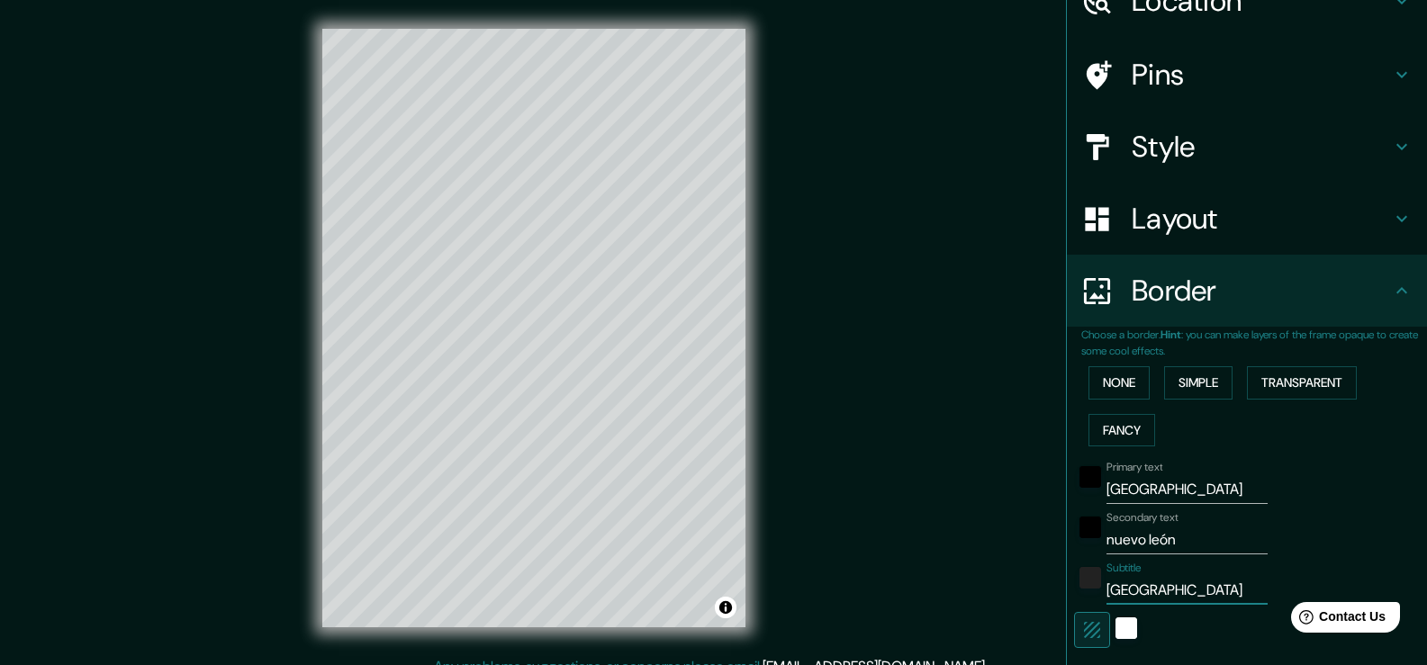
type input "México"
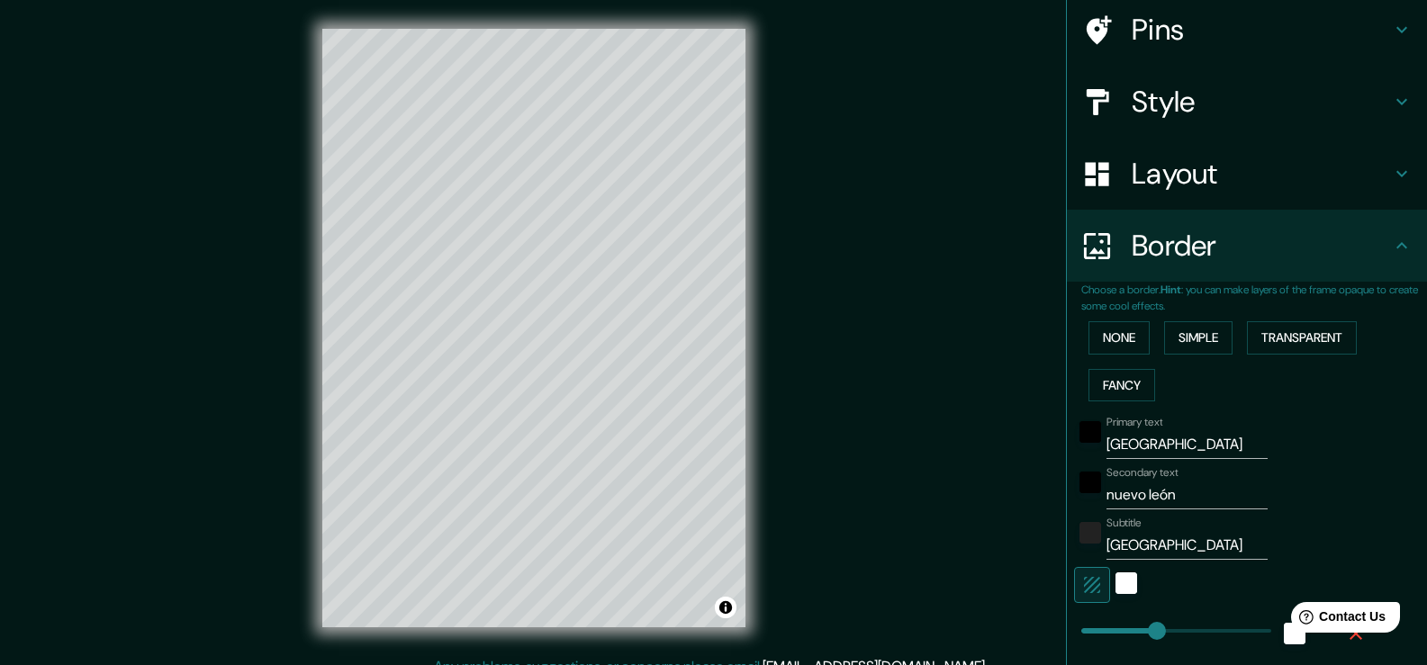
click at [1353, 473] on div "Primary text Monterrey Secondary text nuevo león Subtitle México Add frame layer" at bounding box center [1225, 620] width 288 height 422
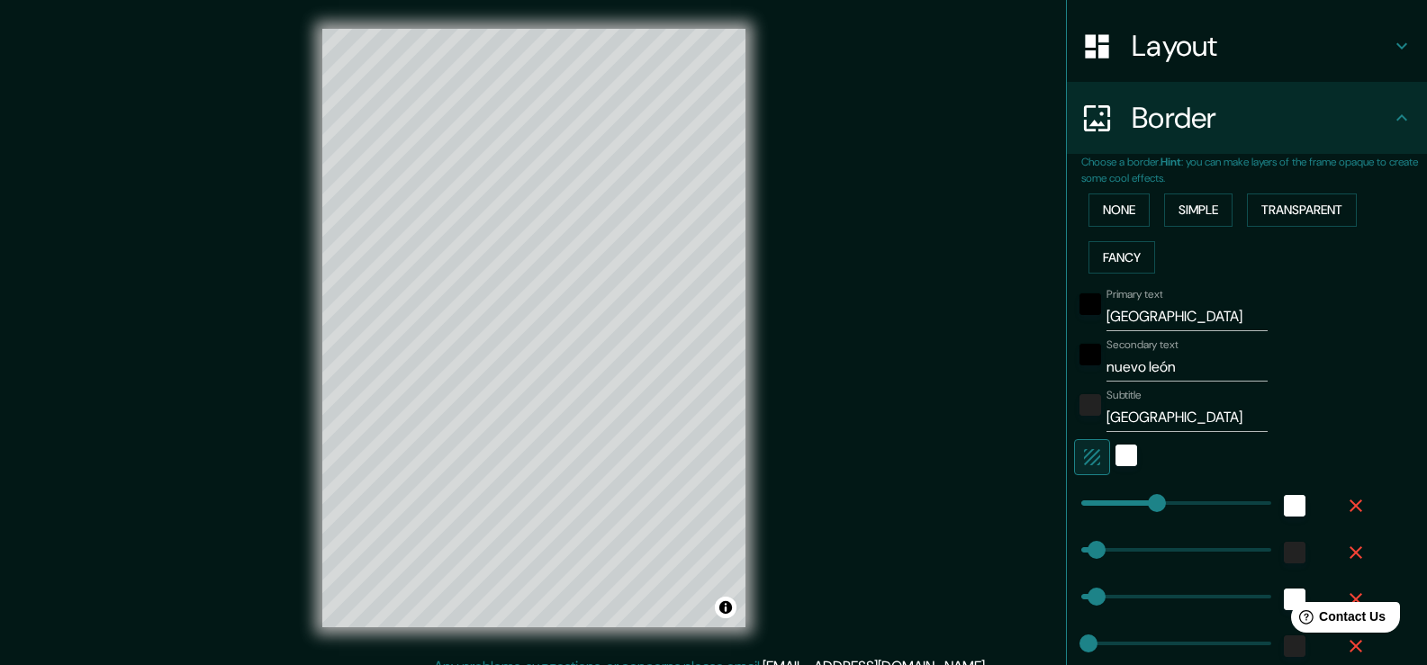
scroll to position [273, 0]
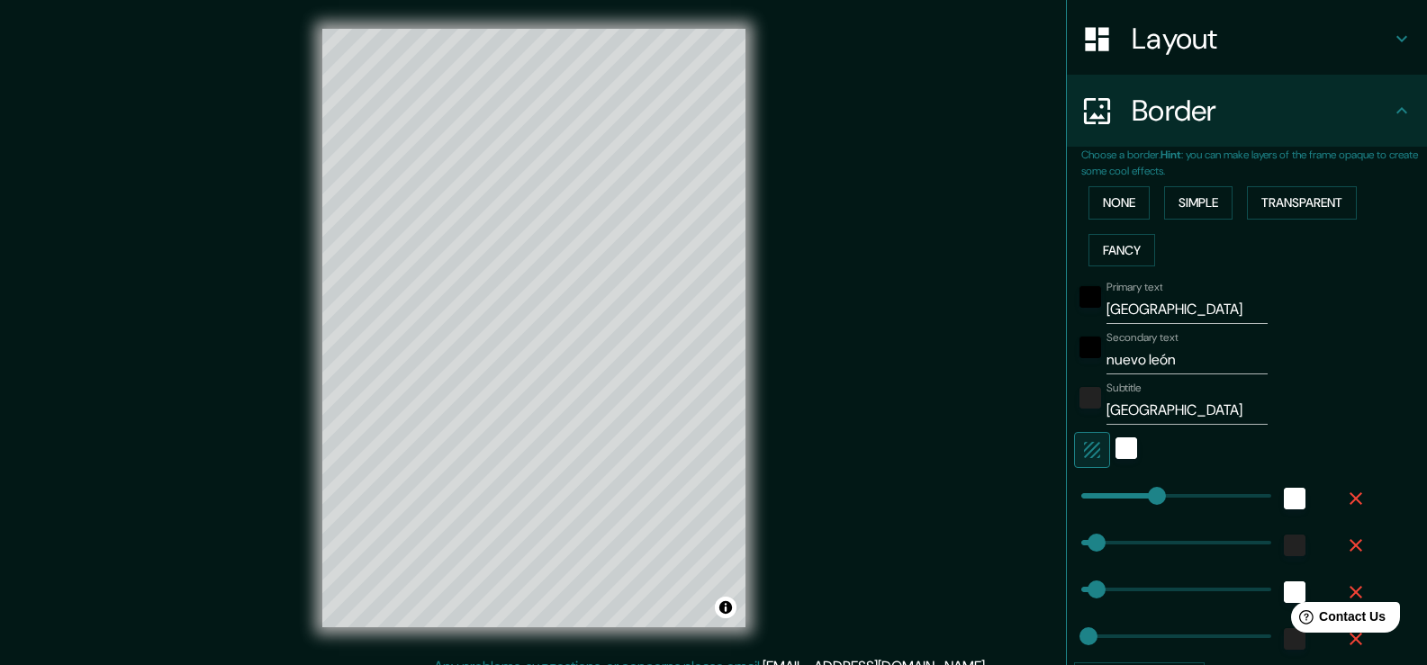
click at [1126, 448] on div at bounding box center [1126, 450] width 32 height 36
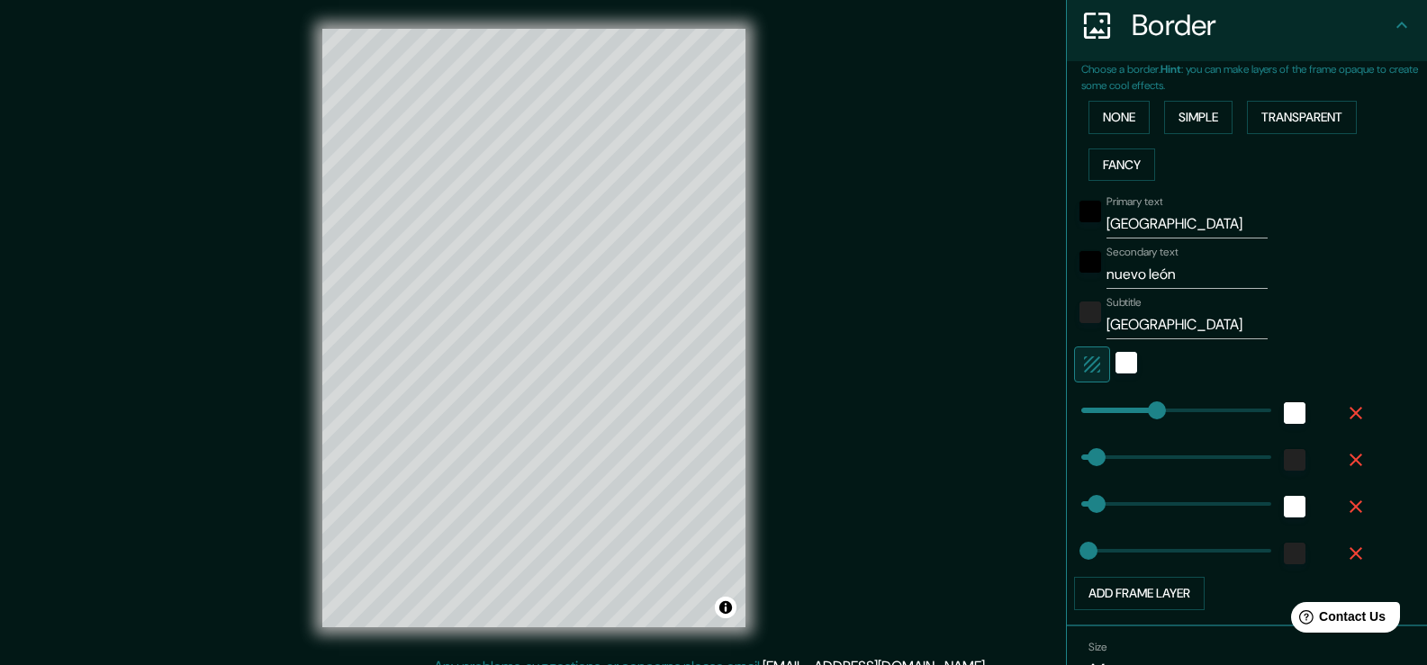
scroll to position [363, 0]
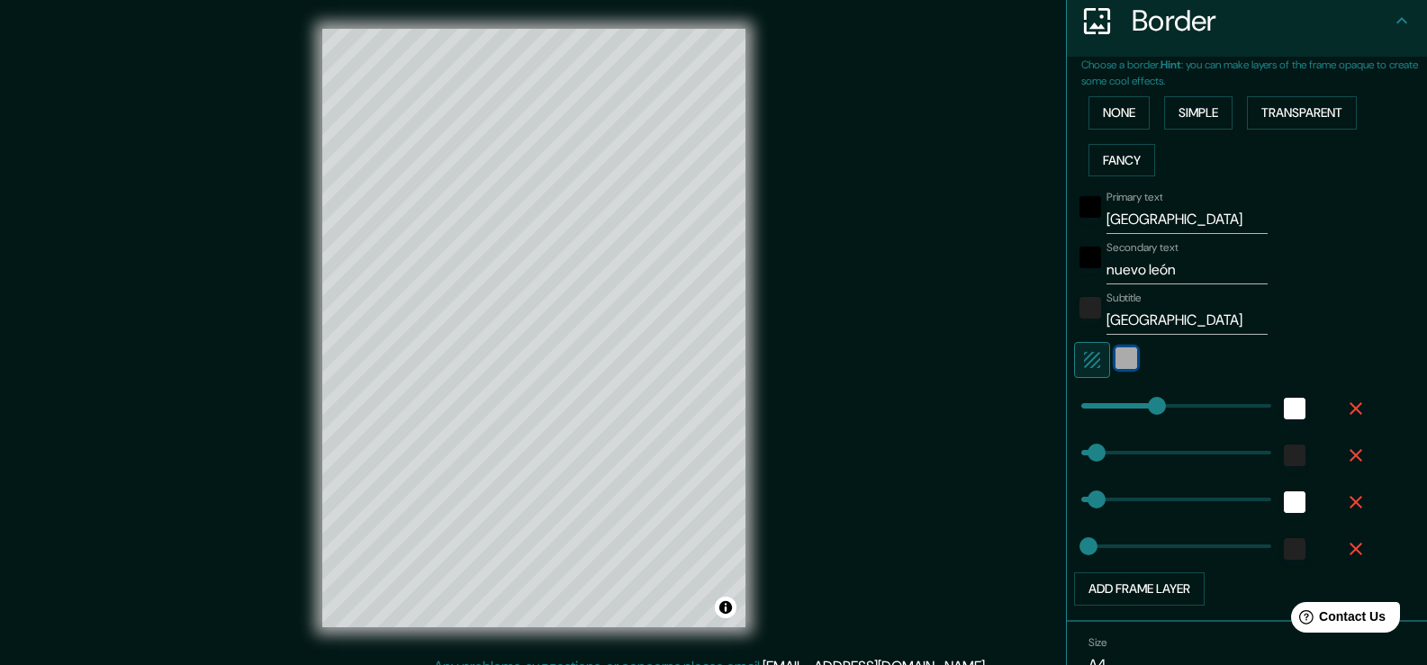
click at [1115, 356] on div "white" at bounding box center [1126, 358] width 22 height 22
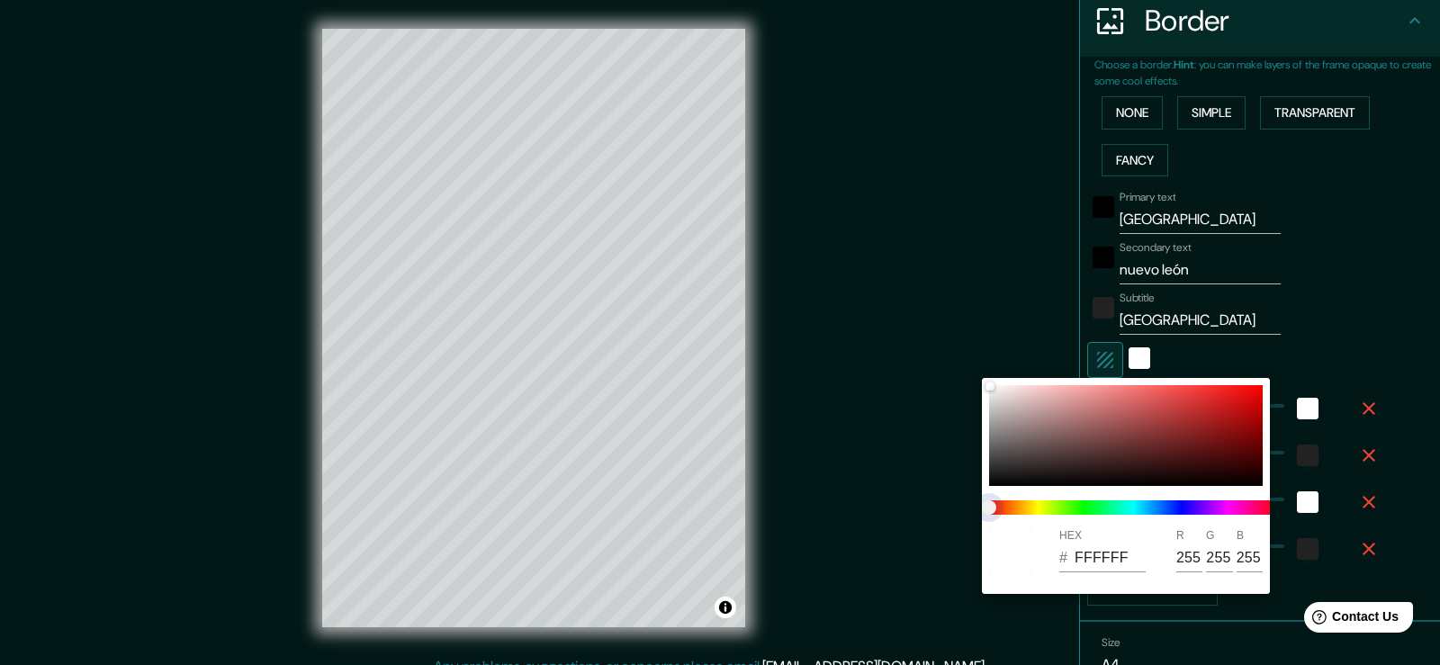
type input "38"
type input "19"
drag, startPoint x: 998, startPoint y: 500, endPoint x: 1078, endPoint y: 504, distance: 80.2
click at [1078, 506] on span at bounding box center [1133, 507] width 288 height 14
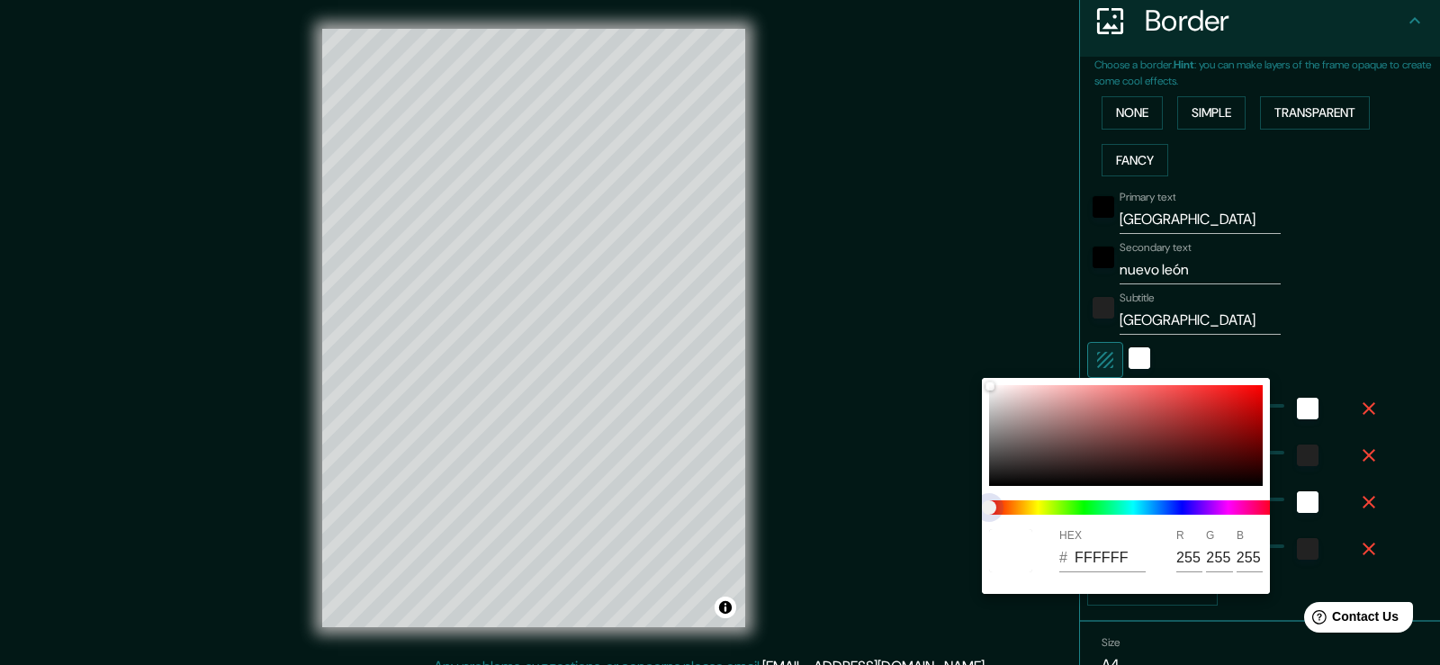
type input "38"
type input "19"
type input "38"
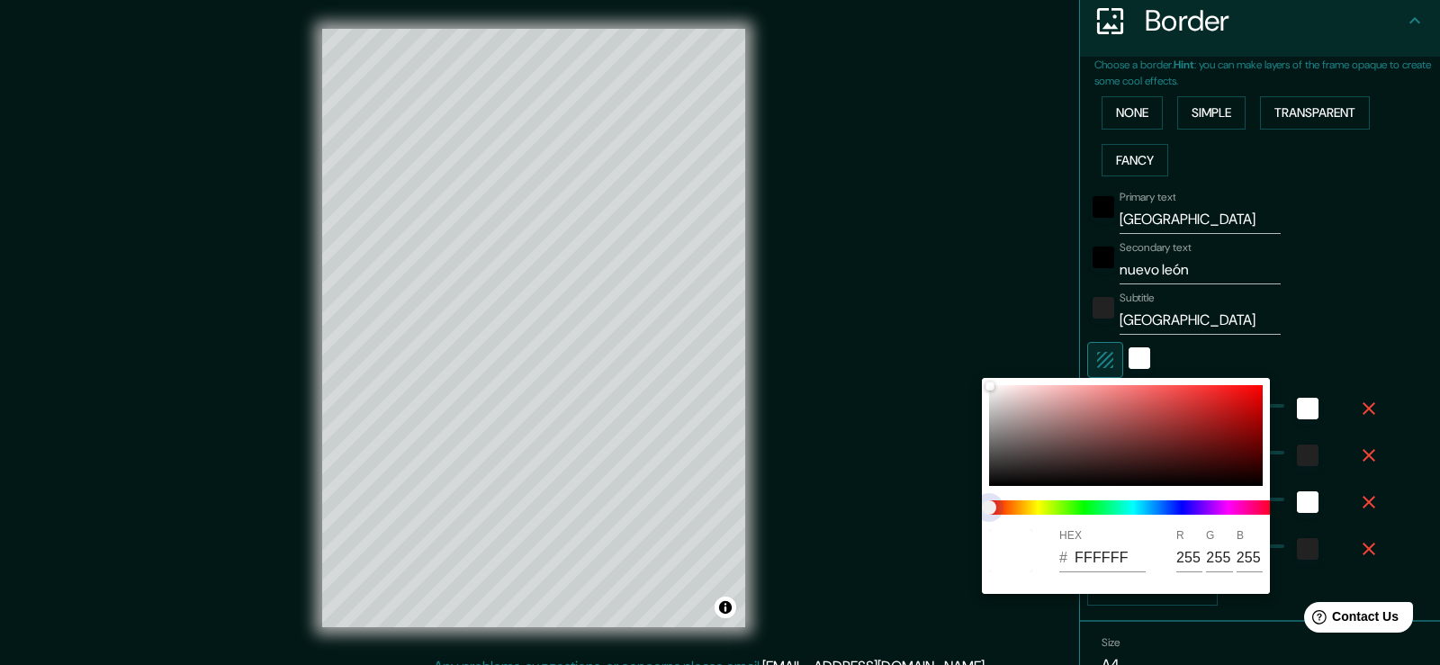
type input "19"
drag, startPoint x: 1031, startPoint y: 515, endPoint x: 997, endPoint y: 513, distance: 33.3
click at [1060, 514] on span at bounding box center [1133, 507] width 288 height 14
type input "38"
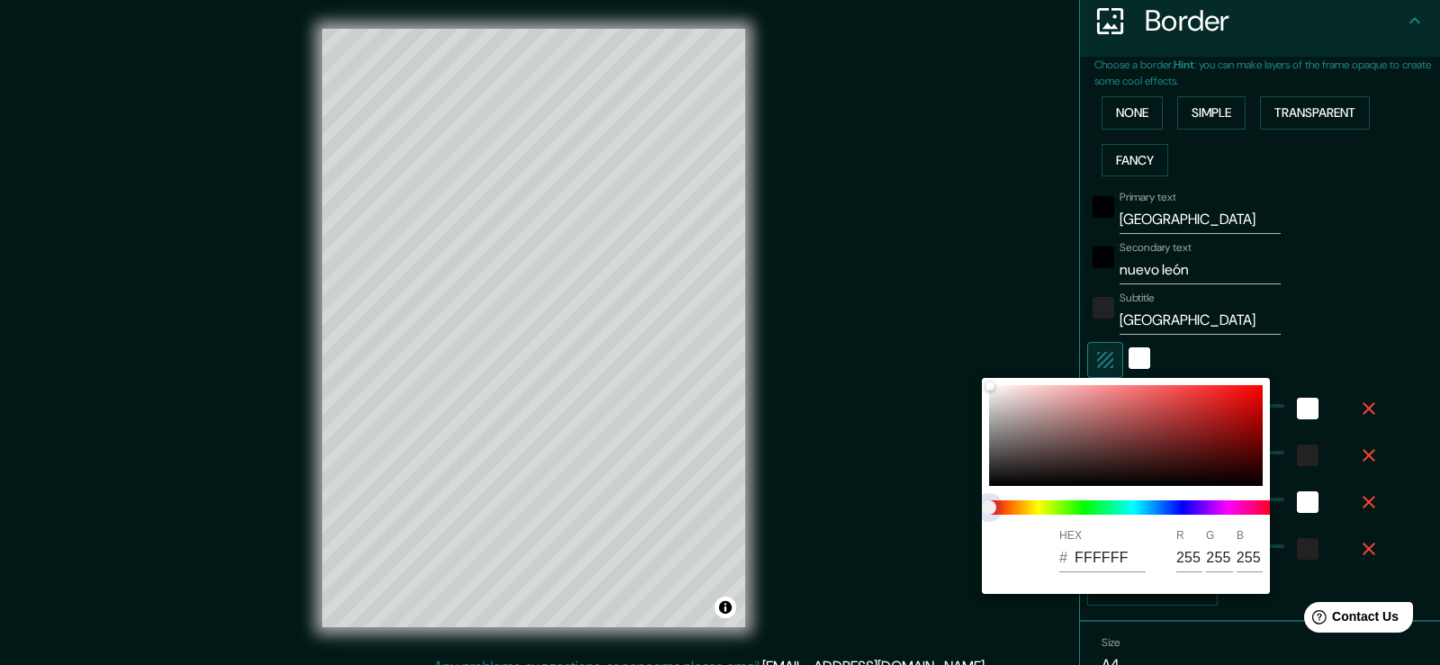
type input "19"
type input "38"
type input "19"
type input "38"
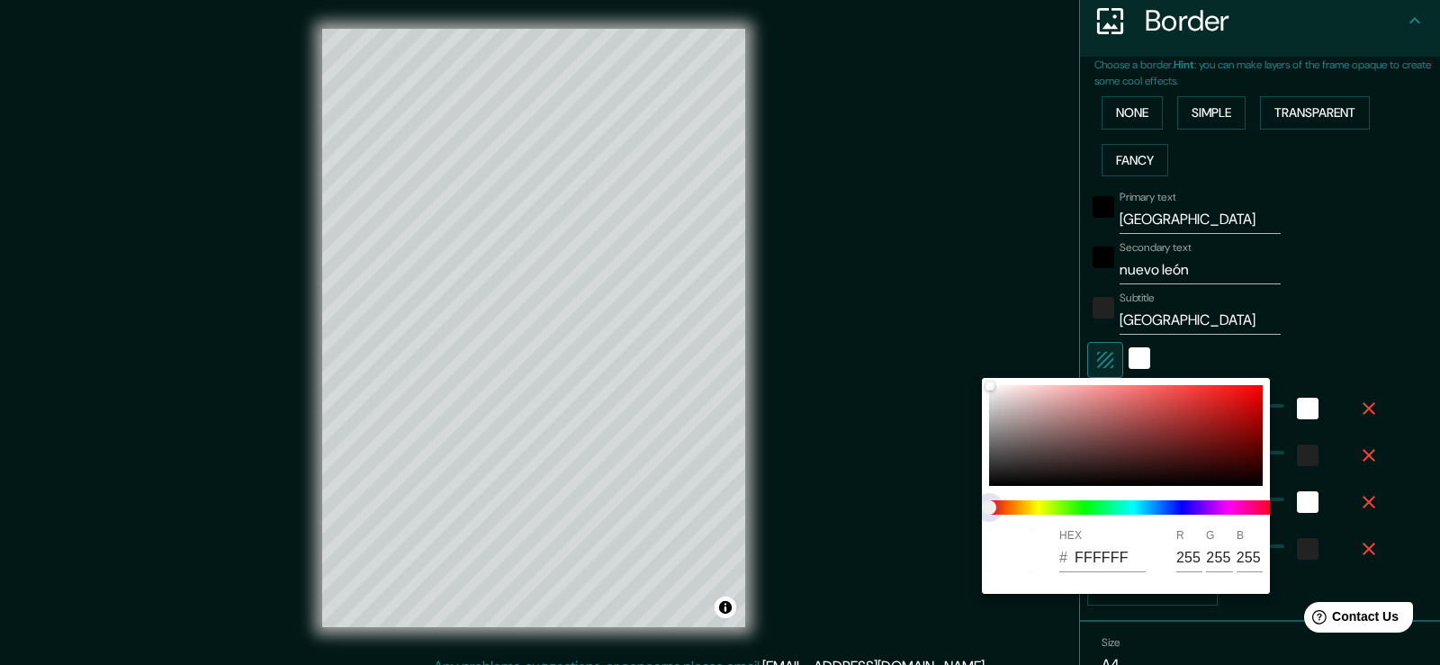
type input "38"
type input "19"
type input "38"
type input "19"
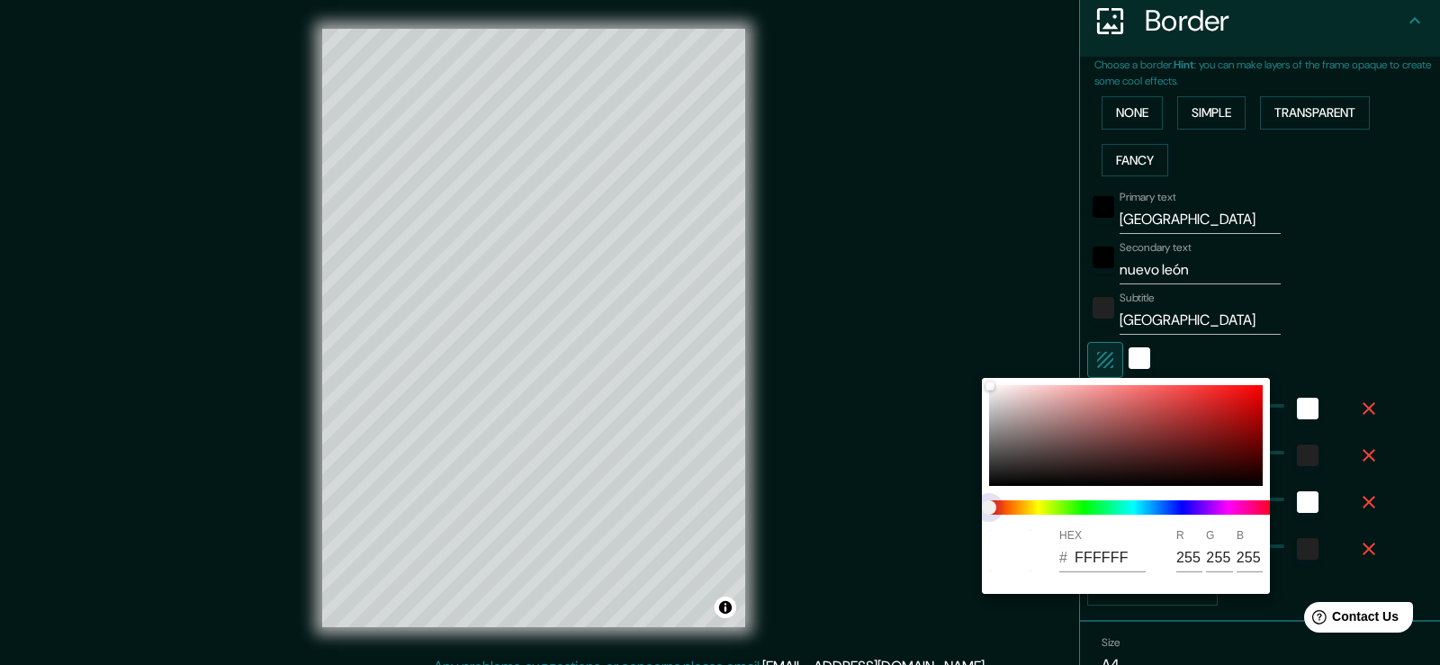
type input "38"
type input "19"
drag, startPoint x: 992, startPoint y: 503, endPoint x: 1184, endPoint y: 498, distance: 192.7
click at [1184, 498] on div at bounding box center [1133, 507] width 302 height 29
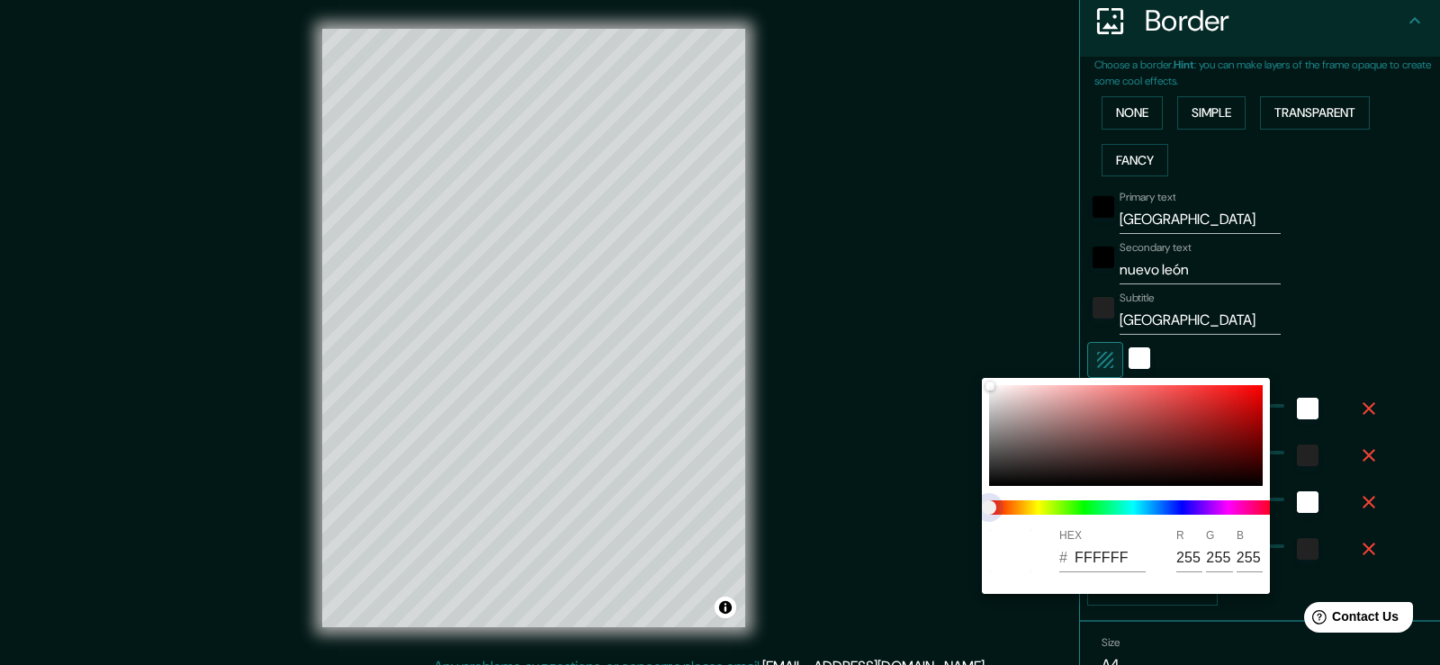
type input "38"
type input "19"
type input "38"
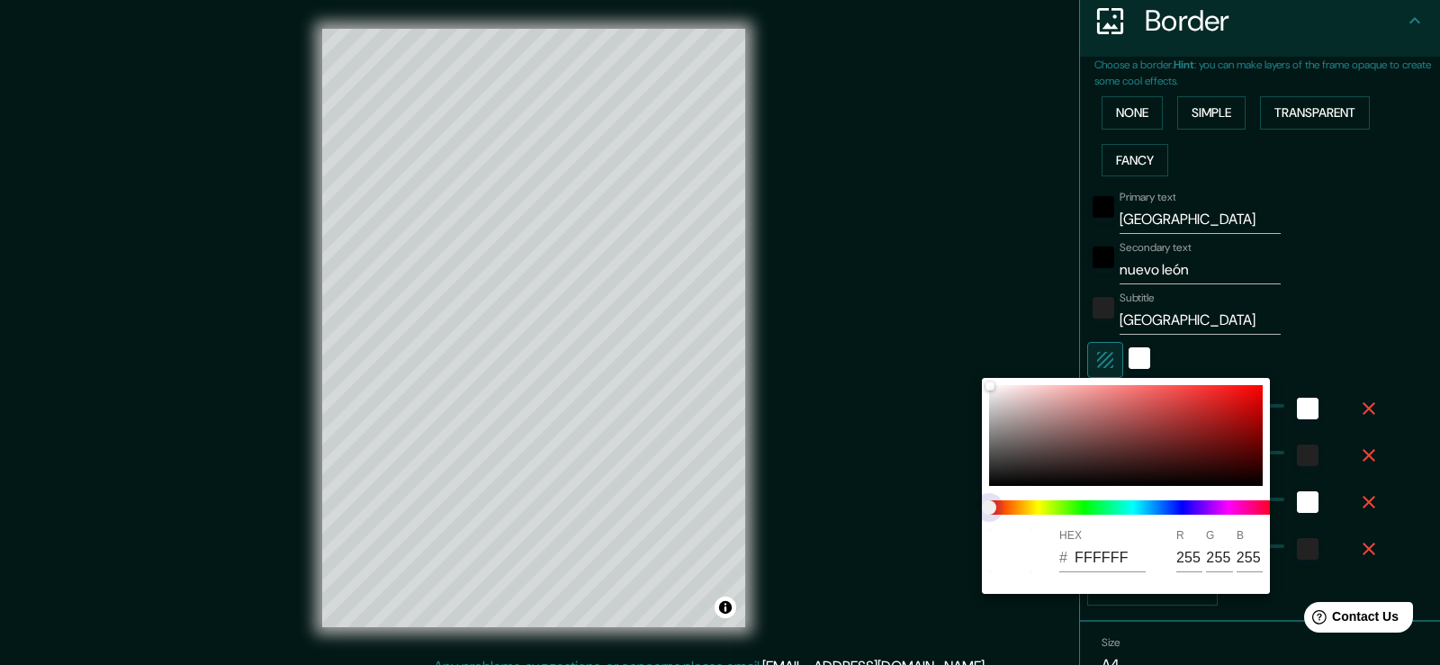
type input "19"
drag, startPoint x: 1166, startPoint y: 507, endPoint x: 1014, endPoint y: 501, distance: 151.3
click at [1024, 518] on div at bounding box center [1133, 507] width 302 height 29
type input "38"
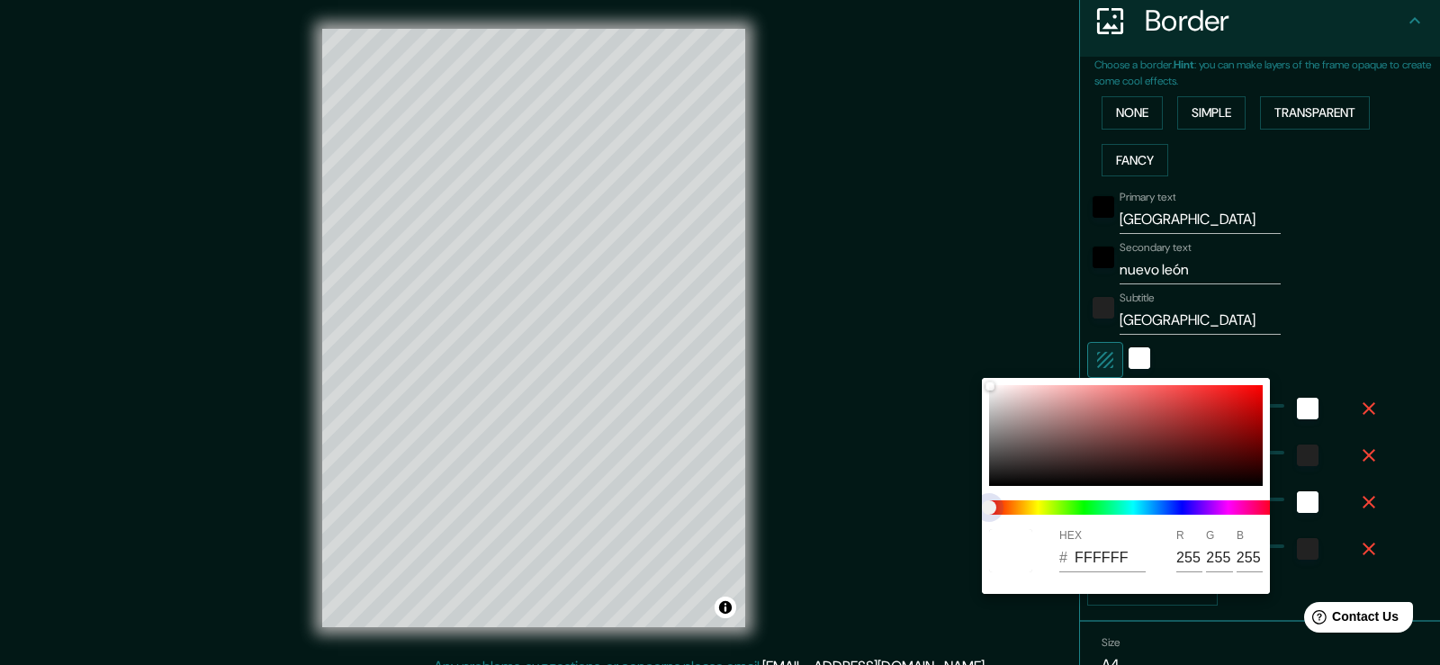
type input "19"
drag, startPoint x: 1014, startPoint y: 501, endPoint x: 1002, endPoint y: 503, distance: 12.7
click at [1013, 501] on span at bounding box center [1133, 507] width 288 height 14
type input "38"
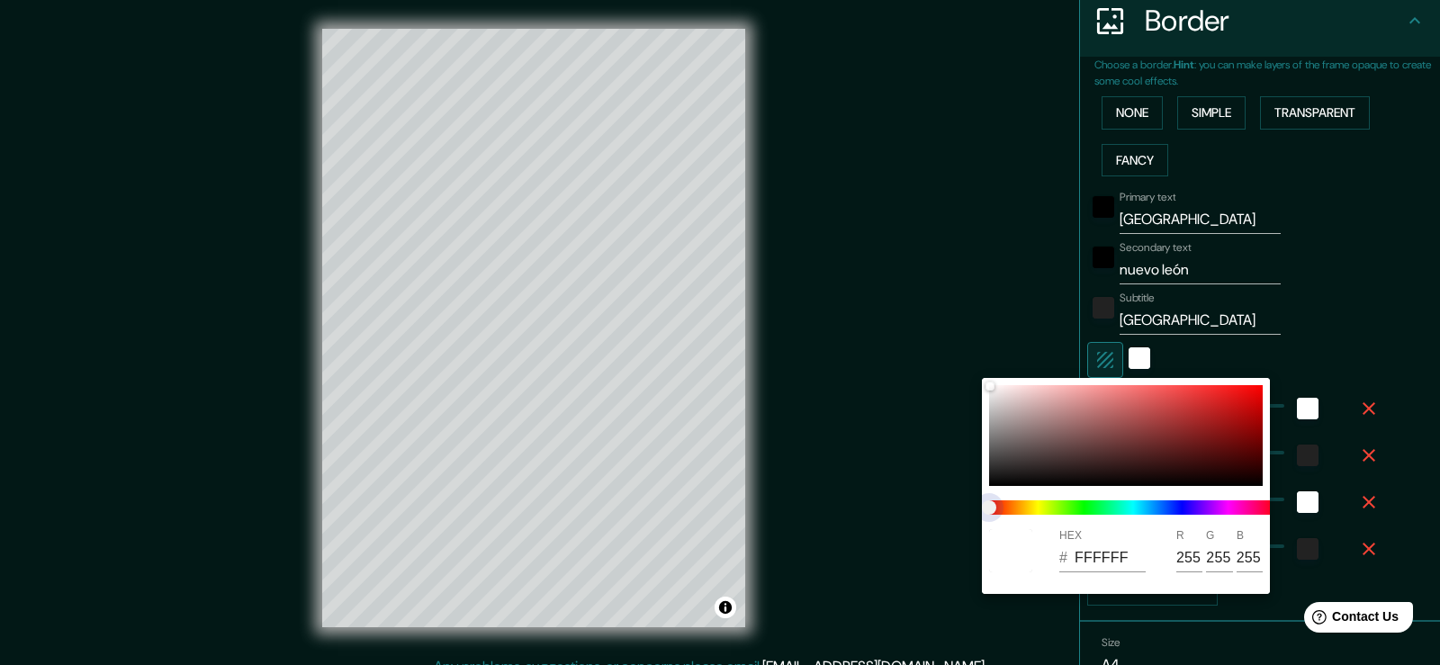
type input "19"
type input "38"
type input "19"
click at [996, 503] on span "color slider" at bounding box center [989, 507] width 14 height 14
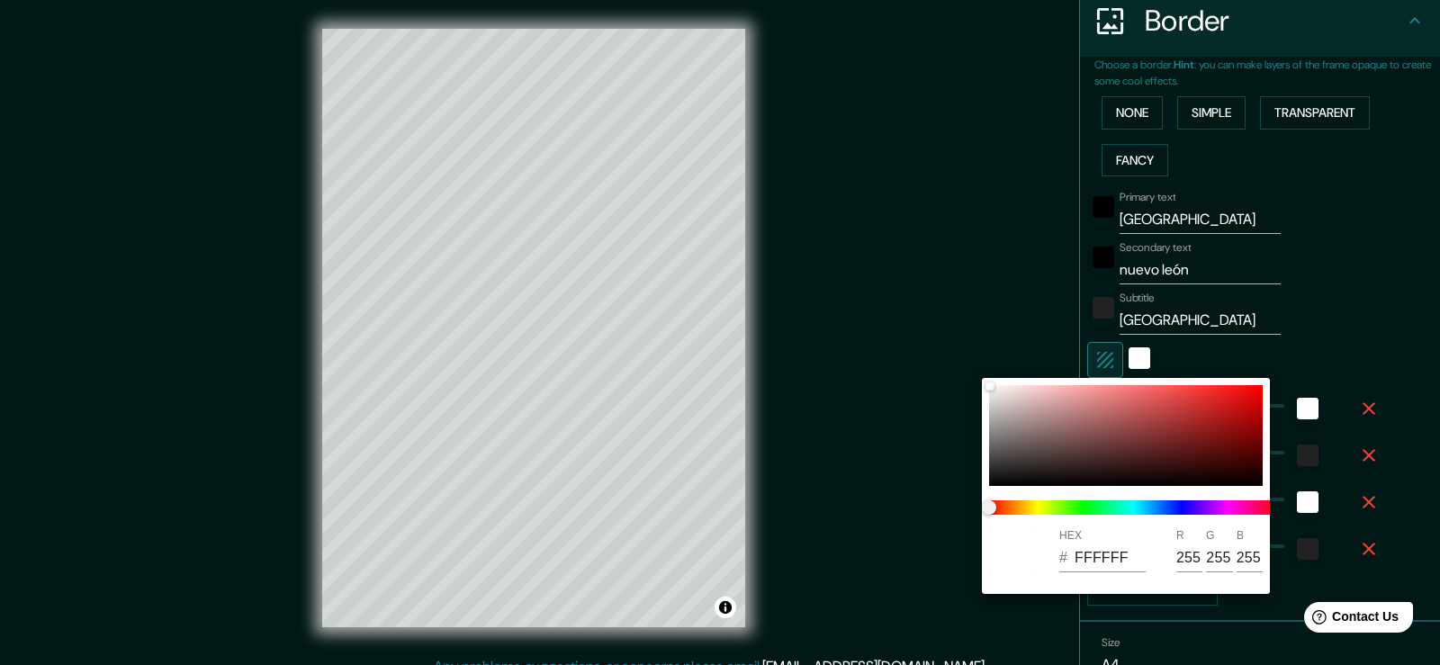
click at [895, 446] on div at bounding box center [720, 332] width 1440 height 665
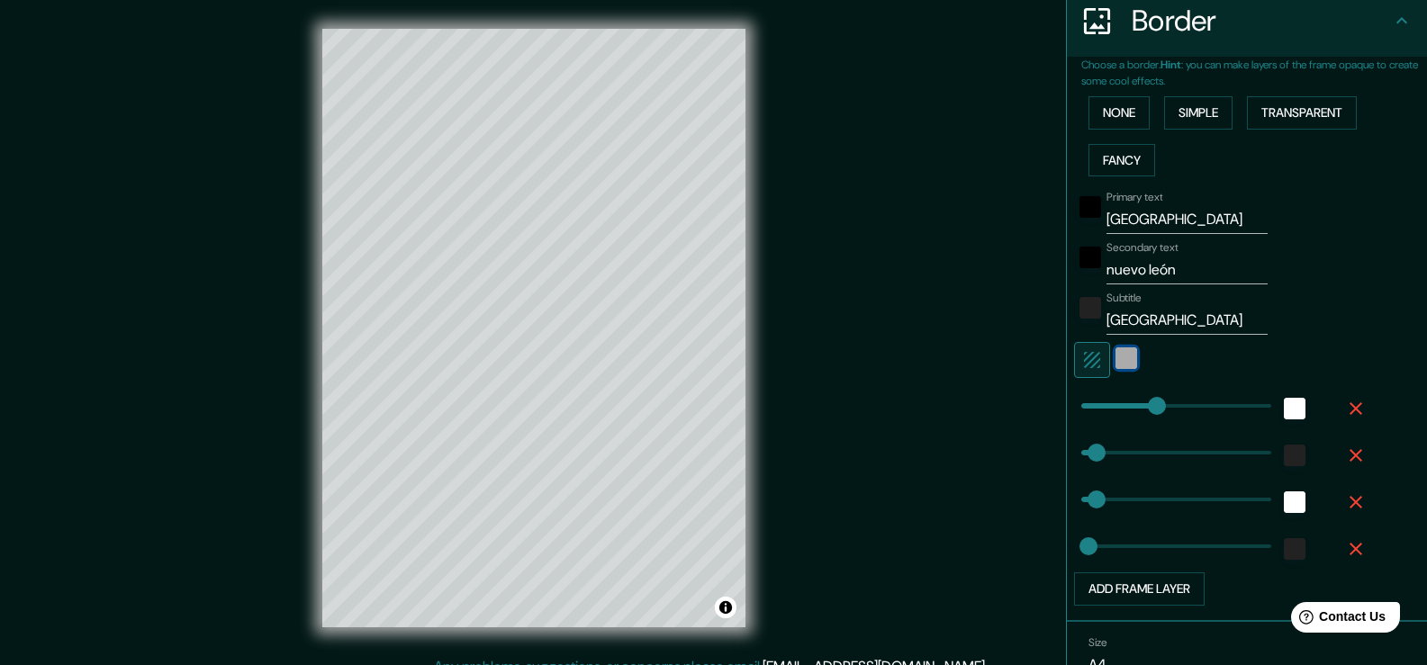
click at [1117, 360] on div "white" at bounding box center [1126, 358] width 22 height 22
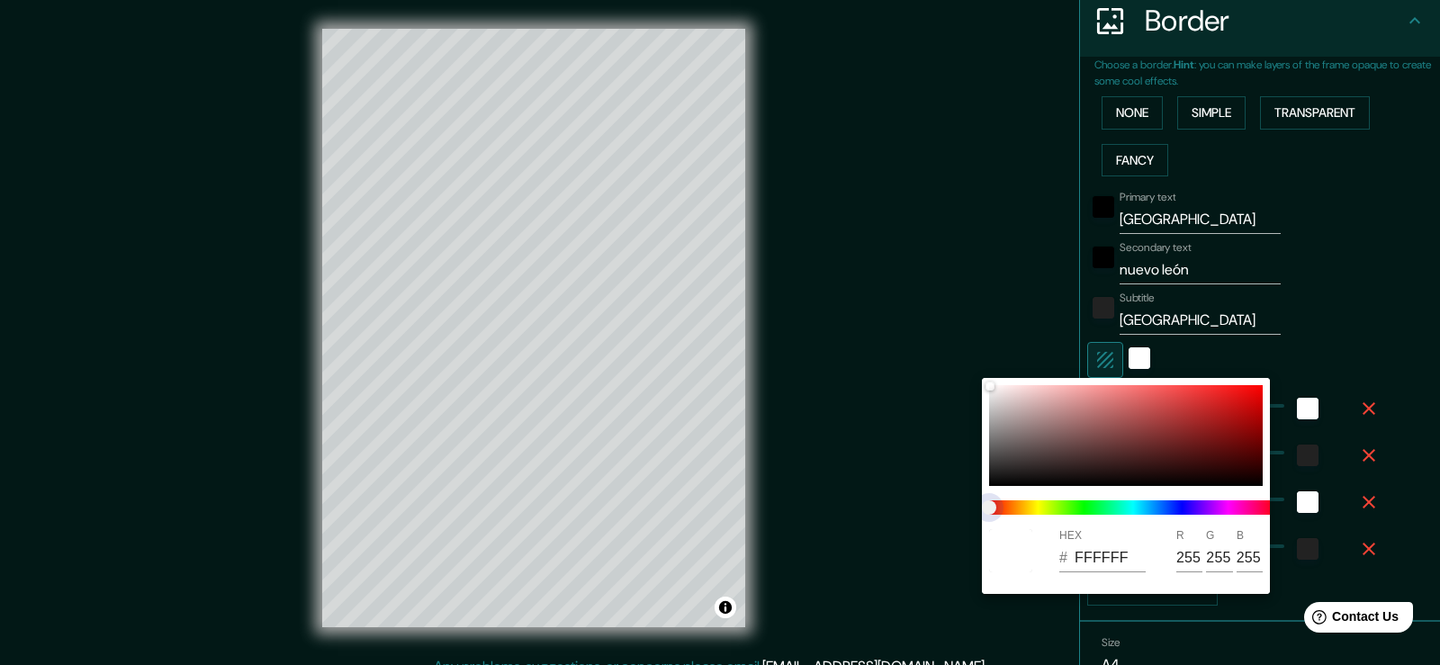
type input "38"
type input "19"
type input "38"
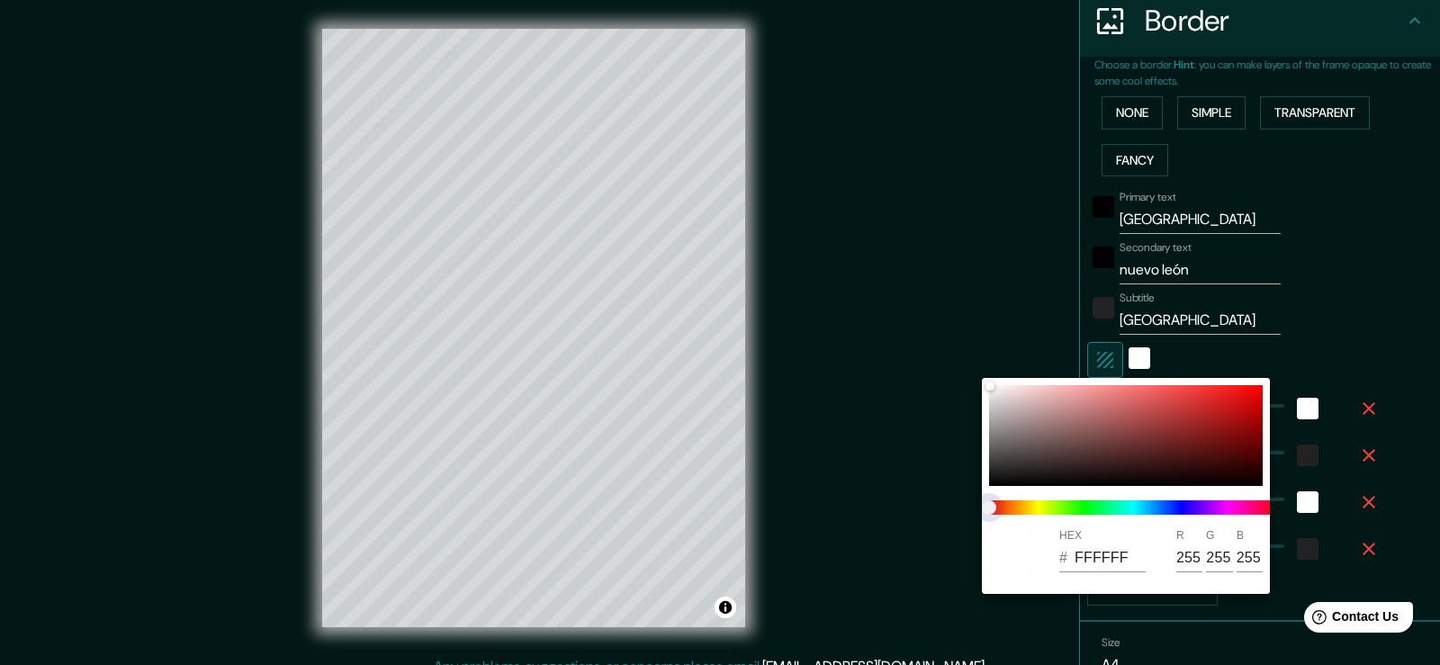
type input "19"
drag, startPoint x: 995, startPoint y: 509, endPoint x: 1036, endPoint y: 514, distance: 40.9
click at [1036, 511] on span at bounding box center [1133, 507] width 288 height 14
type input "38"
click at [878, 442] on div at bounding box center [720, 332] width 1440 height 665
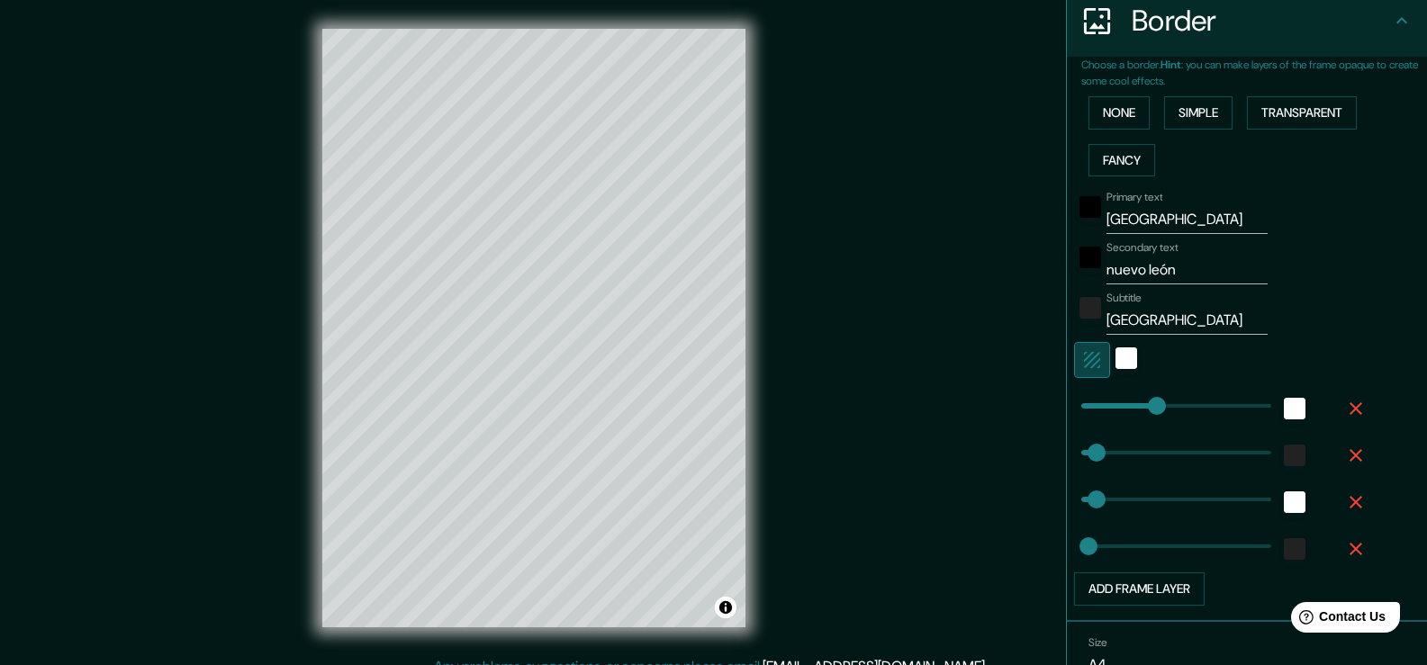
click at [1084, 365] on icon "button" at bounding box center [1092, 360] width 16 height 16
click at [1084, 364] on icon "button" at bounding box center [1092, 360] width 16 height 16
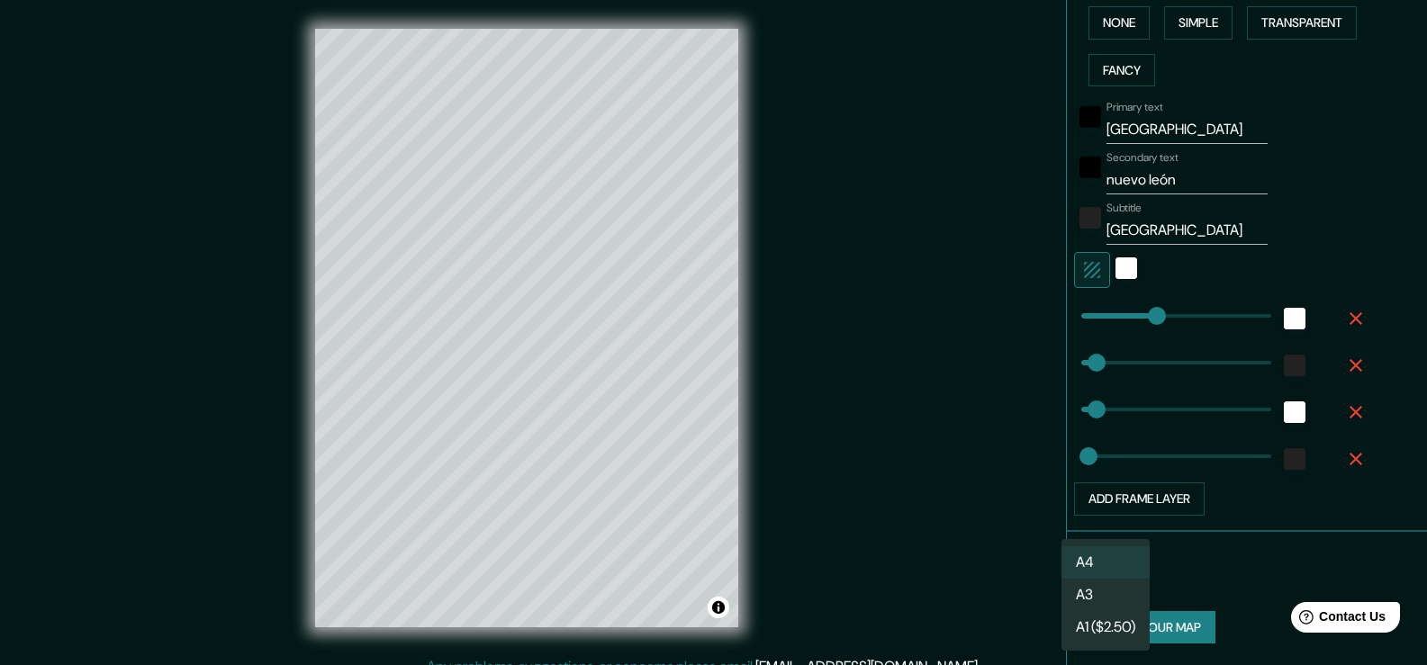
click at [1093, 576] on body "Mappin Location Monterrey, Nuevo León, México Pins Style Layout Border Choose a…" at bounding box center [713, 332] width 1427 height 665
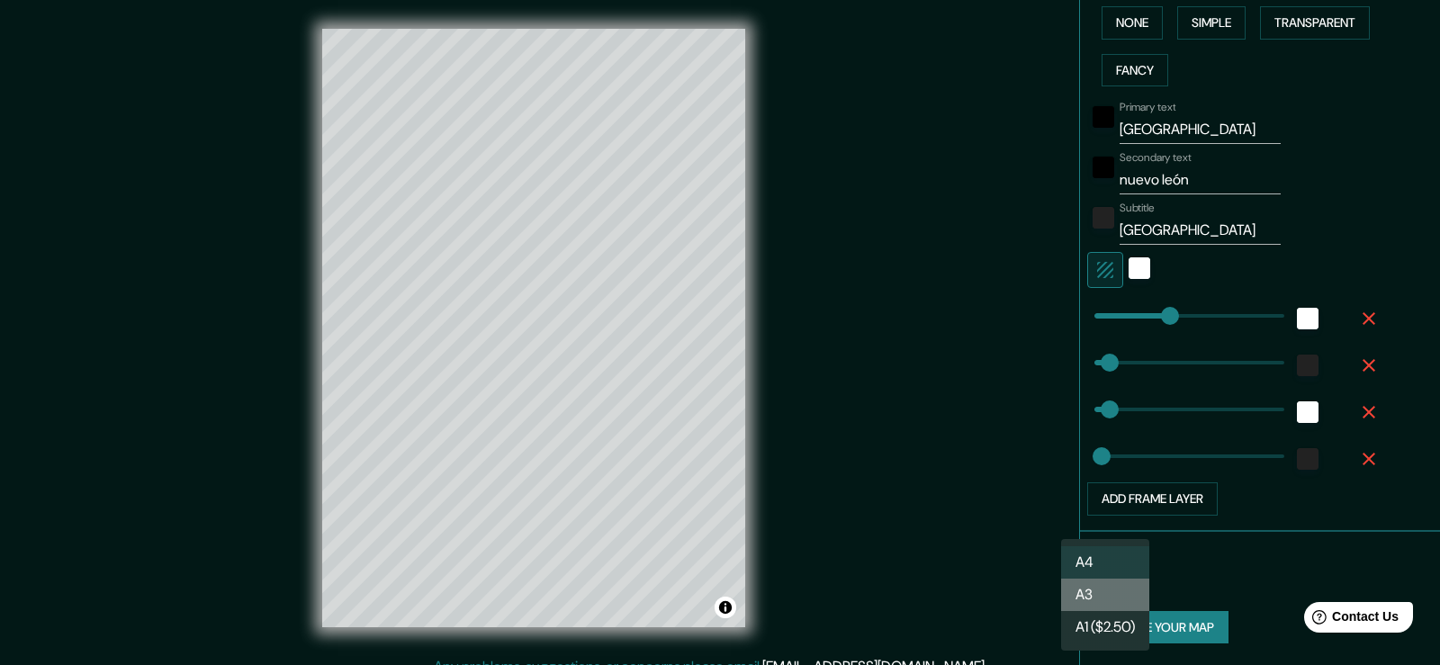
click at [1091, 586] on li "A3" at bounding box center [1105, 595] width 88 height 32
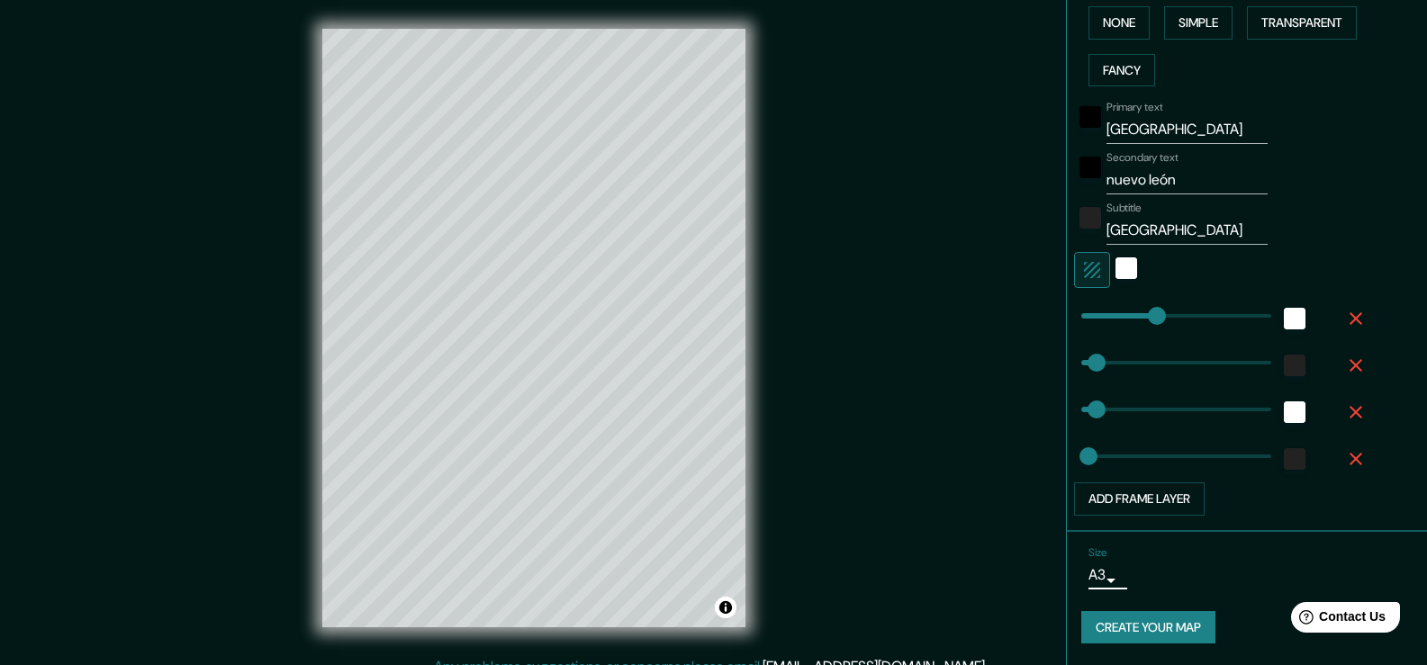
click at [1103, 627] on button "Create your map" at bounding box center [1148, 627] width 134 height 33
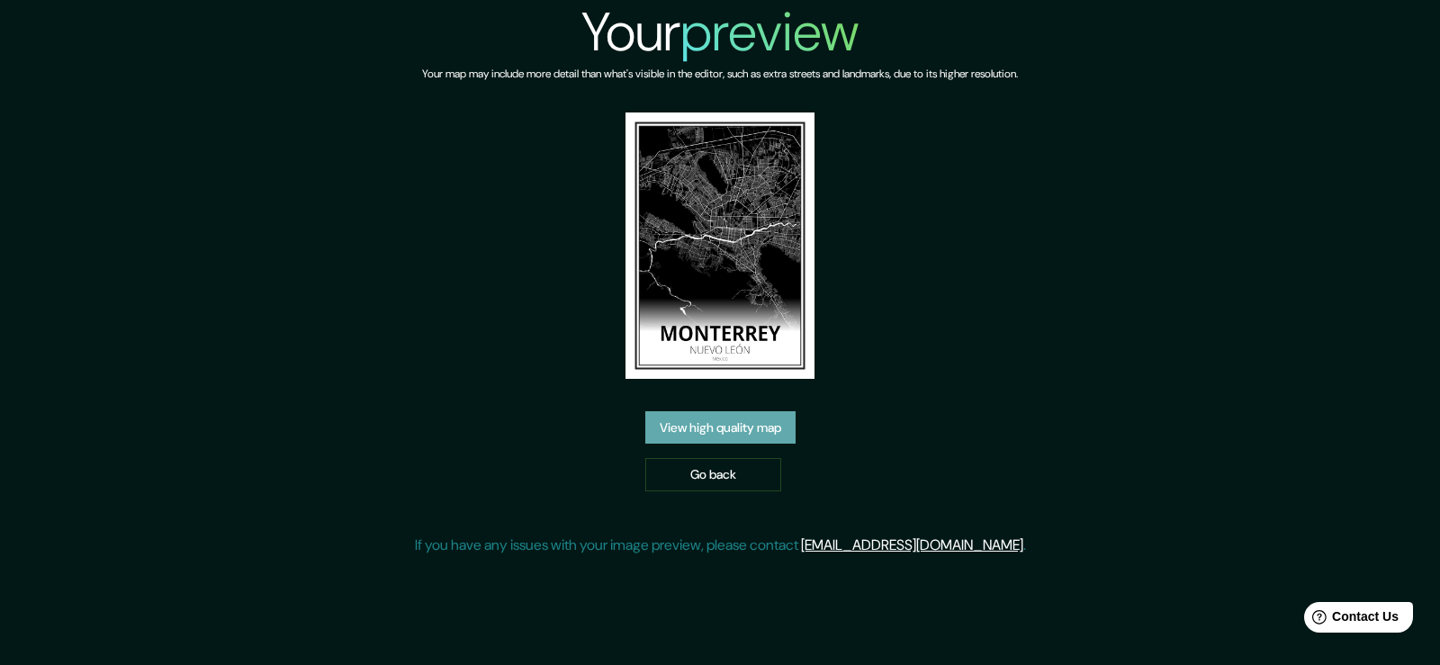
click at [746, 430] on link "View high quality map" at bounding box center [720, 427] width 150 height 33
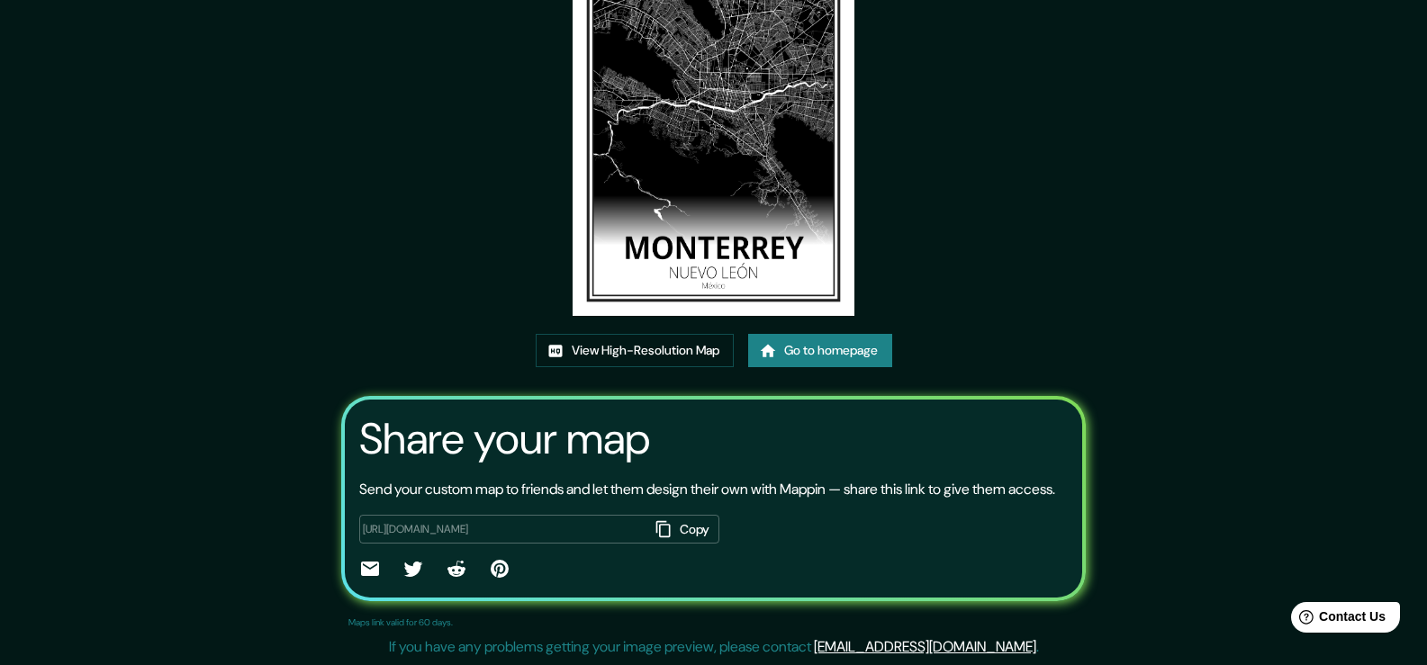
scroll to position [184, 0]
click at [620, 334] on link "View High-Resolution Map" at bounding box center [635, 350] width 198 height 33
click at [591, 537] on div "https://app.mappin.pro/map/1883eb7da22894ee94e08d200c4702b59396236e?utm_source=…" at bounding box center [539, 530] width 360 height 30
click at [681, 536] on button "Copy" at bounding box center [684, 530] width 70 height 30
